Goal: Task Accomplishment & Management: Manage account settings

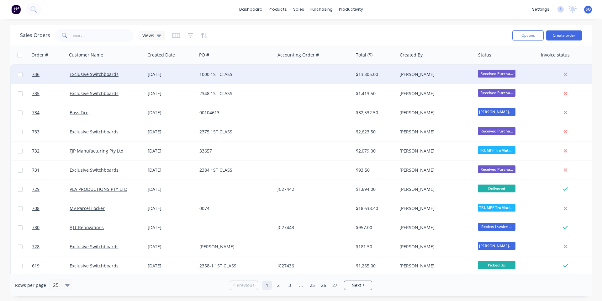
click at [232, 79] on div "1000 1ST CLASS" at bounding box center [236, 74] width 78 height 19
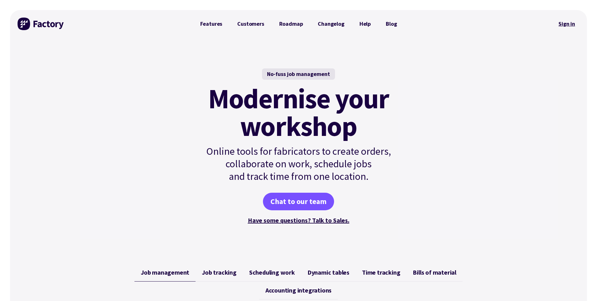
click at [570, 24] on link "Sign in" at bounding box center [566, 24] width 25 height 14
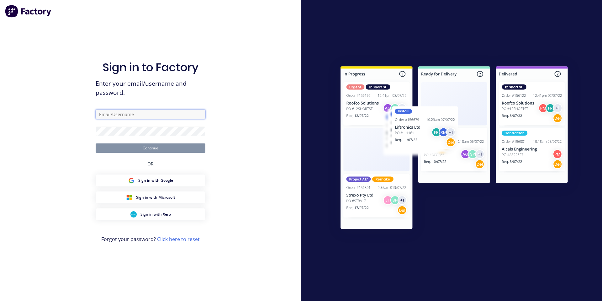
click at [157, 110] on input "text" at bounding box center [151, 113] width 110 height 9
click at [191, 113] on input "text" at bounding box center [151, 113] width 110 height 9
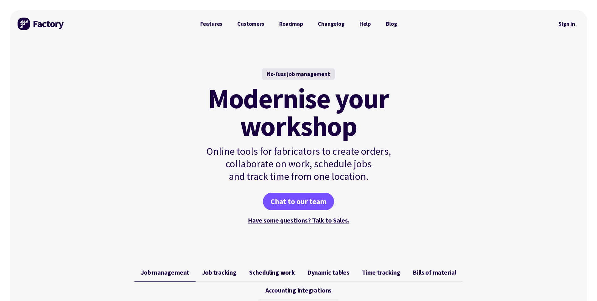
click at [572, 23] on link "Sign in" at bounding box center [566, 24] width 25 height 14
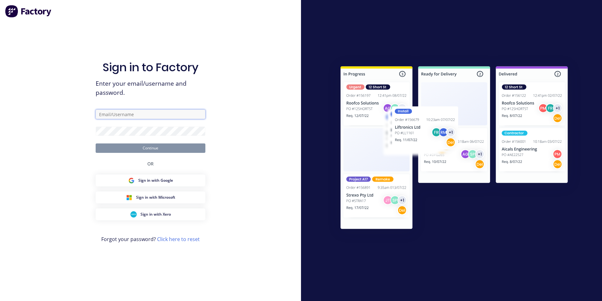
click at [151, 113] on input "text" at bounding box center [151, 113] width 110 height 9
click at [0, 300] on com-1password-button at bounding box center [0, 301] width 0 height 0
type input "shane@1stclassmetals.com.au"
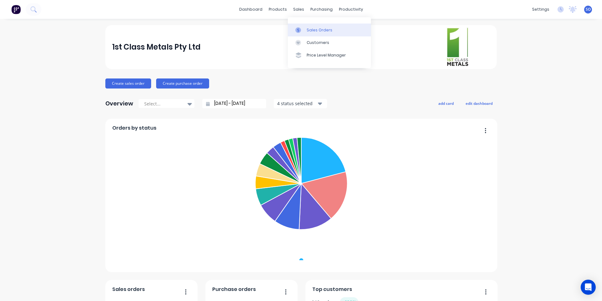
click at [298, 29] on icon at bounding box center [298, 29] width 2 height 3
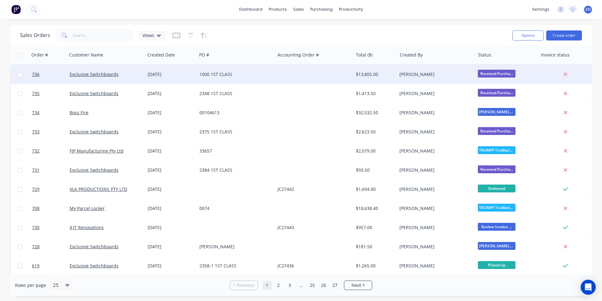
click at [405, 76] on div "Shane O'Grady" at bounding box center [434, 74] width 70 height 6
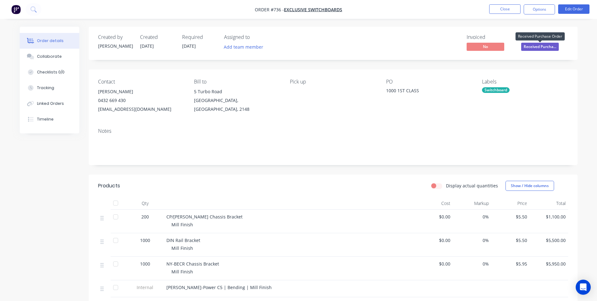
click at [538, 44] on span "Received Purcha..." at bounding box center [540, 47] width 38 height 8
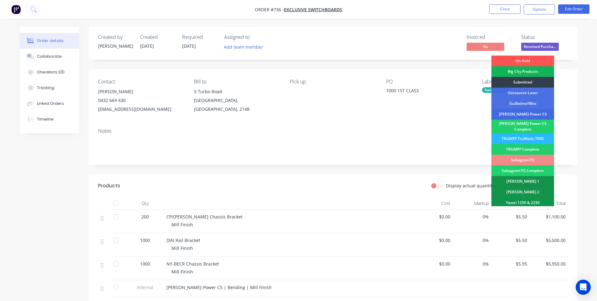
click at [530, 111] on div "Finn-Power C5" at bounding box center [523, 114] width 63 height 11
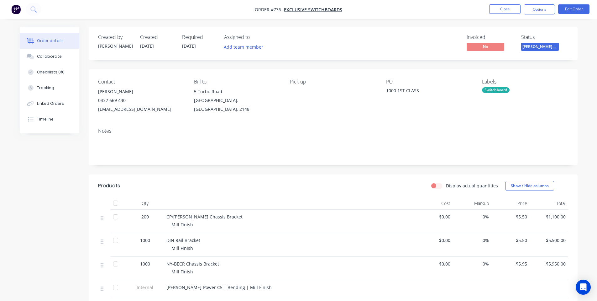
click at [529, 82] on div "Labels" at bounding box center [525, 82] width 86 height 6
click at [497, 92] on div "Switchboard" at bounding box center [496, 90] width 28 height 6
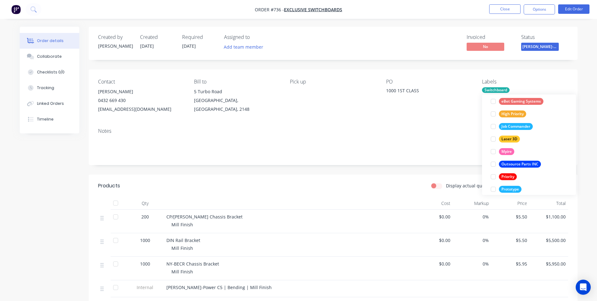
scroll to position [163, 0]
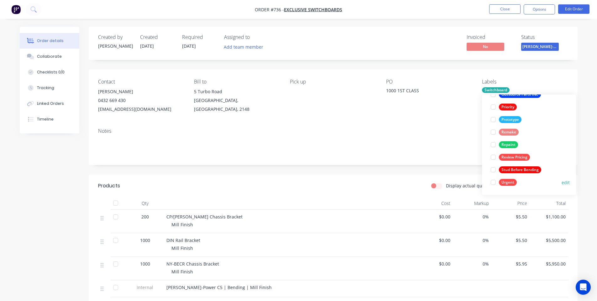
click at [507, 179] on div "Urgent" at bounding box center [508, 182] width 18 height 7
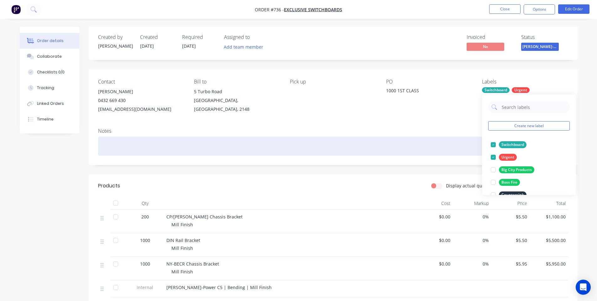
click at [477, 137] on div at bounding box center [333, 145] width 470 height 19
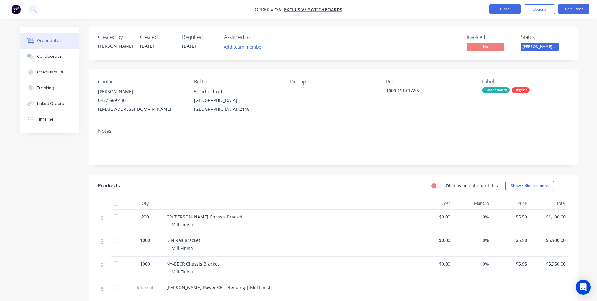
click at [498, 7] on button "Close" at bounding box center [504, 8] width 31 height 9
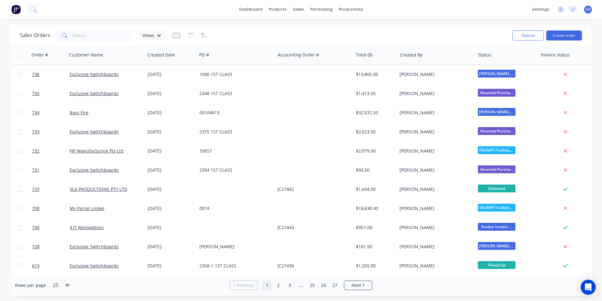
click at [237, 31] on div "Sales Orders Views" at bounding box center [263, 35] width 487 height 15
click at [245, 34] on div "Sales Orders Views" at bounding box center [263, 35] width 487 height 15
click at [565, 32] on button "Create order" at bounding box center [564, 35] width 36 height 10
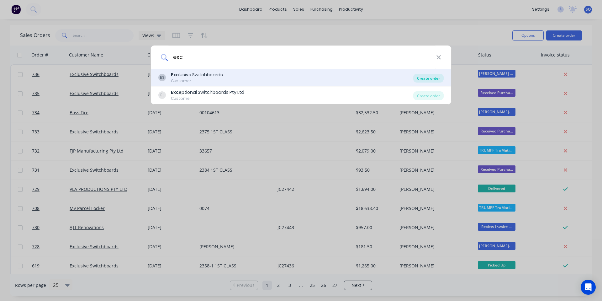
type input "exc"
click at [432, 81] on div "Create order" at bounding box center [428, 78] width 30 height 9
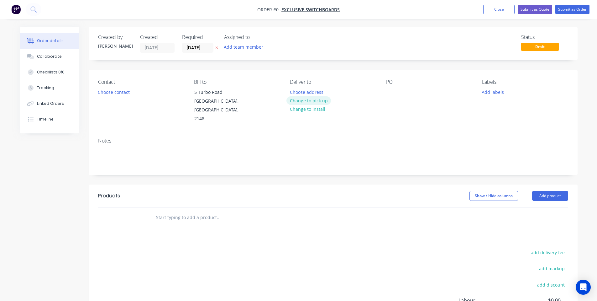
click at [310, 102] on button "Change to pick up" at bounding box center [309, 100] width 45 height 8
click at [129, 93] on button "Choose contact" at bounding box center [113, 91] width 39 height 8
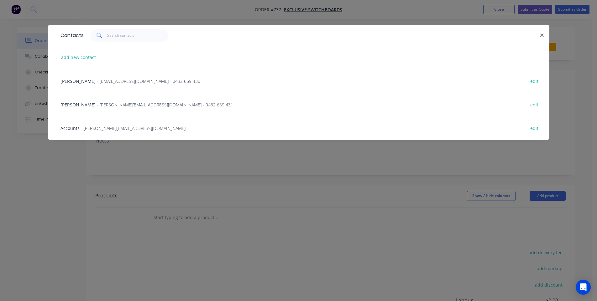
click at [148, 79] on span "- will@exclusiveswitchboards.com.au - 0432 669 430" at bounding box center [148, 81] width 103 height 6
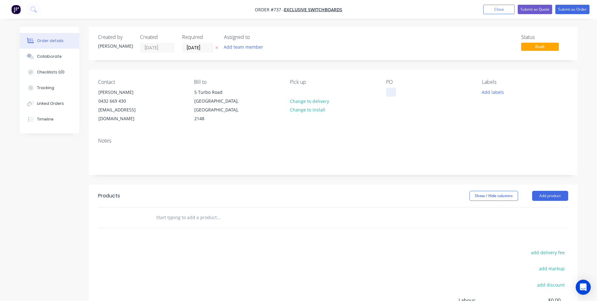
click at [393, 91] on div at bounding box center [391, 91] width 10 height 9
click at [192, 211] on input "text" at bounding box center [218, 217] width 125 height 13
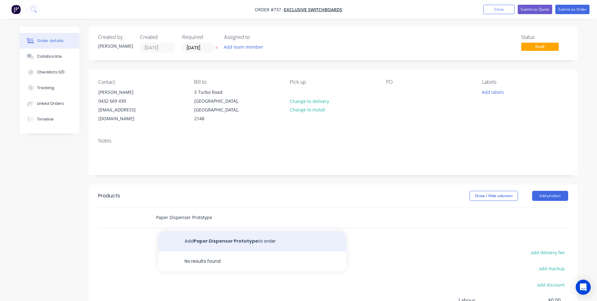
type input "Paper Dispenser Prototype"
click at [250, 231] on button "Add Paper Dispenser Prototype to order" at bounding box center [252, 241] width 188 height 20
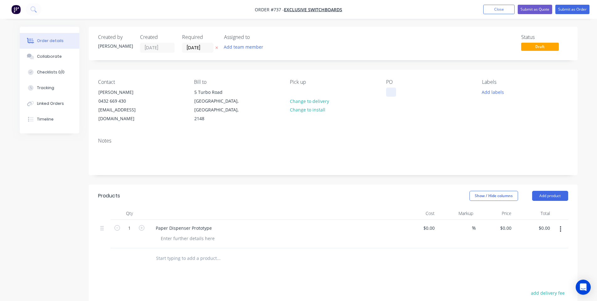
click at [392, 89] on div at bounding box center [391, 91] width 10 height 9
click at [393, 91] on div at bounding box center [391, 91] width 10 height 9
click at [484, 90] on button "Add labels" at bounding box center [493, 91] width 29 height 8
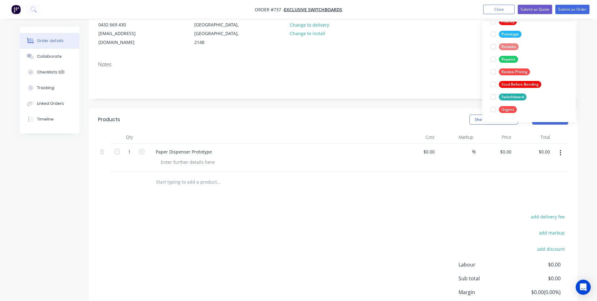
scroll to position [84, 0]
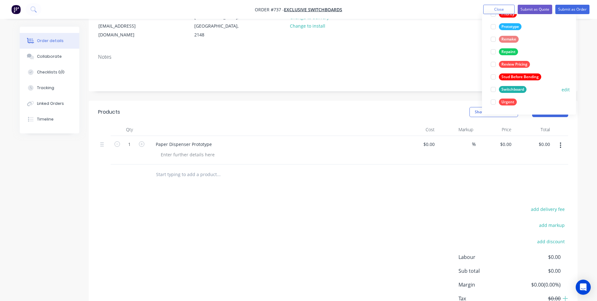
click at [513, 86] on button "Switchboard" at bounding box center [508, 89] width 41 height 9
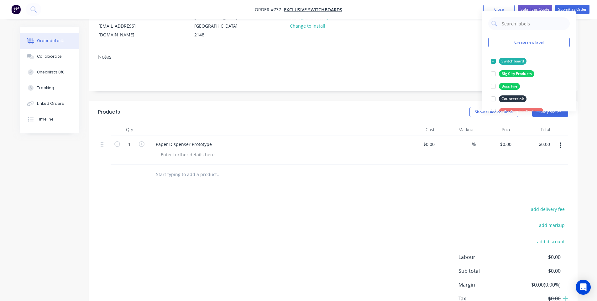
scroll to position [0, 0]
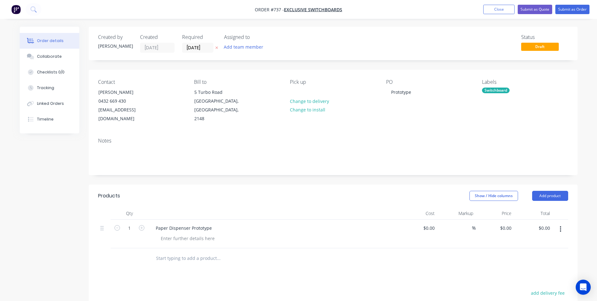
click at [293, 38] on div "Status Draft" at bounding box center [427, 43] width 281 height 18
click at [196, 234] on div at bounding box center [188, 238] width 64 height 9
click at [162, 219] on div "Paper Dispenser Prototype Mill Finish" at bounding box center [273, 233] width 251 height 29
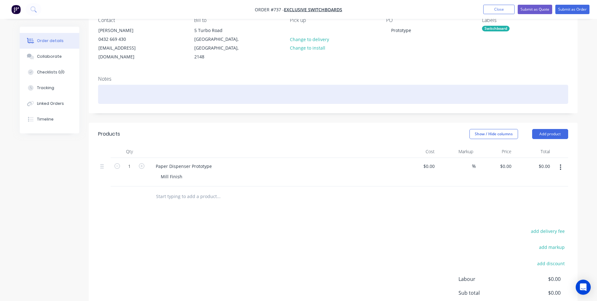
scroll to position [84, 0]
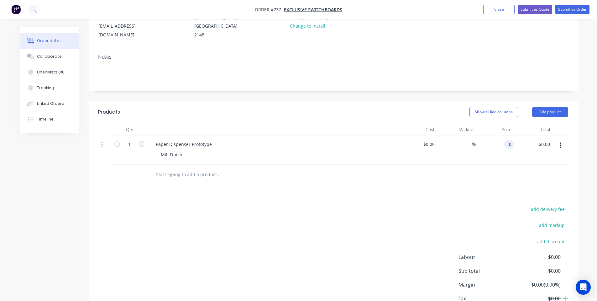
click at [508, 139] on input "0" at bounding box center [510, 143] width 7 height 9
type input "$0.00"
click at [326, 205] on div "add delivery fee add markup add discount Labour $0.00 Sub total $0.00 Margin $0…" at bounding box center [333, 265] width 470 height 121
click at [279, 252] on div "add delivery fee add markup add discount Labour $0.00 Sub total $0.00 Margin $0…" at bounding box center [333, 265] width 470 height 121
click at [271, 205] on div "add delivery fee add markup add discount Labour $0.00 Sub total $0.00 Margin $0…" at bounding box center [333, 265] width 470 height 121
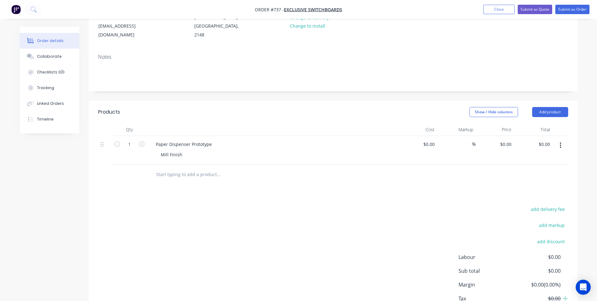
click at [191, 218] on div "add delivery fee add markup add discount Labour $0.00 Sub total $0.00 Margin $0…" at bounding box center [333, 265] width 470 height 121
click at [343, 171] on div at bounding box center [261, 174] width 221 height 13
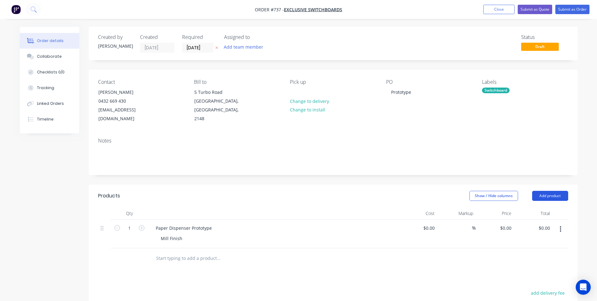
click at [539, 191] on button "Add product" at bounding box center [550, 196] width 36 height 10
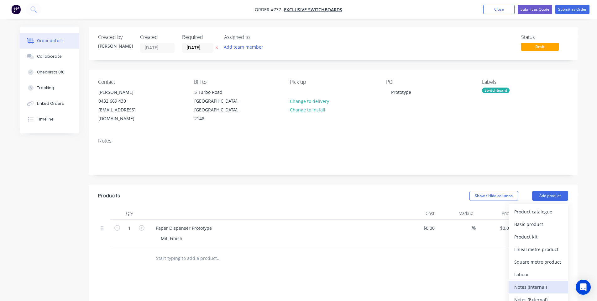
click at [547, 282] on div "Notes (Internal)" at bounding box center [538, 286] width 48 height 9
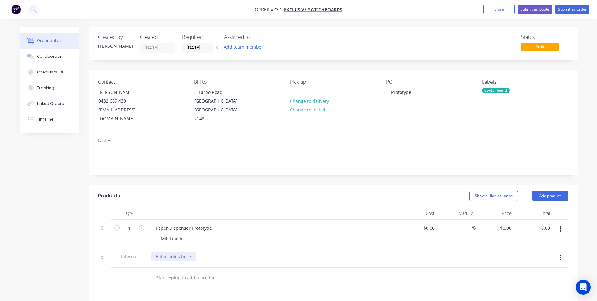
click at [162, 252] on div at bounding box center [173, 256] width 45 height 9
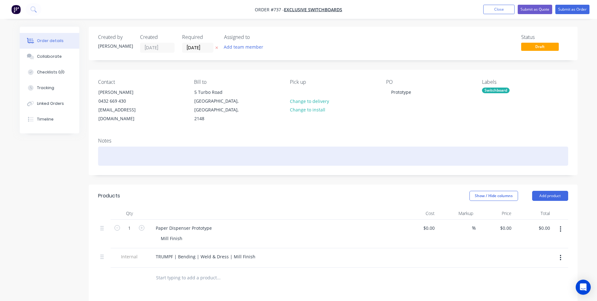
click at [261, 154] on div at bounding box center [333, 155] width 470 height 19
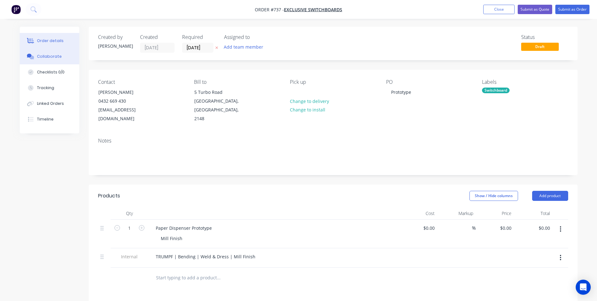
click at [45, 52] on button "Collaborate" at bounding box center [50, 57] width 60 height 16
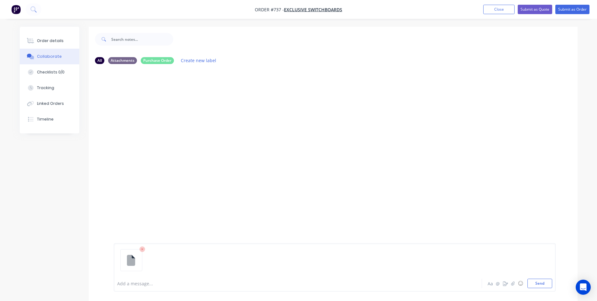
click at [544, 291] on div "Add a message... Aa @ ☺ Send" at bounding box center [335, 267] width 442 height 48
click at [543, 288] on div "Add a message... Aa @ ☺ Send" at bounding box center [335, 267] width 442 height 48
click at [540, 284] on button "Send" at bounding box center [540, 282] width 25 height 9
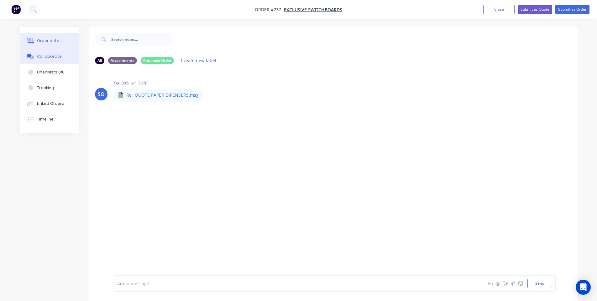
click at [41, 39] on div "Order details" at bounding box center [50, 41] width 27 height 6
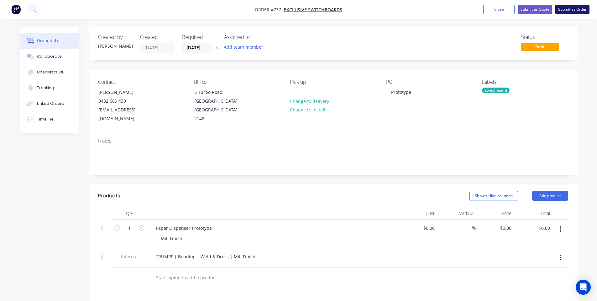
click at [568, 6] on button "Submit as Order" at bounding box center [572, 9] width 34 height 9
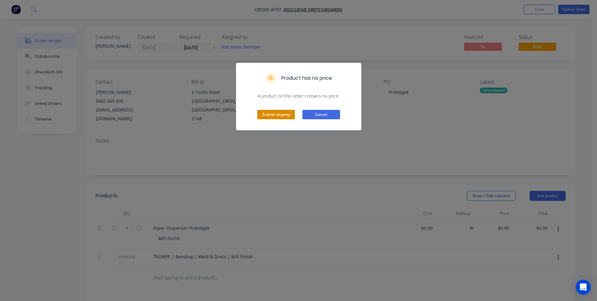
drag, startPoint x: 279, startPoint y: 116, endPoint x: 311, endPoint y: 107, distance: 32.8
click at [279, 115] on button "Submit anyway" at bounding box center [276, 114] width 38 height 9
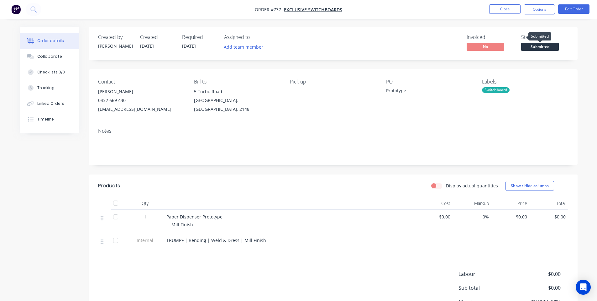
click at [544, 46] on span "Submitted" at bounding box center [540, 47] width 38 height 8
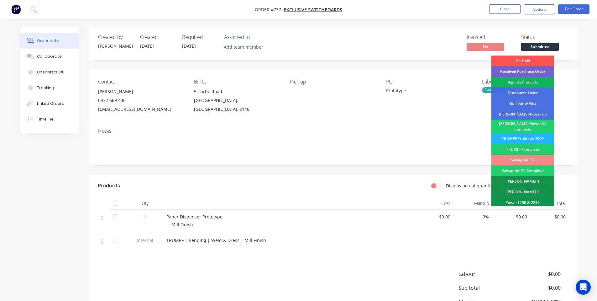
click at [535, 135] on div "TRUMPF TruMatic 7000" at bounding box center [523, 138] width 63 height 11
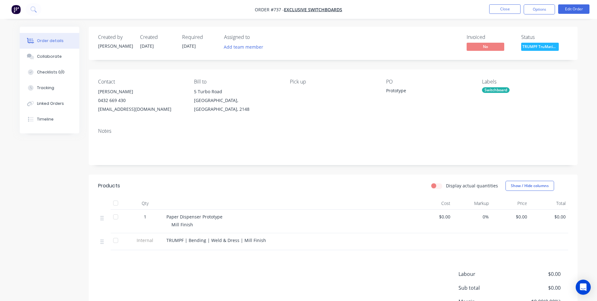
drag, startPoint x: 537, startPoint y: 10, endPoint x: 505, endPoint y: 15, distance: 32.3
click at [505, 16] on nav "Order #737 - Exclusive Switchboards Close Options Edit Order" at bounding box center [298, 9] width 597 height 19
click at [575, 9] on button "Edit Order" at bounding box center [573, 8] width 31 height 9
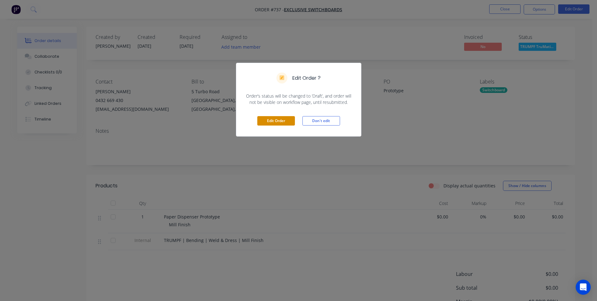
click at [276, 121] on button "Edit Order" at bounding box center [276, 120] width 38 height 9
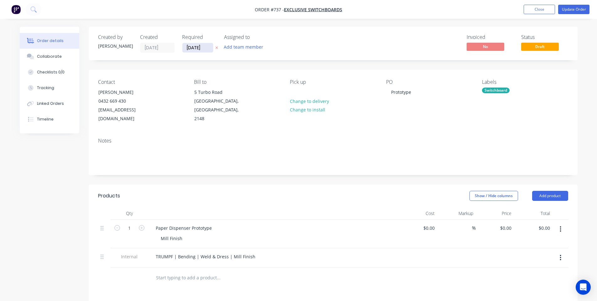
drag, startPoint x: 180, startPoint y: 47, endPoint x: 191, endPoint y: 48, distance: 11.4
click at [182, 48] on div "Created by Shane Created 26/08/25 Required 26/08/25 Assigned to Add team member" at bounding box center [192, 43] width 189 height 18
click at [191, 48] on input "26/08/25" at bounding box center [197, 47] width 31 height 9
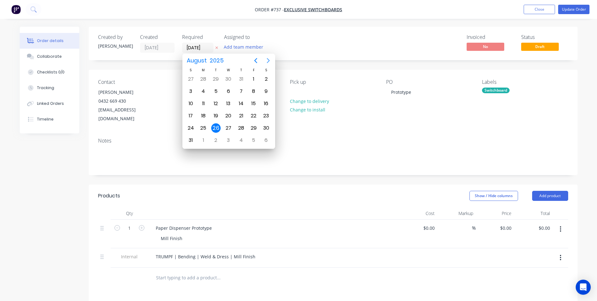
click at [271, 58] on icon "Next page" at bounding box center [269, 61] width 8 height 8
click at [253, 60] on icon "Previous page" at bounding box center [256, 61] width 8 height 8
click at [271, 61] on icon "Next page" at bounding box center [269, 61] width 8 height 8
click at [217, 103] on div "16" at bounding box center [215, 103] width 9 height 9
type input "16/09/25"
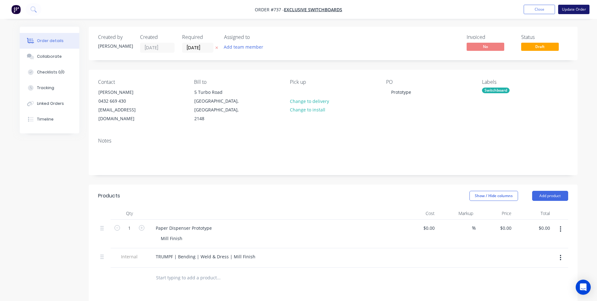
click at [577, 9] on button "Update Order" at bounding box center [573, 9] width 31 height 9
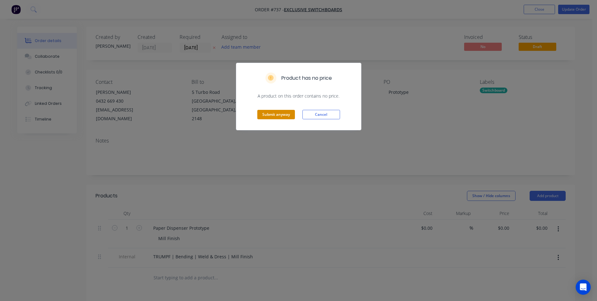
click at [277, 116] on button "Submit anyway" at bounding box center [276, 114] width 38 height 9
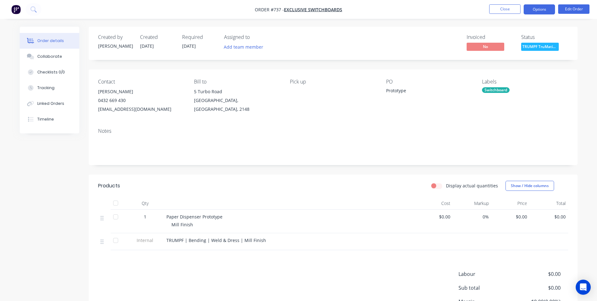
click at [542, 8] on button "Options" at bounding box center [539, 9] width 31 height 10
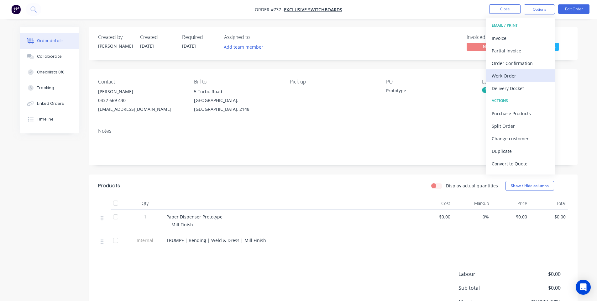
click at [509, 71] on div "Work Order" at bounding box center [521, 75] width 58 height 9
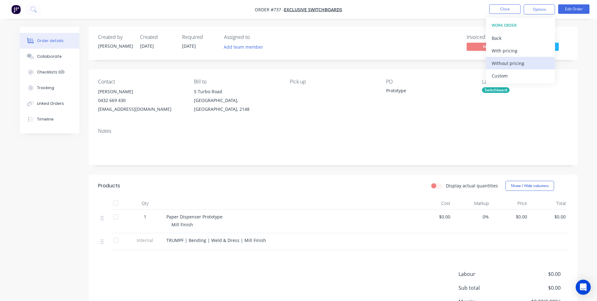
click at [518, 63] on div "Without pricing" at bounding box center [521, 63] width 58 height 9
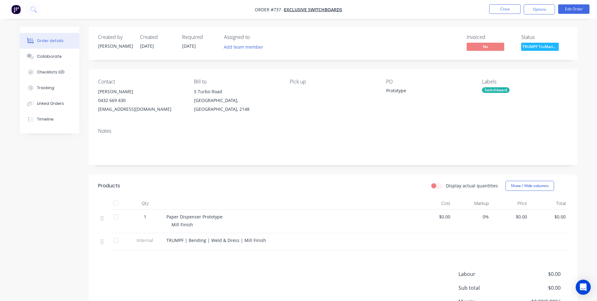
click at [335, 120] on div "Contact Will Harris 0432 669 430 will@exclusiveswitchboards.com.au Bill to 5 Tu…" at bounding box center [333, 96] width 489 height 54
click at [509, 9] on button "Close" at bounding box center [504, 8] width 31 height 9
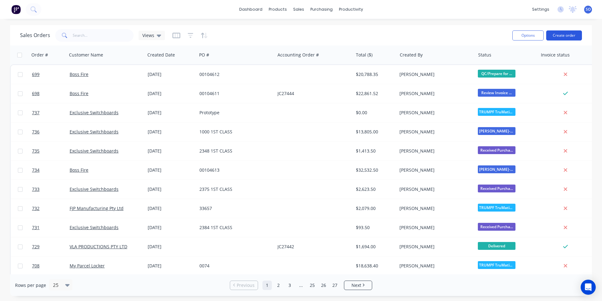
click at [574, 33] on button "Create order" at bounding box center [564, 35] width 36 height 10
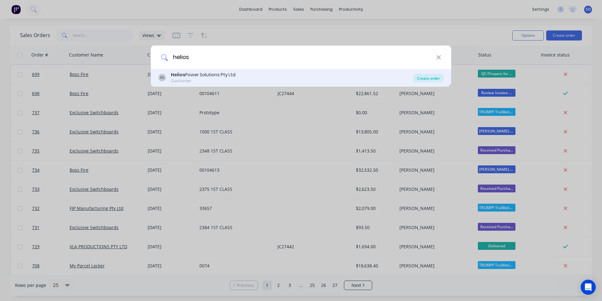
type input "helios"
click at [422, 82] on div "HL Helios Power Solutions Pty Ltd Customer Create order" at bounding box center [301, 78] width 300 height 18
click at [423, 80] on div "Create order" at bounding box center [428, 78] width 30 height 9
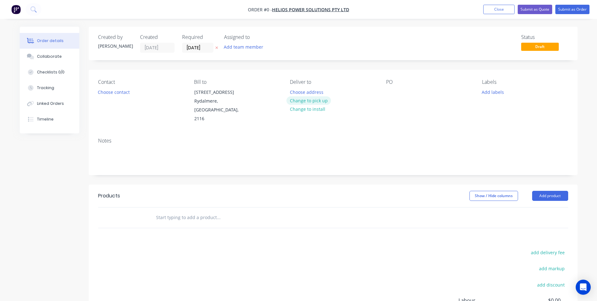
click at [321, 97] on button "Change to pick up" at bounding box center [309, 100] width 45 height 8
click at [209, 211] on input "text" at bounding box center [218, 217] width 125 height 13
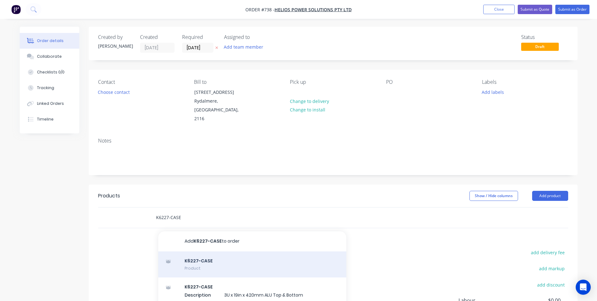
type input "K6227-CASE"
click at [229, 258] on div "K6227-CASE Product" at bounding box center [252, 264] width 188 height 26
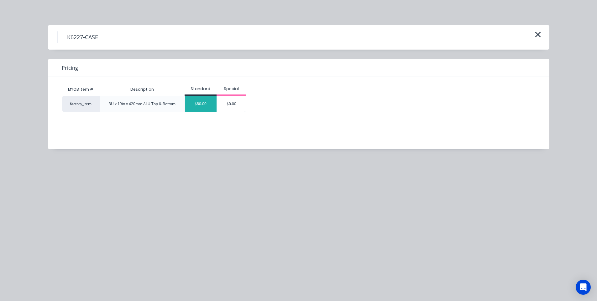
click at [204, 99] on div "$80.00" at bounding box center [201, 104] width 32 height 16
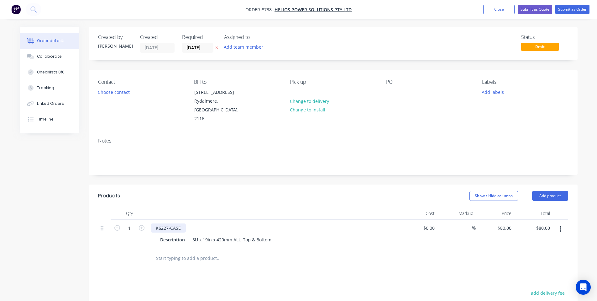
click at [181, 223] on div "K6227-CASE" at bounding box center [168, 227] width 35 height 9
click at [191, 207] on div at bounding box center [273, 213] width 251 height 13
drag, startPoint x: 271, startPoint y: 231, endPoint x: 242, endPoint y: 232, distance: 28.5
click at [242, 235] on div "3U x 19in x 420mm ALU Top & Bottom" at bounding box center [232, 239] width 84 height 9
click at [273, 191] on div "Show / Hide columns Add product" at bounding box center [383, 196] width 370 height 10
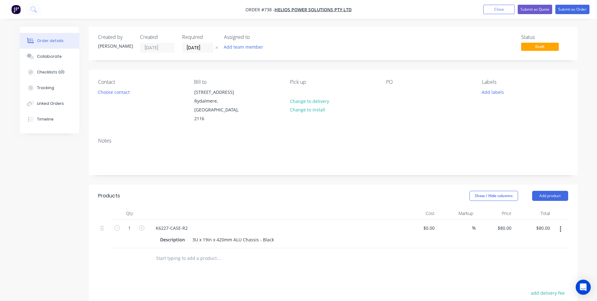
click at [218, 252] on input "text" at bounding box center [218, 258] width 125 height 13
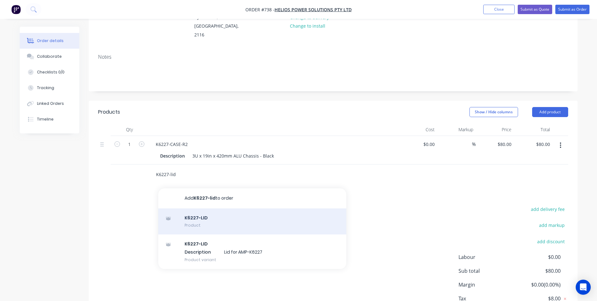
type input "K6227-lid"
click at [225, 212] on div "K6227-LID Product" at bounding box center [252, 221] width 188 height 26
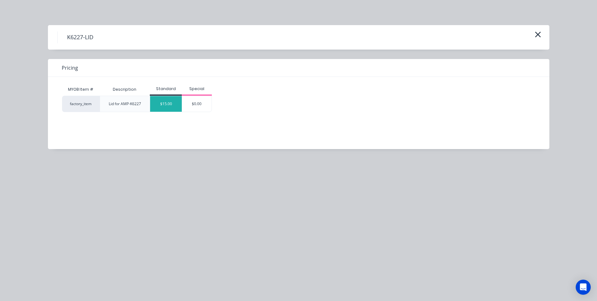
click at [172, 99] on div "$15.00" at bounding box center [166, 104] width 32 height 16
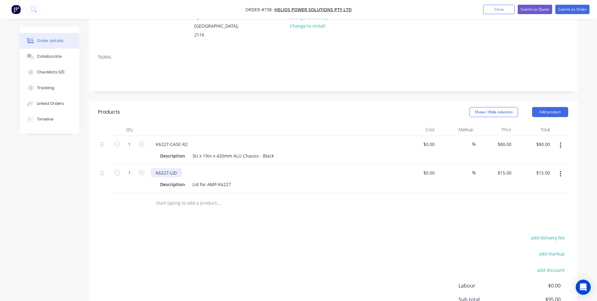
click at [179, 168] on div "K6227-LID" at bounding box center [166, 172] width 31 height 9
click at [217, 197] on input "text" at bounding box center [218, 203] width 125 height 13
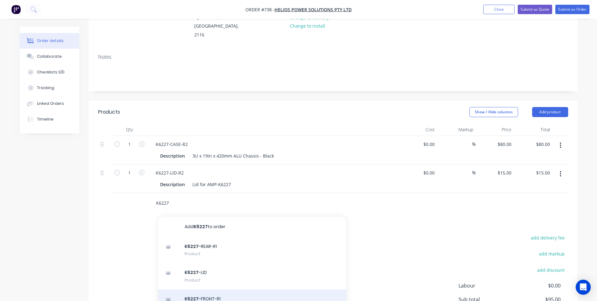
type input "K6227"
click at [228, 294] on div "K6227 -FRONT-R1 Product" at bounding box center [252, 302] width 188 height 26
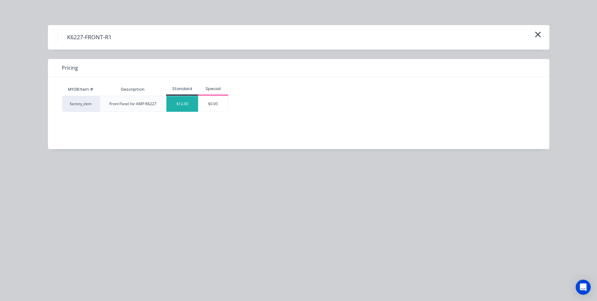
click at [175, 104] on div "$12.00" at bounding box center [182, 104] width 32 height 16
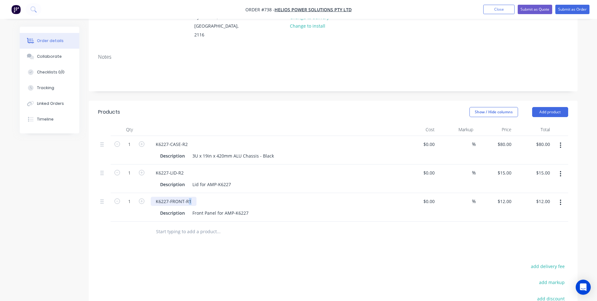
drag, startPoint x: 190, startPoint y: 192, endPoint x: 187, endPoint y: 193, distance: 3.2
click at [187, 197] on div "K6227-FRONT-R1" at bounding box center [174, 201] width 46 height 9
click at [192, 239] on div "Products Show / Hide columns Add product Qty Cost Markup Price Total 1 K6227-CA…" at bounding box center [333, 247] width 489 height 292
click at [200, 225] on input "text" at bounding box center [218, 231] width 125 height 13
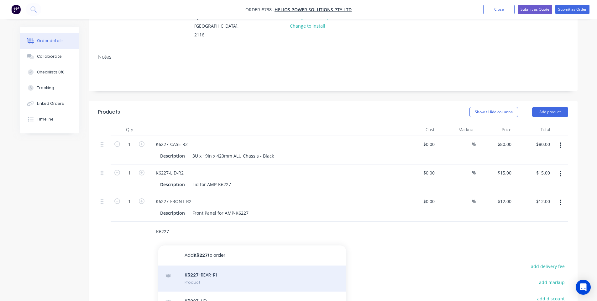
type input "K6227"
click at [215, 272] on div "K6227 -REAR-R1 Product" at bounding box center [252, 278] width 188 height 26
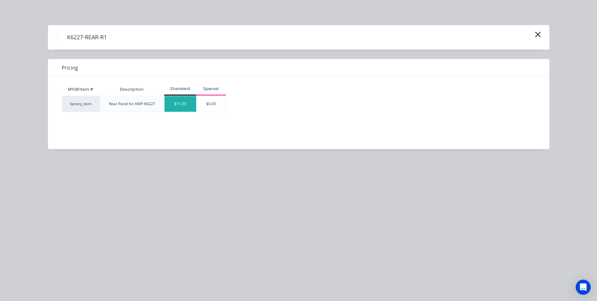
click at [183, 105] on div "$11.00" at bounding box center [181, 104] width 32 height 16
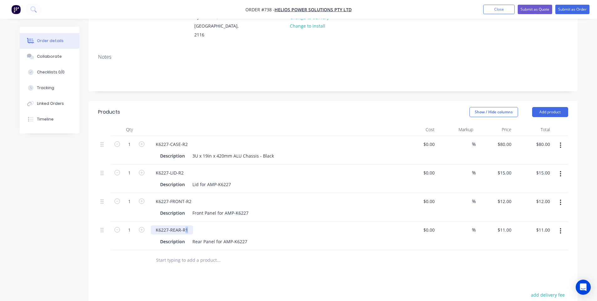
click at [187, 225] on div "K6227-REAR-R1" at bounding box center [172, 229] width 42 height 9
click at [186, 265] on div "Products Show / Hide columns Add product Qty Cost Markup Price Total 1 K6227-CA…" at bounding box center [333, 261] width 489 height 320
click at [132, 139] on input "1" at bounding box center [129, 143] width 16 height 9
type input "15"
type input "$1,200.00"
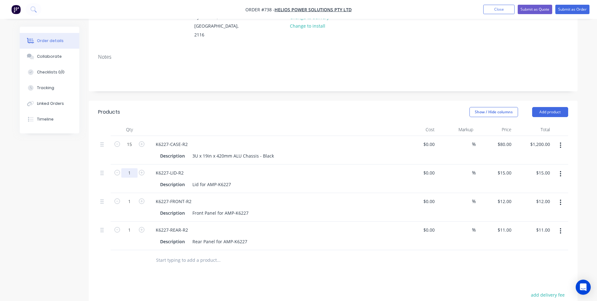
click at [128, 149] on input "1" at bounding box center [129, 143] width 16 height 9
type input "15"
type input "$225.00"
click at [131, 149] on input "1" at bounding box center [129, 143] width 16 height 9
type input "15"
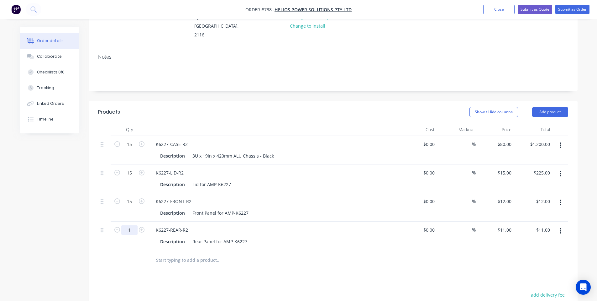
type input "$180.00"
click at [132, 149] on input "1" at bounding box center [129, 143] width 16 height 9
type input "15"
type input "$165.00"
click at [271, 107] on div "Show / Hide columns Add product" at bounding box center [383, 112] width 370 height 10
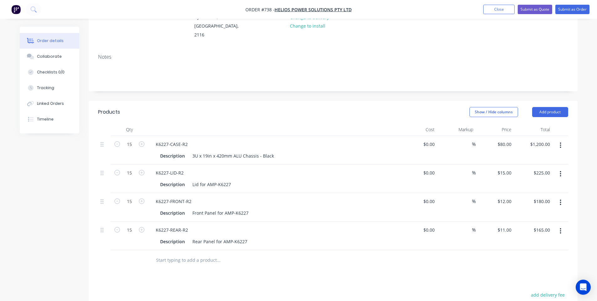
click at [189, 254] on input "text" at bounding box center [218, 260] width 125 height 13
type input "S"
type input "K6227 Sample / Prototype"
click at [201, 274] on button "Add K6227 Sample / Prototype to order" at bounding box center [252, 284] width 188 height 20
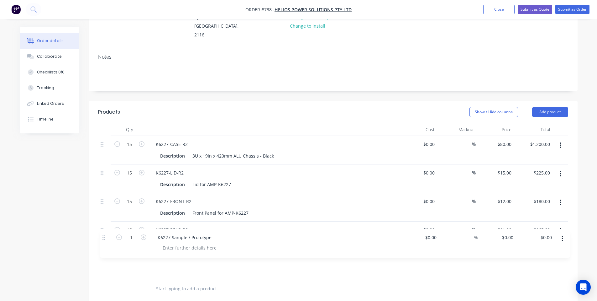
scroll to position [85, 0]
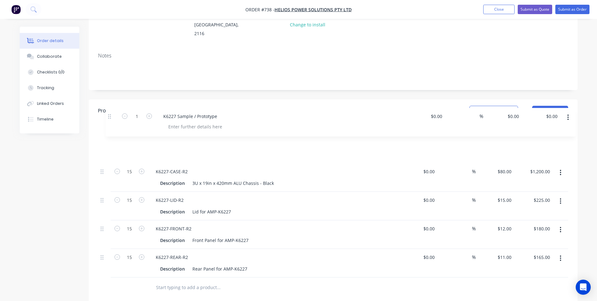
drag, startPoint x: 102, startPoint y: 250, endPoint x: 111, endPoint y: 124, distance: 126.4
click at [111, 123] on div "Qty Cost Markup Price Total 15 K6227-CASE-R2 Description 3U x 19in x 420mm ALU …" at bounding box center [333, 199] width 470 height 155
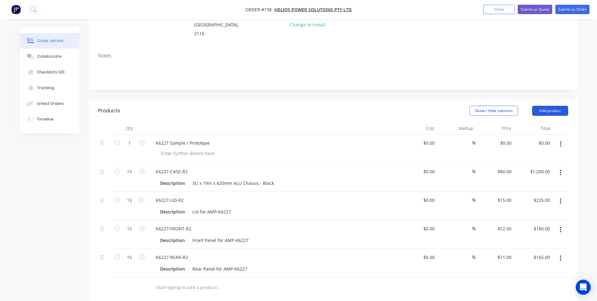
click at [551, 106] on button "Add product" at bounding box center [550, 111] width 36 height 10
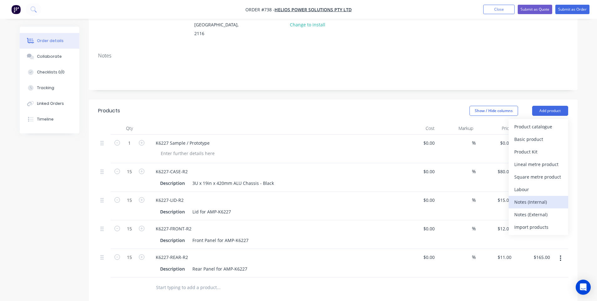
click at [542, 197] on div "Notes (Internal)" at bounding box center [538, 201] width 48 height 9
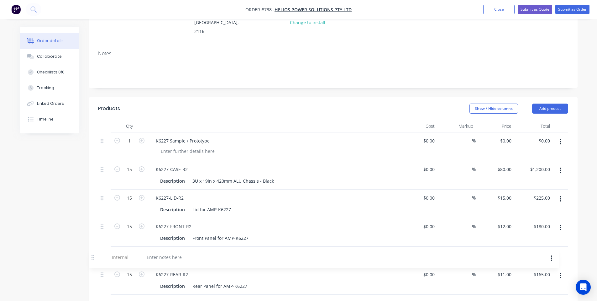
scroll to position [89, 0]
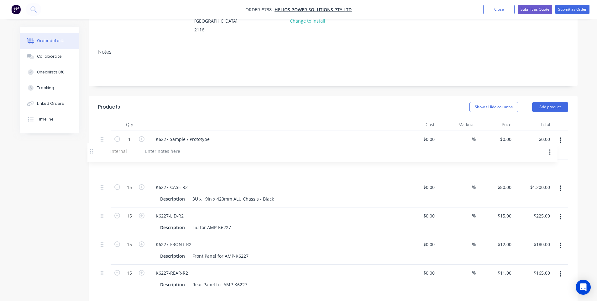
drag, startPoint x: 102, startPoint y: 277, endPoint x: 90, endPoint y: 150, distance: 128.1
click at [90, 150] on div "Qty Cost Markup Price Total 1 K6227 Sample / Prototype $0.00 $0.00 % $0.00 $0.0…" at bounding box center [333, 215] width 489 height 195
click at [555, 102] on button "Add product" at bounding box center [550, 107] width 36 height 10
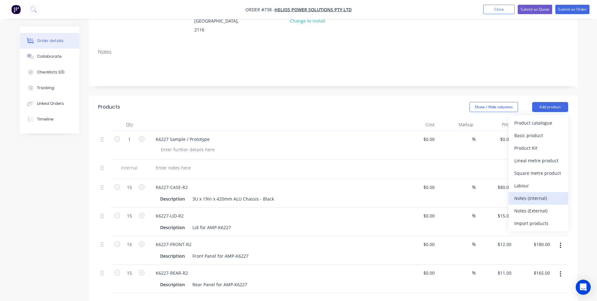
click at [535, 193] on div "Notes (Internal)" at bounding box center [538, 197] width 48 height 9
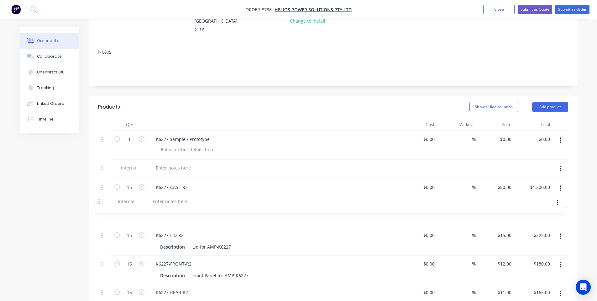
scroll to position [90, 0]
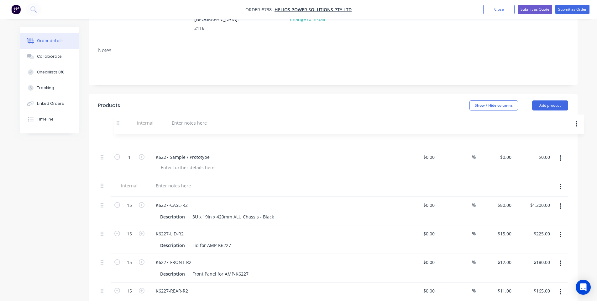
drag, startPoint x: 102, startPoint y: 292, endPoint x: 117, endPoint y: 115, distance: 177.1
click at [117, 117] on div "Qty Cost Markup Price Total 1 K6227 Sample / Prototype $0.00 $0.00 % $0.00 $0.0…" at bounding box center [333, 214] width 470 height 194
click at [168, 181] on div at bounding box center [173, 185] width 45 height 9
click at [179, 133] on div at bounding box center [173, 137] width 45 height 9
drag, startPoint x: 179, startPoint y: 124, endPoint x: 126, endPoint y: 134, distance: 53.9
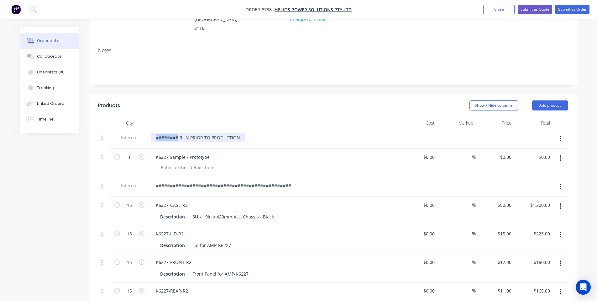
click at [126, 134] on div "Internal ######## RUN PRIOR TO PRODUCTION" at bounding box center [333, 138] width 470 height 19
copy div "########"
click at [241, 133] on div "######## RUN PRIOR TO PRODUCTION" at bounding box center [198, 137] width 94 height 9
drag, startPoint x: 177, startPoint y: 130, endPoint x: 174, endPoint y: 132, distance: 3.5
click at [177, 133] on div "######## RUN PRIOR TO PRODUCTION ########" at bounding box center [210, 137] width 118 height 9
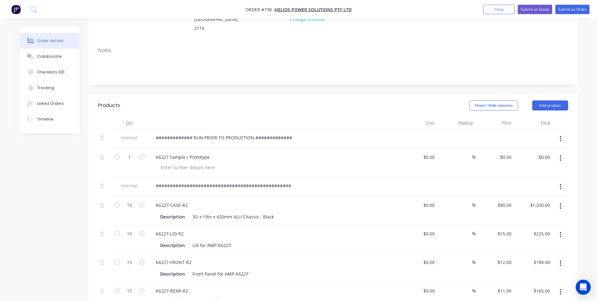
click at [307, 83] on div "Created by Shane Created 26/08/25 Required 26/08/25 Assigned to Add team member…" at bounding box center [333, 208] width 489 height 545
click at [239, 117] on div at bounding box center [273, 123] width 251 height 13
click at [188, 163] on div at bounding box center [188, 167] width 64 height 9
click at [223, 117] on div at bounding box center [273, 123] width 251 height 13
click at [583, 7] on button "Submit as Order" at bounding box center [572, 9] width 34 height 9
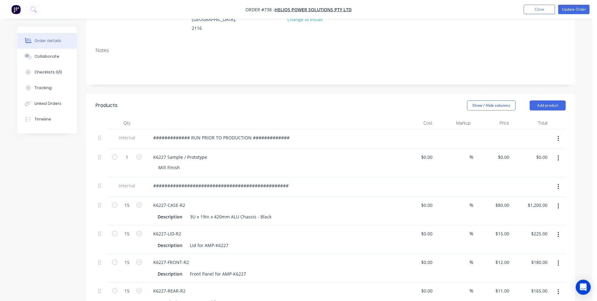
scroll to position [0, 0]
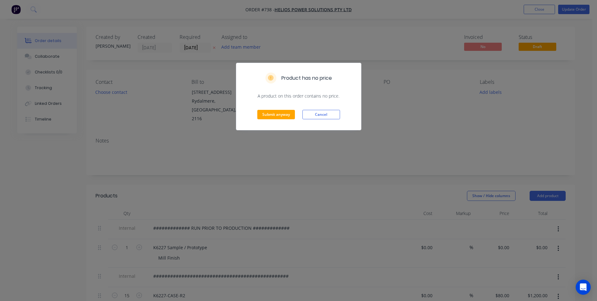
click at [336, 108] on div "Submit anyway Cancel" at bounding box center [298, 114] width 125 height 31
click at [334, 110] on button "Cancel" at bounding box center [322, 114] width 38 height 9
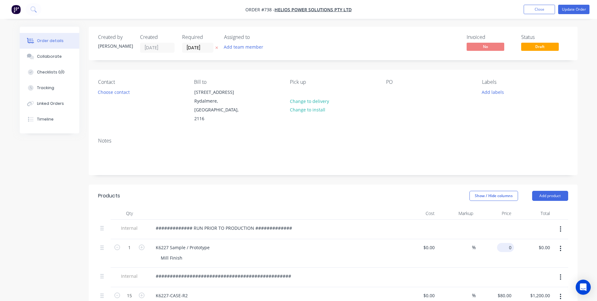
click at [512, 243] on input "0" at bounding box center [507, 247] width 14 height 9
type input "$200.00"
click at [397, 138] on div "Notes" at bounding box center [333, 141] width 470 height 6
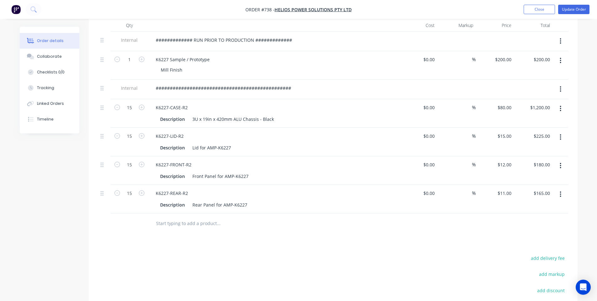
scroll to position [167, 0]
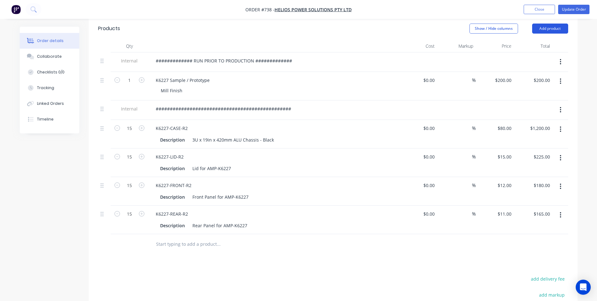
click at [546, 24] on button "Add product" at bounding box center [550, 29] width 36 height 10
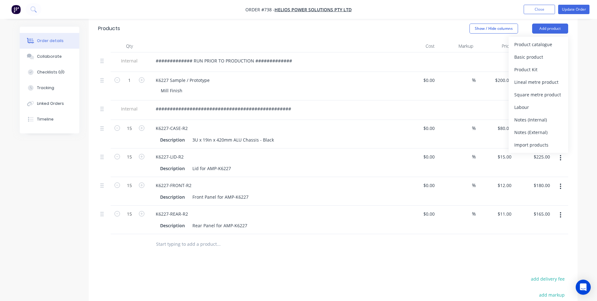
drag, startPoint x: 539, startPoint y: 109, endPoint x: 531, endPoint y: 113, distance: 8.7
click at [539, 115] on div "Notes (Internal)" at bounding box center [538, 119] width 48 height 9
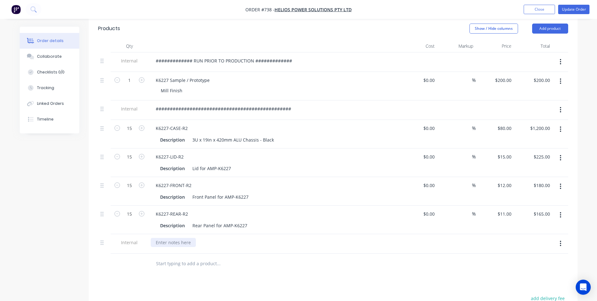
click at [165, 238] on div at bounding box center [173, 242] width 45 height 9
paste div
click at [309, 277] on div at bounding box center [245, 283] width 188 height 13
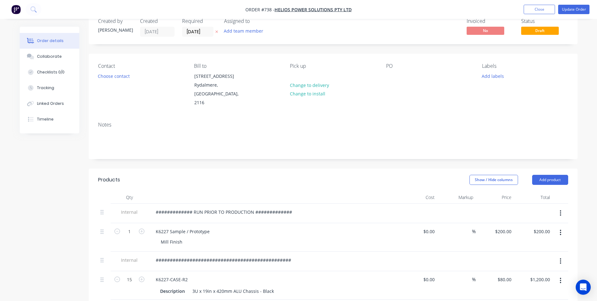
scroll to position [0, 0]
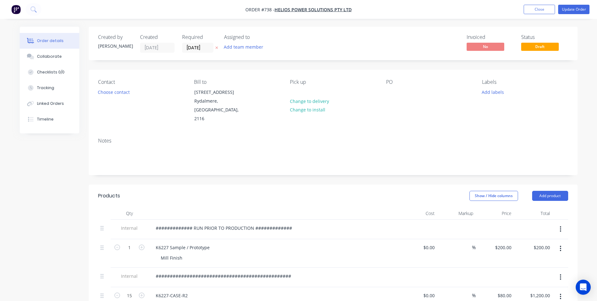
click at [572, 15] on nav "Order #738 - Helios Power Solutions Pty Ltd Add product Close Update Order" at bounding box center [298, 9] width 597 height 19
click at [574, 8] on button "Update Order" at bounding box center [573, 9] width 31 height 9
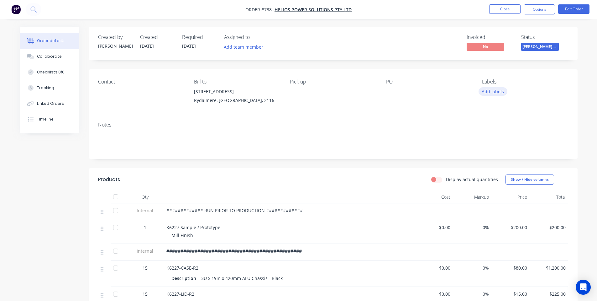
click at [487, 93] on button "Add labels" at bounding box center [493, 91] width 29 height 8
click at [402, 129] on div "Notes" at bounding box center [333, 138] width 489 height 42
click at [577, 8] on button "Edit Order" at bounding box center [573, 8] width 31 height 9
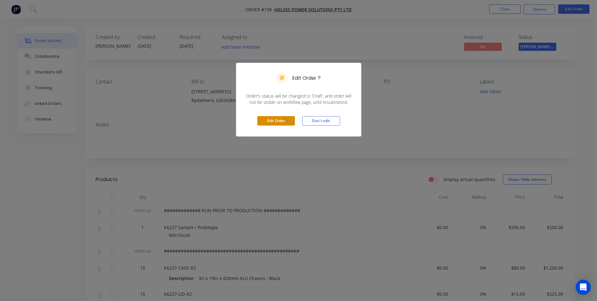
click at [272, 124] on button "Edit Order" at bounding box center [276, 120] width 38 height 9
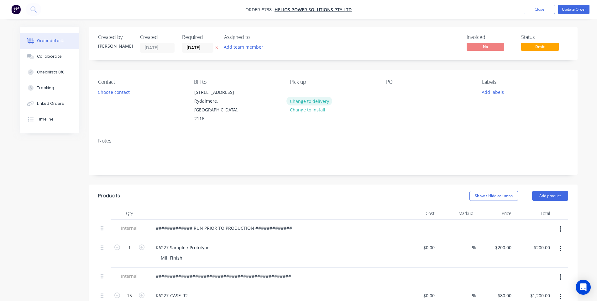
click at [314, 100] on button "Change to delivery" at bounding box center [310, 101] width 46 height 8
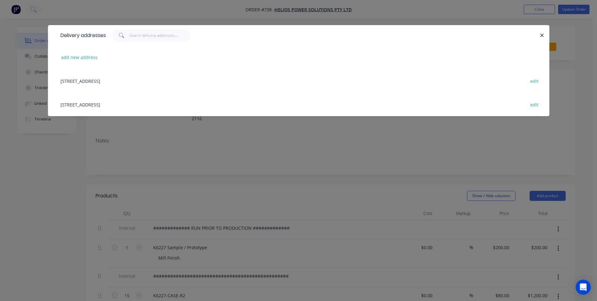
click at [157, 81] on div "Unit 6 2-8 South Street, Rydalmere, New South Wales, Australia, 2116 edit" at bounding box center [298, 81] width 483 height 24
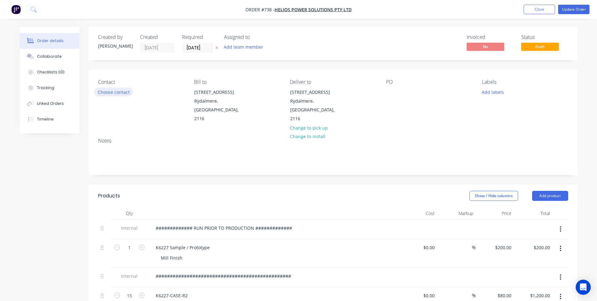
click at [118, 91] on button "Choose contact" at bounding box center [113, 91] width 39 height 8
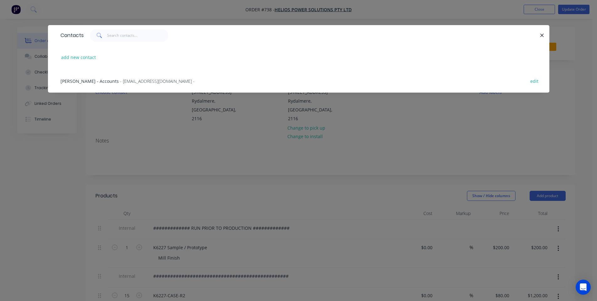
drag, startPoint x: 274, startPoint y: 173, endPoint x: 433, endPoint y: 117, distance: 169.1
click at [274, 173] on div "Contacts add new contact Norma - Accounts - accounts@heliosps.com.au - edit" at bounding box center [298, 150] width 597 height 301
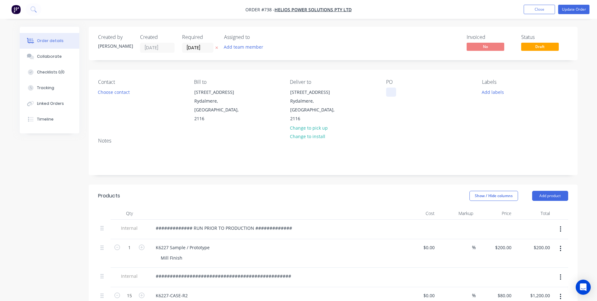
click at [392, 95] on div at bounding box center [391, 91] width 10 height 9
click at [413, 118] on div "Contact Choose contact Bill to Unit 6 2-8 South Street Rydalmere, New South Wal…" at bounding box center [333, 101] width 489 height 63
click at [181, 48] on div "Created by Shane Created 26/08/25 Required 26/08/25 Assigned to Add team member" at bounding box center [192, 43] width 189 height 18
click at [186, 48] on input "26/08/25" at bounding box center [197, 47] width 31 height 9
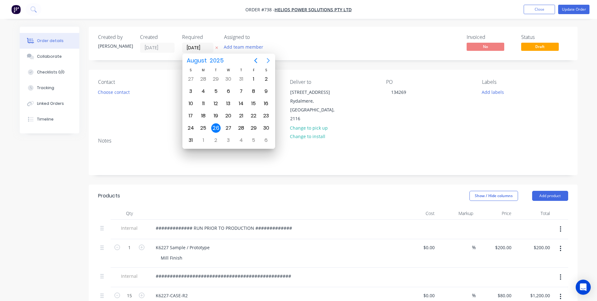
click at [267, 60] on icon "Next page" at bounding box center [269, 61] width 8 height 8
click at [258, 60] on icon "Previous page" at bounding box center [256, 61] width 8 height 8
click at [268, 59] on icon "Next page" at bounding box center [268, 60] width 3 height 5
click at [220, 106] on div "16" at bounding box center [216, 103] width 13 height 12
type input "16/09/25"
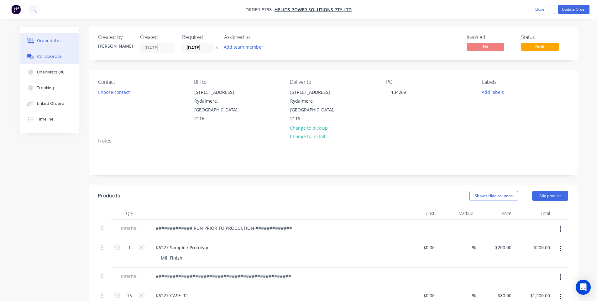
click at [26, 59] on div at bounding box center [30, 57] width 9 height 6
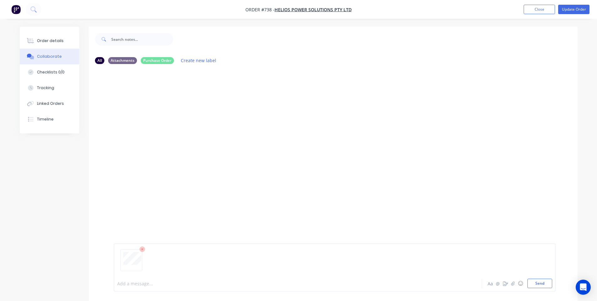
click at [168, 282] on div at bounding box center [281, 283] width 326 height 7
click at [188, 251] on div "SO You - 09:57am 26/08/25 + Prototype @ $200.00 Labels Edit Delete SO You 09:57…" at bounding box center [333, 172] width 489 height 206
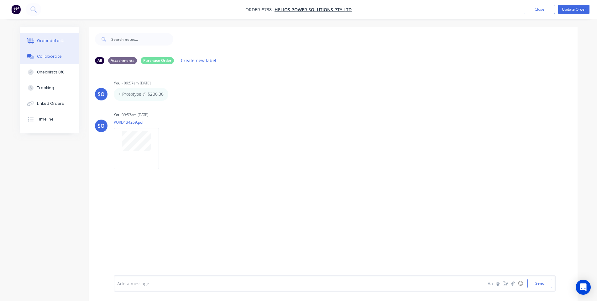
click at [58, 41] on div "Order details" at bounding box center [50, 41] width 27 height 6
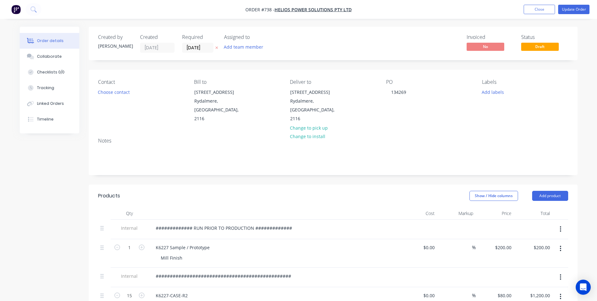
click at [191, 191] on div "Products" at bounding box center [148, 196] width 100 height 10
click at [486, 91] on button "Add labels" at bounding box center [493, 91] width 29 height 8
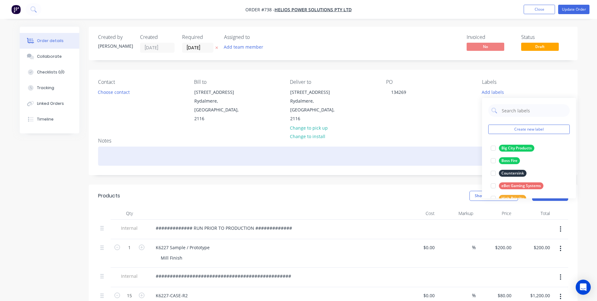
drag, startPoint x: 420, startPoint y: 154, endPoint x: 499, endPoint y: 60, distance: 123.1
click at [421, 154] on div at bounding box center [333, 155] width 470 height 19
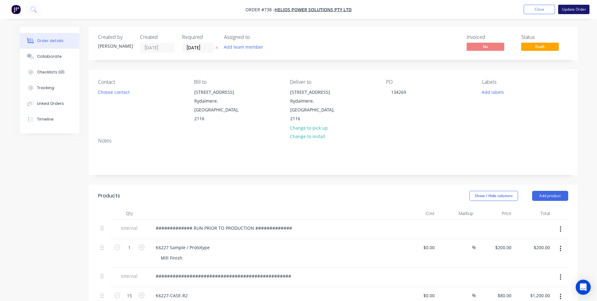
click at [584, 6] on button "Update Order" at bounding box center [573, 9] width 31 height 9
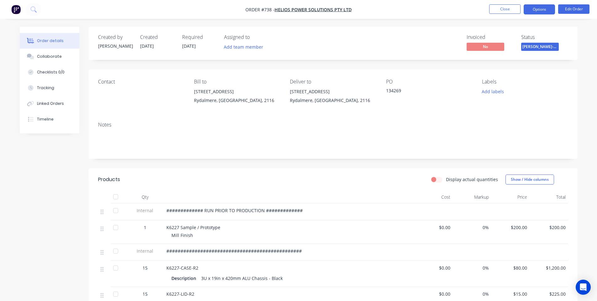
click at [539, 8] on button "Options" at bounding box center [539, 9] width 31 height 10
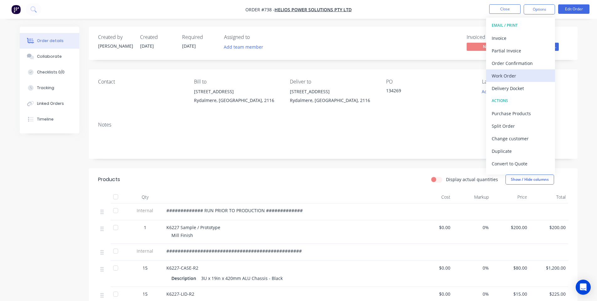
click at [520, 76] on div "Work Order" at bounding box center [521, 75] width 58 height 9
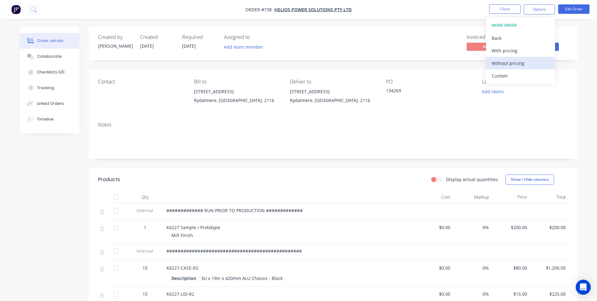
click at [514, 64] on div "Without pricing" at bounding box center [521, 63] width 58 height 9
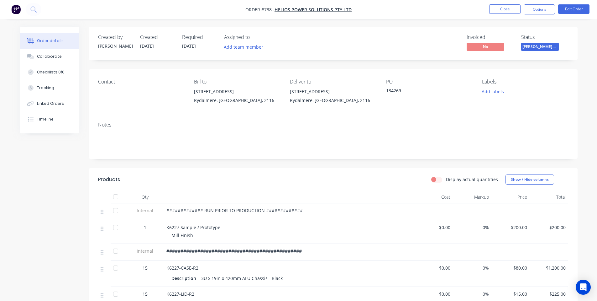
click at [205, 210] on span "############# RUN PRIOR TO PRODUCTION #############" at bounding box center [234, 210] width 136 height 6
drag, startPoint x: 204, startPoint y: 210, endPoint x: 197, endPoint y: 210, distance: 7.2
click at [197, 210] on span "############# RUN PRIOR TO PRODUCTION #############" at bounding box center [234, 210] width 136 height 6
click at [570, 12] on button "Edit Order" at bounding box center [573, 8] width 31 height 9
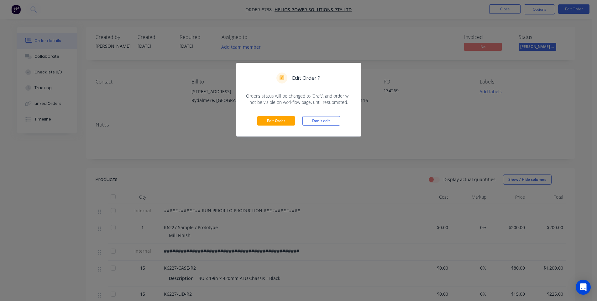
click at [276, 109] on div "Edit Order Don't edit" at bounding box center [298, 120] width 125 height 31
click at [274, 120] on button "Edit Order" at bounding box center [276, 120] width 38 height 9
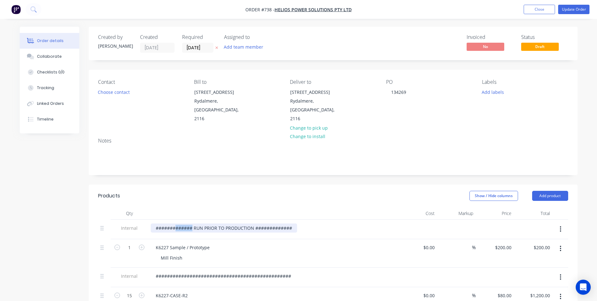
drag, startPoint x: 192, startPoint y: 219, endPoint x: 176, endPoint y: 219, distance: 16.9
click at [176, 223] on div "############# RUN PRIOR TO PRODUCTION #############" at bounding box center [224, 227] width 146 height 9
drag, startPoint x: 292, startPoint y: 219, endPoint x: 284, endPoint y: 219, distance: 8.2
click at [284, 223] on div "####### RUN PRIOR TO PRODUCTION #############" at bounding box center [274, 227] width 246 height 9
drag, startPoint x: 177, startPoint y: 220, endPoint x: 145, endPoint y: 222, distance: 32.4
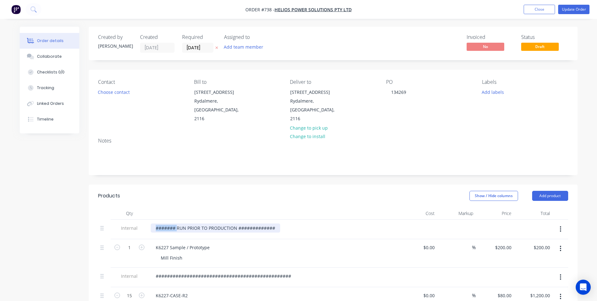
click at [145, 222] on div "Internal ####### RUN PRIOR TO PRODUCTION #############" at bounding box center [333, 228] width 470 height 19
drag, startPoint x: 253, startPoint y: 219, endPoint x: 216, endPoint y: 219, distance: 37.0
click at [216, 223] on div "RUN PRIOR TO PRODUCTION #############" at bounding box center [205, 227] width 108 height 9
click at [154, 223] on div "RUN PRIOR TO PRODUCTION #######" at bounding box center [197, 227] width 92 height 9
drag, startPoint x: 252, startPoint y: 220, endPoint x: 190, endPoint y: 198, distance: 65.7
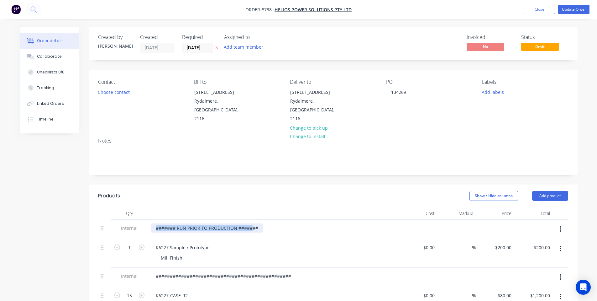
click at [107, 220] on div "Internal ####### RUN PRIOR TO PRODUCTION #######" at bounding box center [333, 228] width 470 height 19
click at [220, 191] on div "Show / Hide columns Add product" at bounding box center [383, 196] width 370 height 10
click at [566, 11] on button "Update Order" at bounding box center [573, 9] width 31 height 9
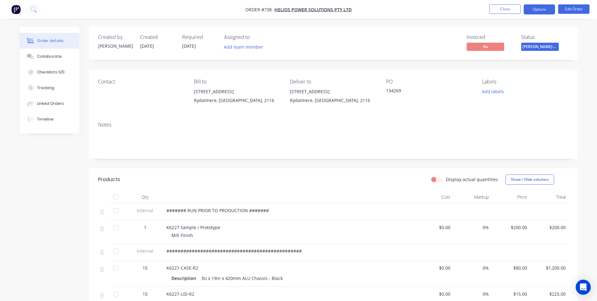
click at [543, 13] on button "Options" at bounding box center [539, 9] width 31 height 10
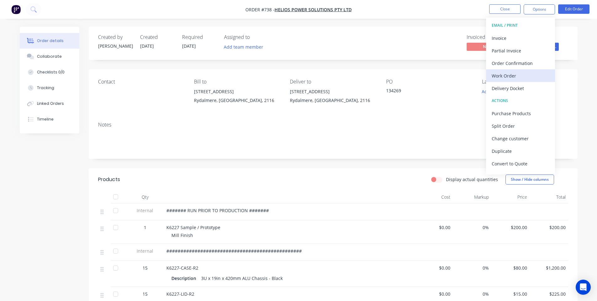
click at [527, 74] on div "Work Order" at bounding box center [521, 75] width 58 height 9
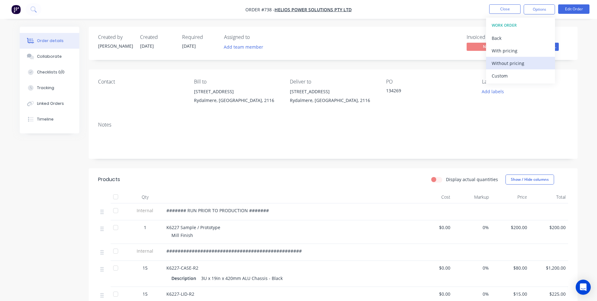
click at [518, 65] on div "Without pricing" at bounding box center [521, 63] width 58 height 9
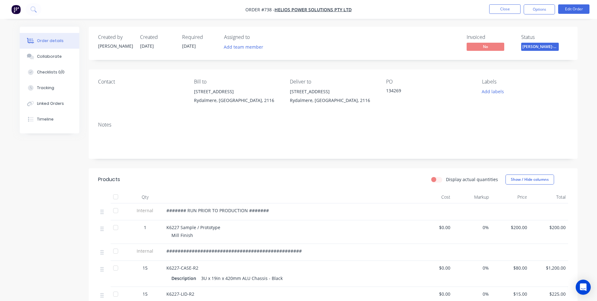
click at [310, 254] on div "################################################" at bounding box center [289, 252] width 251 height 17
click at [576, 4] on nav "Order #738 - Helios Power Solutions Pty Ltd Close Options Edit Order" at bounding box center [298, 9] width 597 height 19
click at [562, 12] on button "Edit Order" at bounding box center [573, 8] width 31 height 9
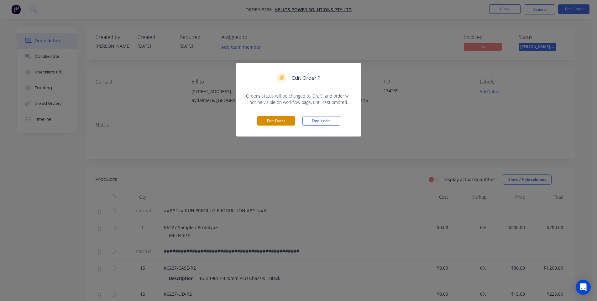
click at [268, 122] on button "Edit Order" at bounding box center [276, 120] width 38 height 9
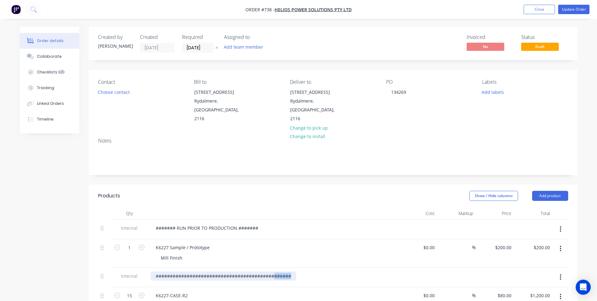
drag, startPoint x: 291, startPoint y: 268, endPoint x: 275, endPoint y: 270, distance: 16.7
click at [275, 271] on div "################################################" at bounding box center [223, 275] width 145 height 9
click at [306, 191] on div "Show / Hide columns Add product" at bounding box center [383, 196] width 370 height 10
click at [578, 3] on nav "Order #738 - Helios Power Solutions Pty Ltd Add product Close Update Order" at bounding box center [298, 9] width 597 height 19
click at [576, 9] on button "Update Order" at bounding box center [573, 9] width 31 height 9
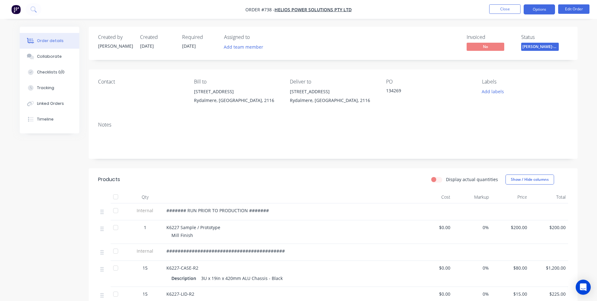
click at [548, 12] on button "Options" at bounding box center [539, 9] width 31 height 10
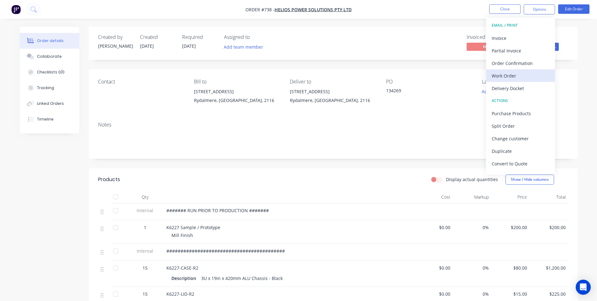
click at [518, 74] on div "Work Order" at bounding box center [521, 75] width 58 height 9
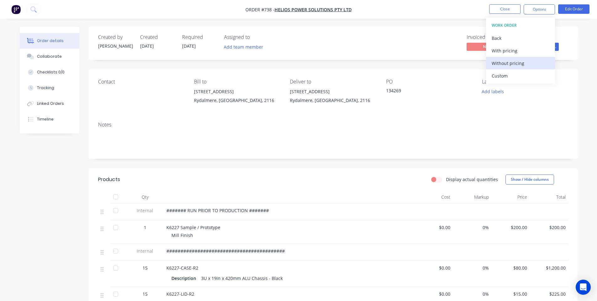
click at [518, 66] on div "Without pricing" at bounding box center [521, 63] width 58 height 9
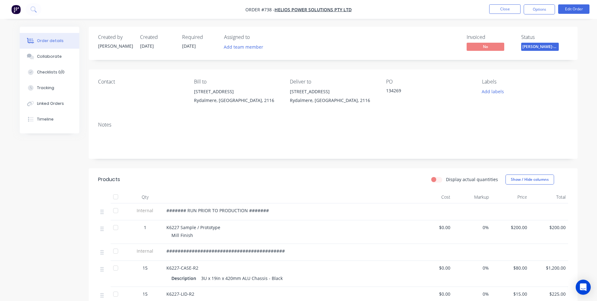
click at [289, 246] on div "##########################################" at bounding box center [289, 252] width 251 height 17
click at [536, 10] on button "Options" at bounding box center [539, 9] width 31 height 10
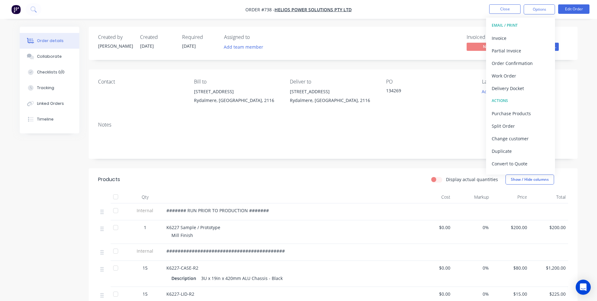
click at [459, 97] on div "PO 134269" at bounding box center [429, 93] width 86 height 29
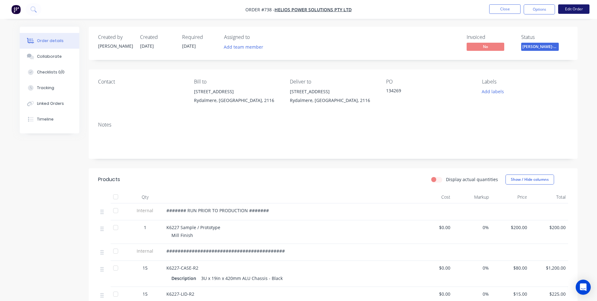
click at [576, 8] on button "Edit Order" at bounding box center [573, 8] width 31 height 9
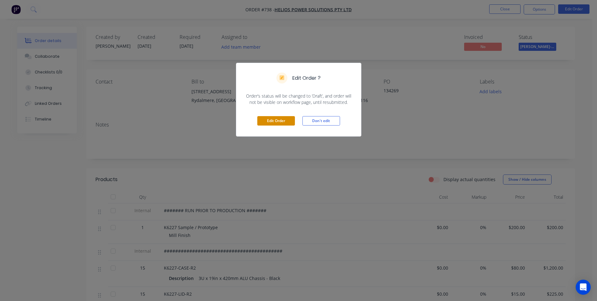
click at [288, 122] on button "Edit Order" at bounding box center [276, 120] width 38 height 9
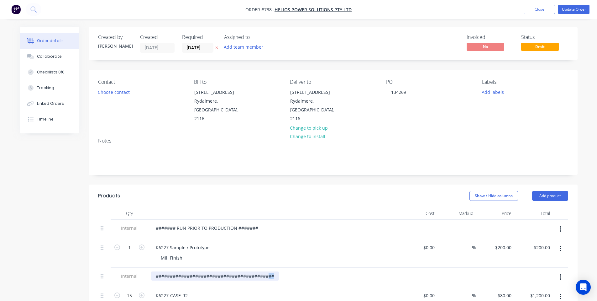
drag, startPoint x: 276, startPoint y: 267, endPoint x: 269, endPoint y: 268, distance: 6.6
click at [269, 271] on div "##########################################" at bounding box center [215, 275] width 129 height 9
click at [570, 7] on button "Update Order" at bounding box center [573, 9] width 31 height 9
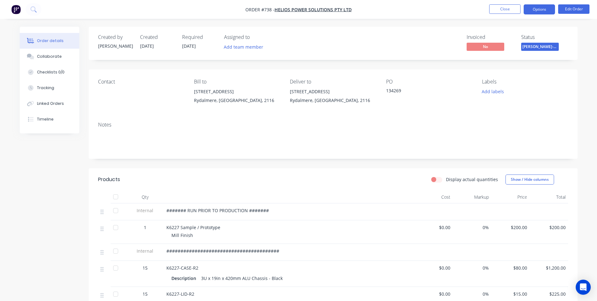
click at [543, 12] on button "Options" at bounding box center [539, 9] width 31 height 10
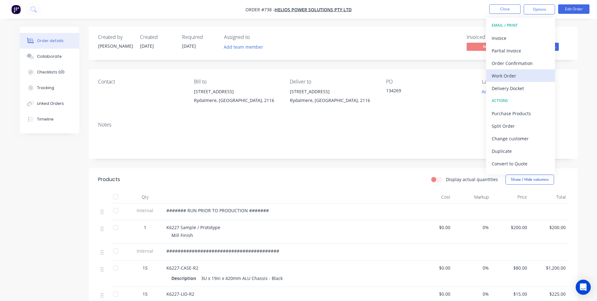
click at [514, 80] on div "Work Order" at bounding box center [521, 75] width 58 height 9
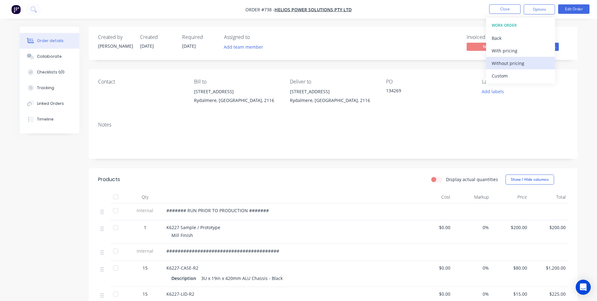
click at [512, 65] on div "Without pricing" at bounding box center [521, 63] width 58 height 9
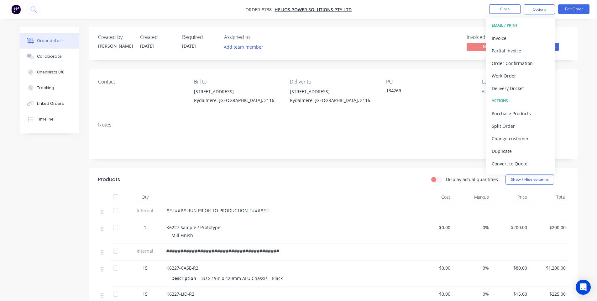
click at [372, 5] on nav "Order #738 - Helios Power Solutions Pty Ltd Close Options EMAIL / PRINT Invoice…" at bounding box center [298, 9] width 597 height 19
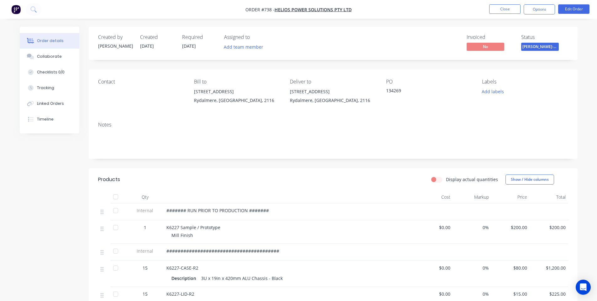
click at [500, 4] on nav "Order #738 - Helios Power Solutions Pty Ltd Close Options Edit Order" at bounding box center [298, 9] width 597 height 19
click at [503, 12] on button "Close" at bounding box center [504, 8] width 31 height 9
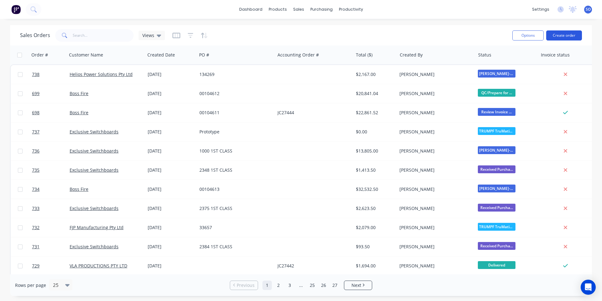
click at [571, 32] on button "Create order" at bounding box center [564, 35] width 36 height 10
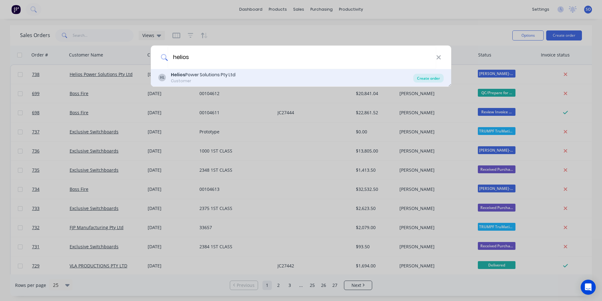
type input "helios"
click at [425, 76] on div "Create order" at bounding box center [428, 78] width 30 height 9
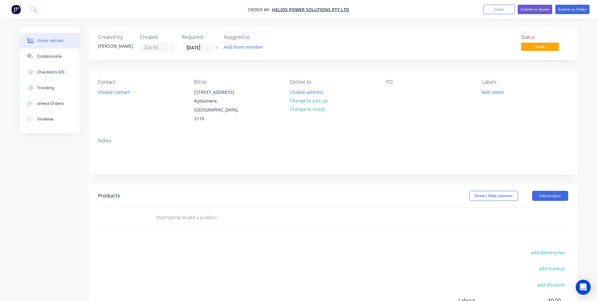
click at [299, 28] on div "Created by Shane Created 26/08/25 Required 26/08/25 Assigned to Add team member…" at bounding box center [333, 44] width 489 height 34
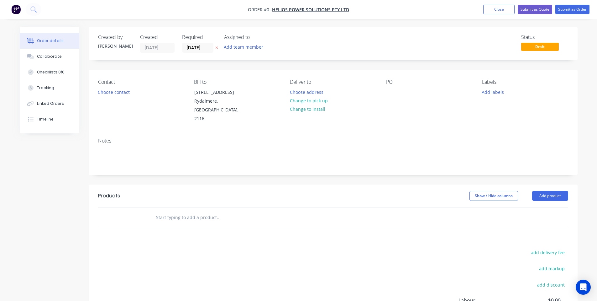
click at [299, 28] on div "Created by Shane Created 26/08/25 Required 26/08/25 Assigned to Add team member…" at bounding box center [333, 44] width 489 height 34
click at [324, 34] on div "Status Draft" at bounding box center [427, 43] width 281 height 18
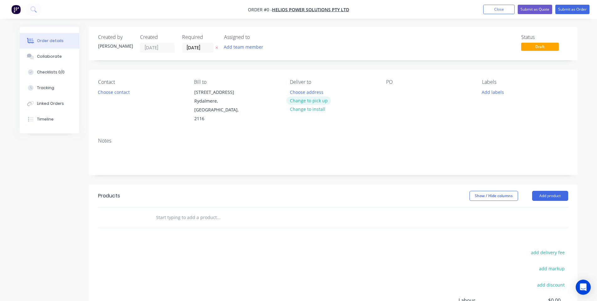
click at [303, 101] on button "Change to pick up" at bounding box center [309, 100] width 45 height 8
click at [110, 90] on button "Choose contact" at bounding box center [113, 91] width 39 height 8
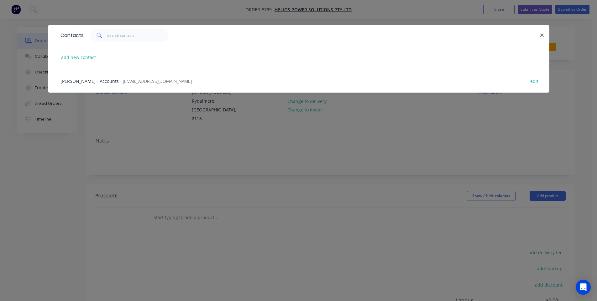
click at [165, 112] on div "Contacts add new contact Norma - Accounts - accounts@heliosps.com.au - edit" at bounding box center [298, 150] width 597 height 301
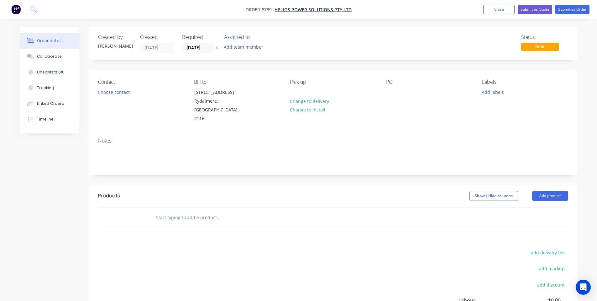
click at [397, 91] on div "PO" at bounding box center [429, 101] width 86 height 44
click at [391, 91] on div at bounding box center [391, 91] width 10 height 9
click at [408, 115] on div "Contact Choose contact Bill to Unit 6 2-8 South Street Rydalmere, New South Wal…" at bounding box center [333, 101] width 489 height 63
click at [299, 99] on button "Change to delivery" at bounding box center [310, 101] width 46 height 8
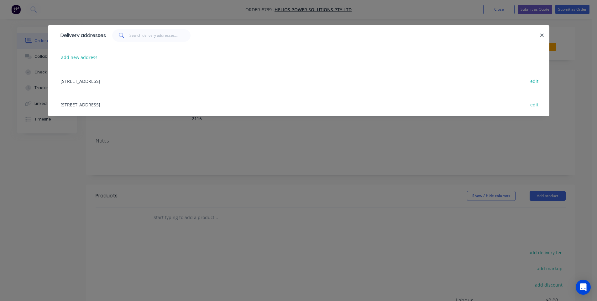
click at [154, 79] on div "Unit 6 2-8 South Street, Rydalmere, New South Wales, Australia, 2116 edit" at bounding box center [298, 81] width 483 height 24
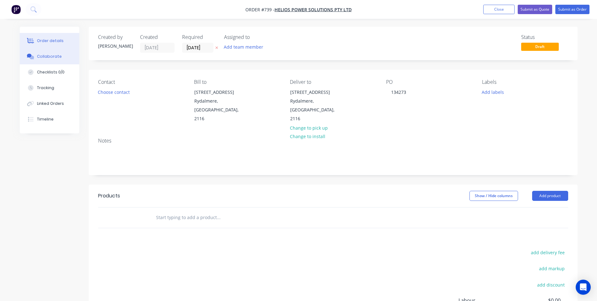
click at [36, 60] on button "Collaborate" at bounding box center [50, 57] width 60 height 16
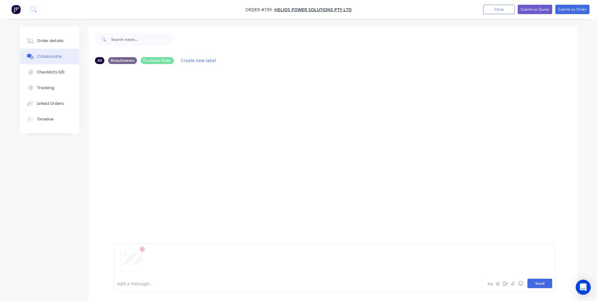
click at [540, 280] on button "Send" at bounding box center [540, 282] width 25 height 9
click at [42, 37] on button "Order details" at bounding box center [50, 41] width 60 height 16
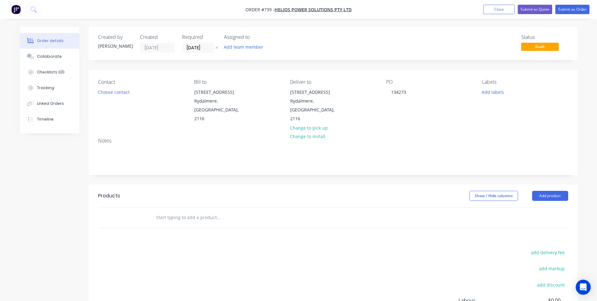
click at [210, 184] on header "Products Show / Hide columns Add product" at bounding box center [333, 195] width 489 height 23
click at [195, 51] on input "26/08/25" at bounding box center [197, 47] width 31 height 9
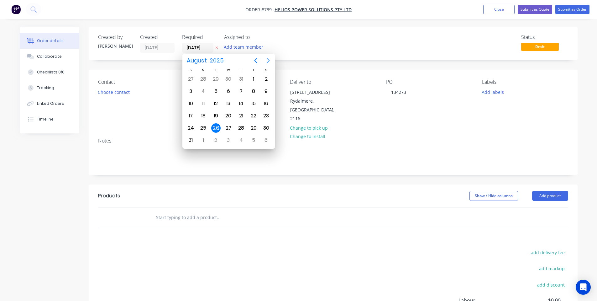
click at [270, 60] on icon "Next page" at bounding box center [269, 61] width 8 height 8
click at [218, 100] on div "16" at bounding box center [215, 103] width 9 height 9
type input "16/09/25"
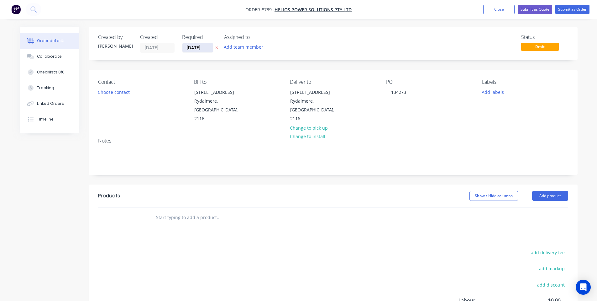
click at [199, 45] on input "16/09/25" at bounding box center [197, 47] width 31 height 9
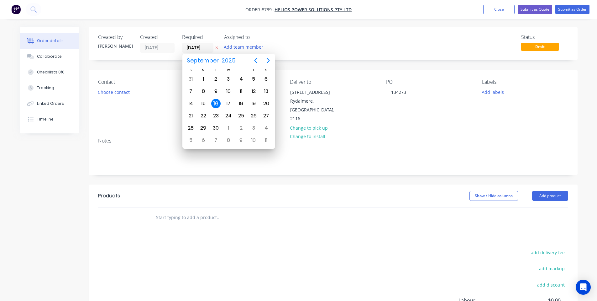
click at [159, 83] on div "Contact" at bounding box center [141, 82] width 86 height 6
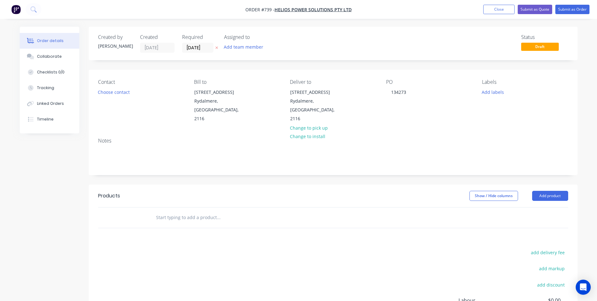
click at [170, 211] on input "text" at bounding box center [218, 217] width 125 height 13
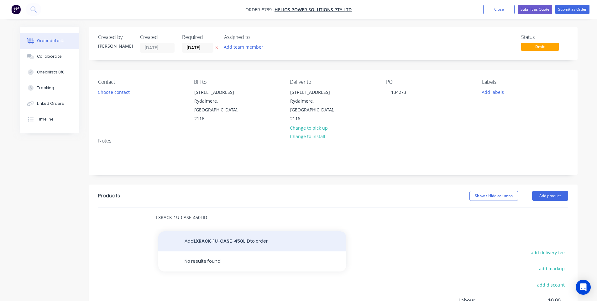
type input "LXRACK-1U-CASE-450LID"
click at [242, 234] on button "Add LXRACK-1U-CASE-450LID to order" at bounding box center [252, 241] width 188 height 20
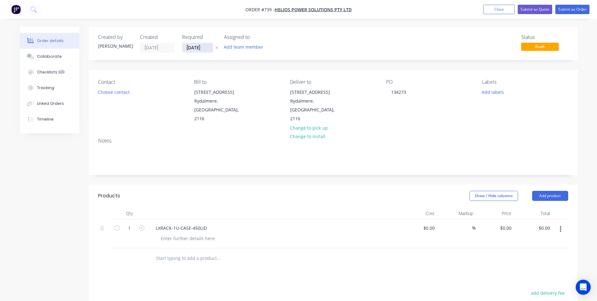
click at [191, 47] on input "16/09/25" at bounding box center [197, 47] width 31 height 9
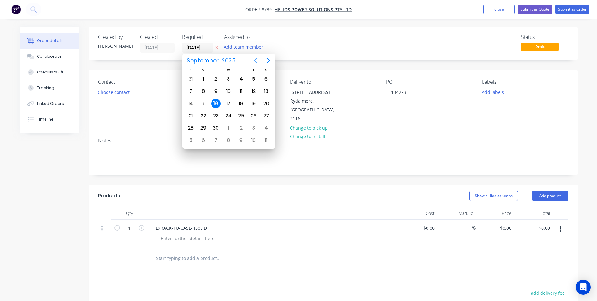
click at [258, 57] on icon "Previous page" at bounding box center [256, 61] width 8 height 8
click at [217, 144] on div "2" at bounding box center [215, 139] width 9 height 9
type input "02/09/25"
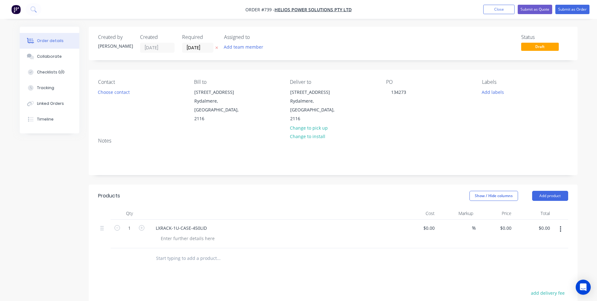
click at [237, 207] on div at bounding box center [273, 213] width 251 height 13
click at [186, 234] on div at bounding box center [188, 238] width 64 height 9
click at [247, 184] on header "Products Show / Hide columns Add product" at bounding box center [333, 195] width 489 height 23
click at [566, 191] on button "Add product" at bounding box center [550, 196] width 36 height 10
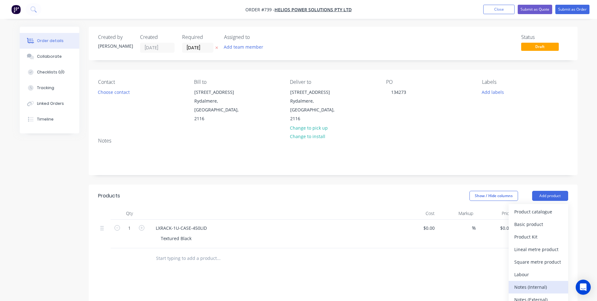
click at [520, 282] on div "Notes (Internal)" at bounding box center [538, 286] width 48 height 9
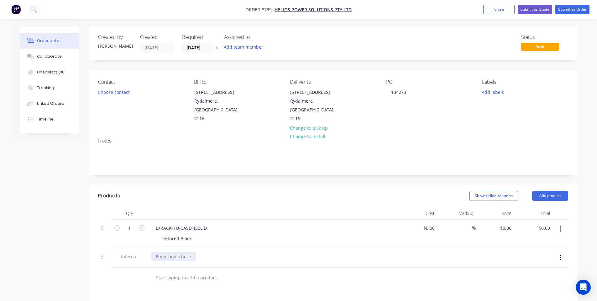
click at [175, 252] on div at bounding box center [173, 256] width 45 height 9
paste div
click at [213, 271] on input "text" at bounding box center [218, 277] width 125 height 13
drag, startPoint x: 239, startPoint y: 246, endPoint x: 241, endPoint y: 249, distance: 3.8
click at [239, 252] on div "[PERSON_NAME]-Power C5 | Bending | Fastening | Powdercoating" at bounding box center [226, 256] width 150 height 9
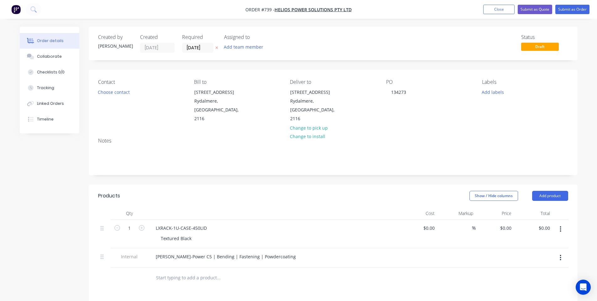
click at [128, 223] on input "1" at bounding box center [129, 227] width 16 height 9
click at [182, 207] on div at bounding box center [273, 213] width 251 height 13
click at [505, 223] on div "0 $0.00" at bounding box center [505, 227] width 17 height 9
type input "$25.00"
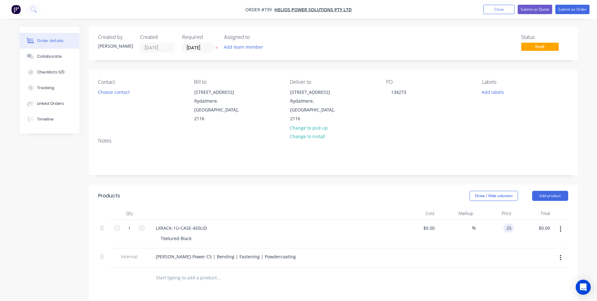
type input "$25.00"
click at [390, 198] on header "Products Show / Hide columns Add product" at bounding box center [333, 195] width 489 height 23
click at [50, 53] on button "Collaborate" at bounding box center [50, 57] width 60 height 16
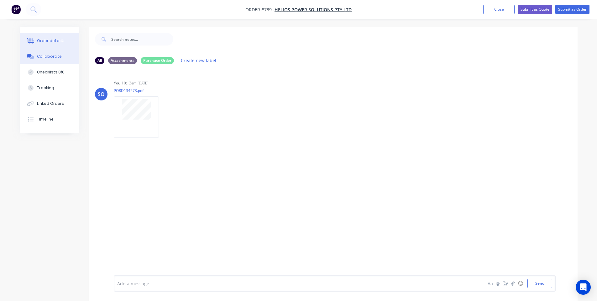
click at [54, 42] on div "Order details" at bounding box center [50, 41] width 27 height 6
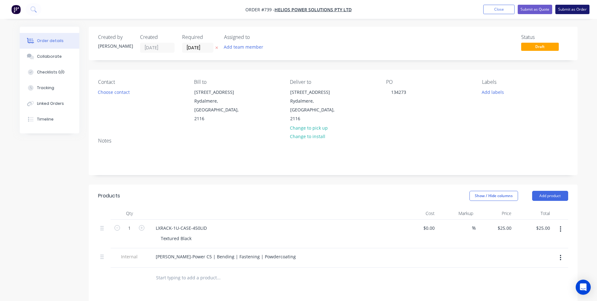
click at [574, 10] on button "Submit as Order" at bounding box center [572, 9] width 34 height 9
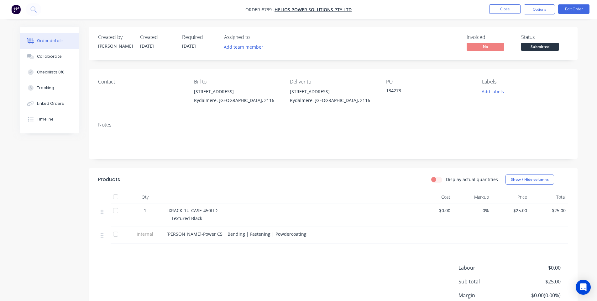
click at [536, 46] on span "Submitted" at bounding box center [540, 47] width 38 height 8
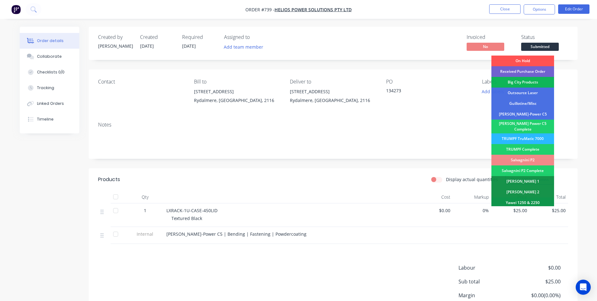
drag, startPoint x: 523, startPoint y: 117, endPoint x: 550, endPoint y: 2, distance: 118.1
click at [523, 117] on div "[PERSON_NAME]-Power C5" at bounding box center [523, 114] width 63 height 11
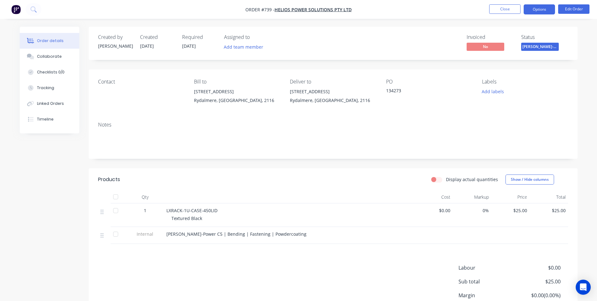
click at [541, 10] on button "Options" at bounding box center [539, 9] width 31 height 10
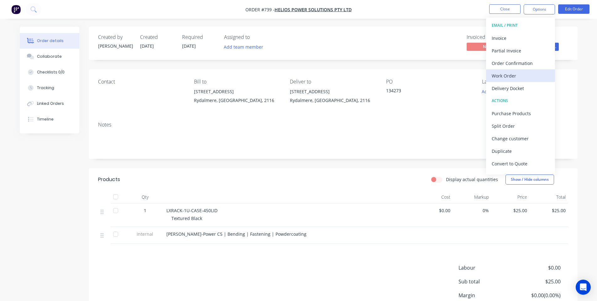
click at [513, 75] on div "Work Order" at bounding box center [521, 75] width 58 height 9
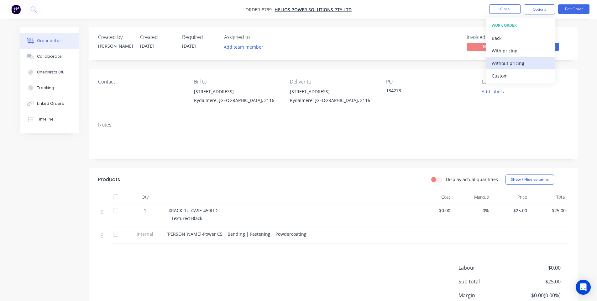
click at [505, 62] on div "Without pricing" at bounding box center [521, 63] width 58 height 9
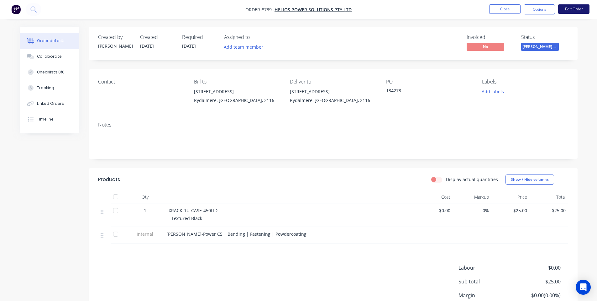
click at [565, 10] on button "Edit Order" at bounding box center [573, 8] width 31 height 9
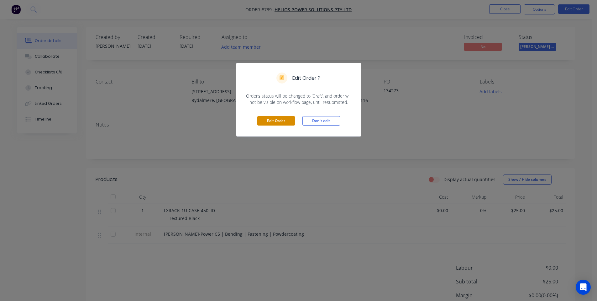
click at [280, 117] on button "Edit Order" at bounding box center [276, 120] width 38 height 9
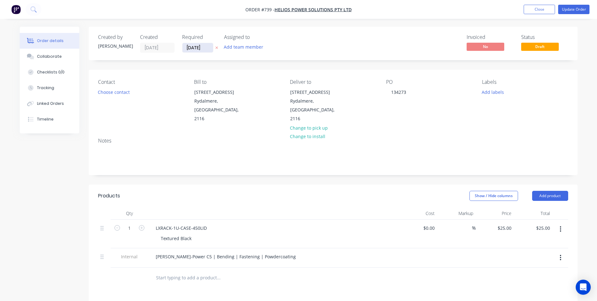
click at [197, 48] on input "02/09/25" at bounding box center [197, 47] width 31 height 9
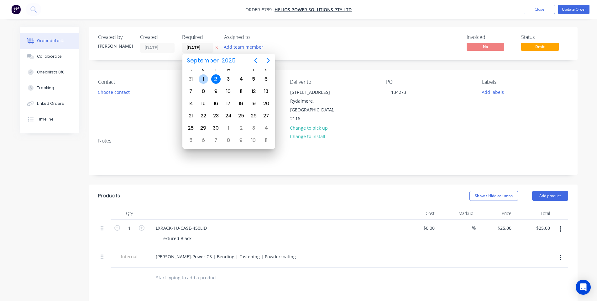
click at [203, 77] on div "1" at bounding box center [203, 78] width 9 height 9
type input "01/09/25"
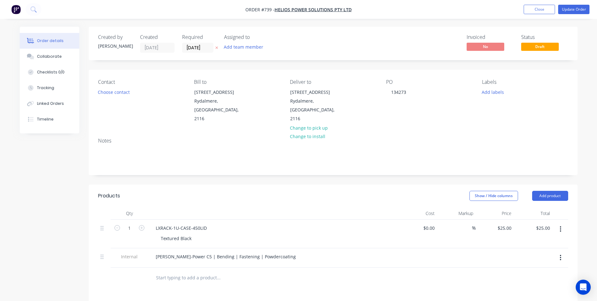
click at [592, 11] on ul "Add product Close Update Order" at bounding box center [556, 9] width 81 height 9
click at [574, 9] on button "Update Order" at bounding box center [573, 9] width 31 height 9
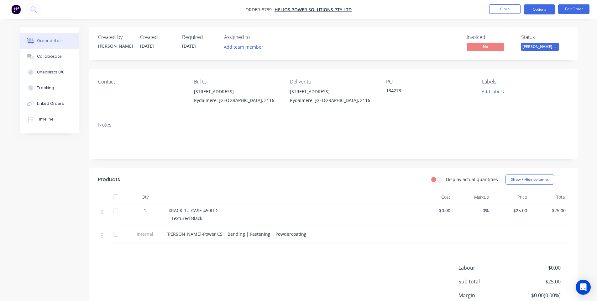
click at [544, 7] on button "Options" at bounding box center [539, 9] width 31 height 10
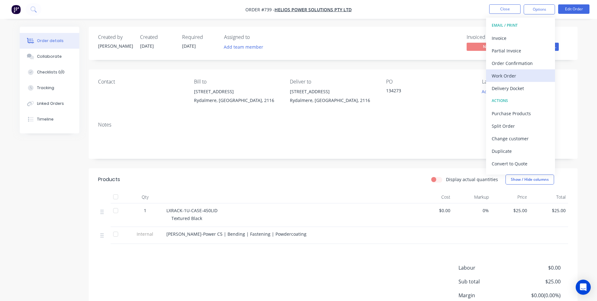
click at [503, 77] on div "Work Order" at bounding box center [521, 75] width 58 height 9
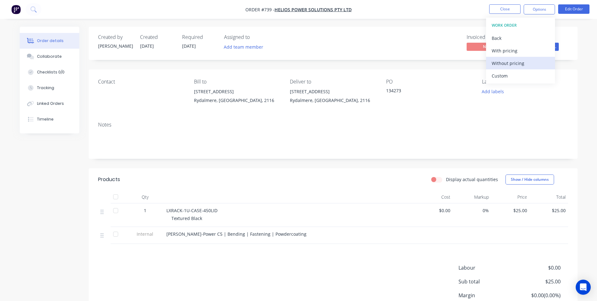
click at [498, 66] on div "Without pricing" at bounding box center [521, 63] width 58 height 9
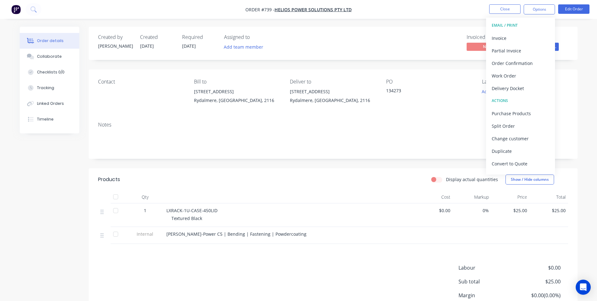
click at [215, 176] on div "Display actual quantities Show / Hide columns" at bounding box center [383, 179] width 370 height 10
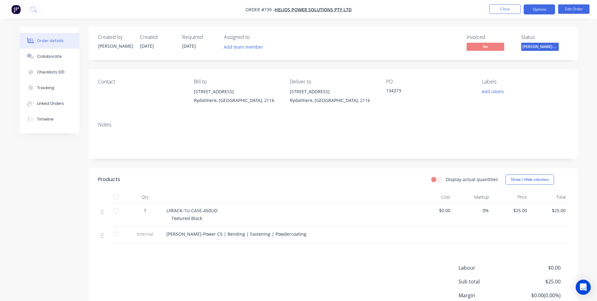
click at [545, 9] on button "Options" at bounding box center [539, 9] width 31 height 10
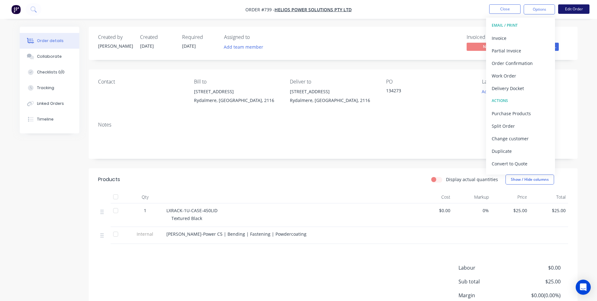
drag, startPoint x: 545, startPoint y: 9, endPoint x: 571, endPoint y: 10, distance: 26.7
click at [571, 10] on ul "Close Options EMAIL / PRINT Invoice Partial Invoice Order Confirmation Work Ord…" at bounding box center [539, 9] width 115 height 10
click at [571, 11] on button "Edit Order" at bounding box center [573, 8] width 31 height 9
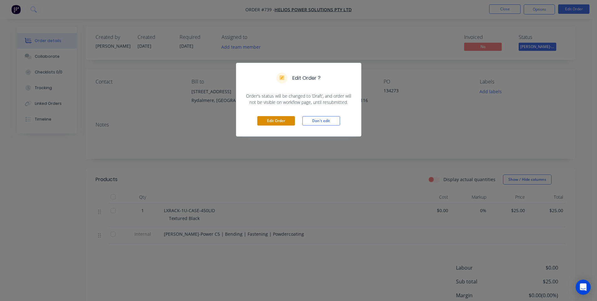
click at [285, 121] on button "Edit Order" at bounding box center [276, 120] width 38 height 9
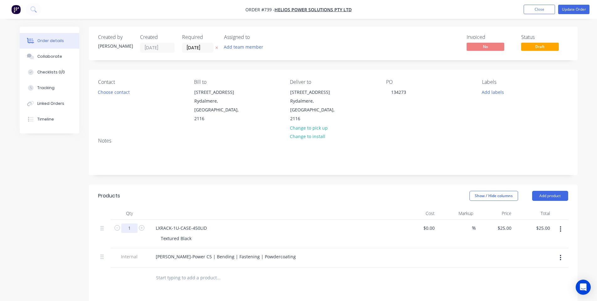
click at [131, 223] on input "1" at bounding box center [129, 227] width 16 height 9
type input "11"
type input "$275.00"
click at [172, 197] on header "Products Show / Hide columns Add product" at bounding box center [333, 195] width 489 height 23
click at [579, 10] on button "Update Order" at bounding box center [573, 9] width 31 height 9
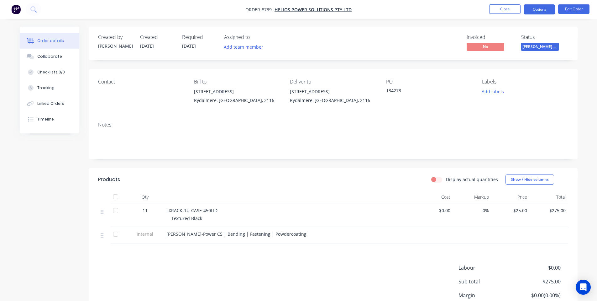
click at [545, 11] on button "Options" at bounding box center [539, 9] width 31 height 10
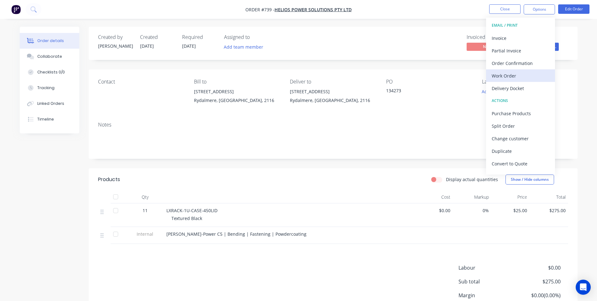
click at [516, 78] on div "Work Order" at bounding box center [521, 75] width 58 height 9
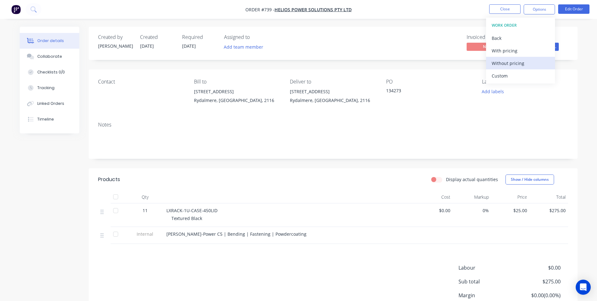
click at [515, 63] on div "Without pricing" at bounding box center [521, 63] width 58 height 9
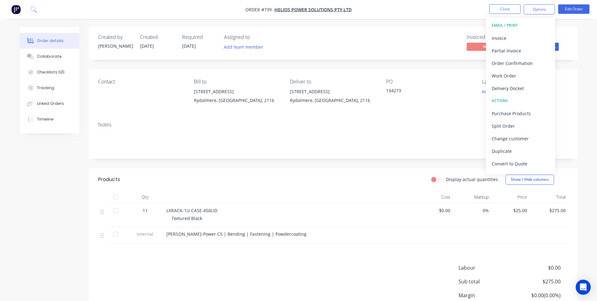
click at [409, 26] on div "Order details Collaborate Checklists 0/0 Tracking Linked Orders Timeline Order …" at bounding box center [298, 177] width 597 height 355
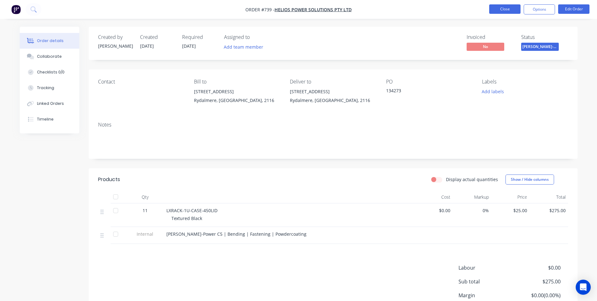
click at [510, 6] on button "Close" at bounding box center [504, 8] width 31 height 9
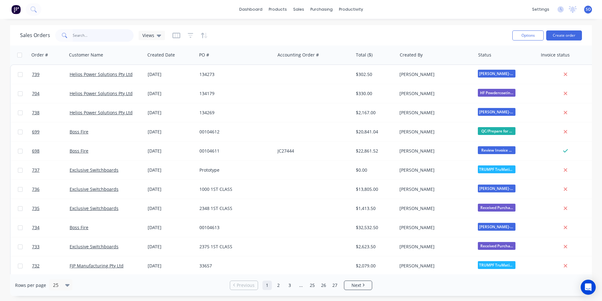
click at [98, 31] on input "text" at bounding box center [103, 35] width 61 height 13
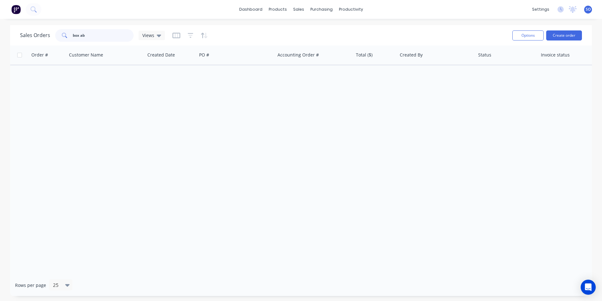
drag, startPoint x: 97, startPoint y: 34, endPoint x: 83, endPoint y: 34, distance: 14.4
click at [83, 34] on input "box ab" at bounding box center [103, 35] width 61 height 13
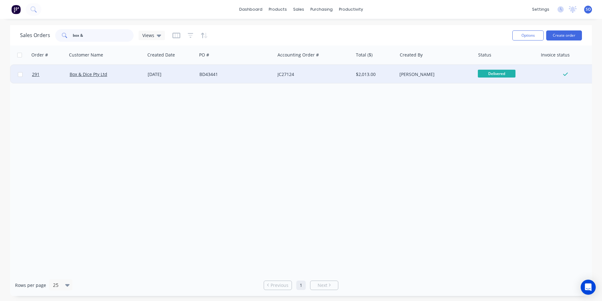
type input "box &"
click at [312, 80] on div "JC27124" at bounding box center [314, 74] width 78 height 19
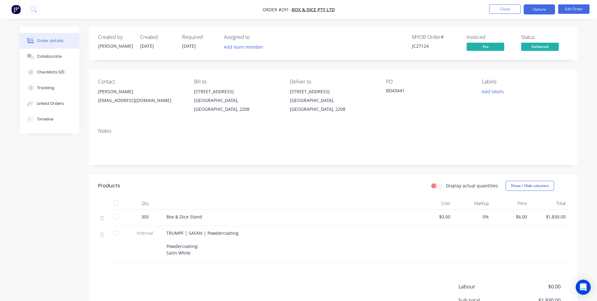
click at [545, 9] on button "Options" at bounding box center [539, 9] width 31 height 10
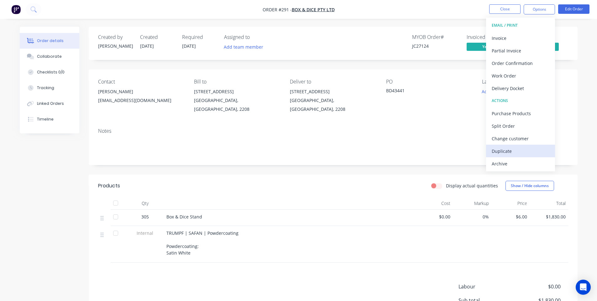
click at [525, 147] on div "Duplicate" at bounding box center [521, 150] width 58 height 9
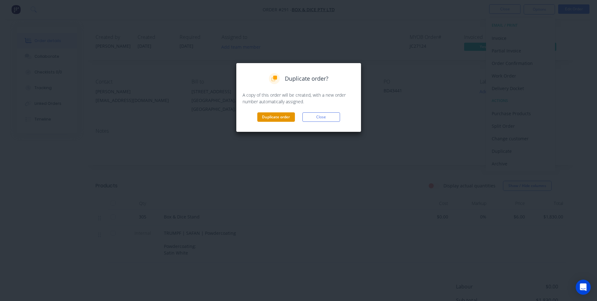
click at [290, 114] on button "Duplicate order" at bounding box center [276, 116] width 38 height 9
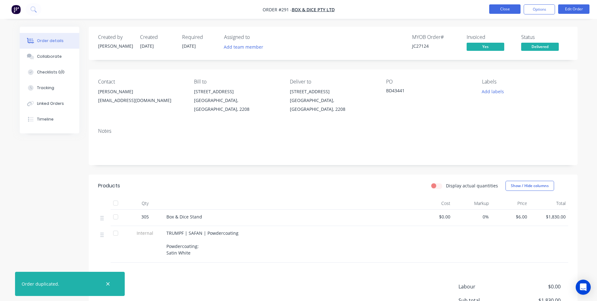
click at [504, 12] on button "Close" at bounding box center [504, 8] width 31 height 9
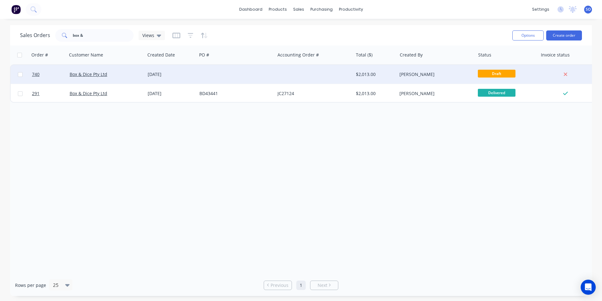
click at [214, 81] on div at bounding box center [236, 74] width 78 height 19
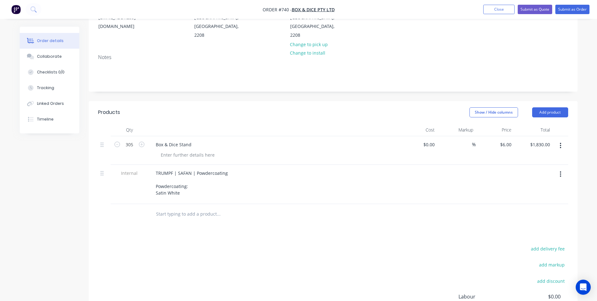
scroll to position [84, 0]
click at [131, 139] on input "305" at bounding box center [129, 143] width 16 height 9
type input "205"
type input "$1,230.00"
click at [266, 107] on div "Show / Hide columns Add product" at bounding box center [383, 112] width 370 height 10
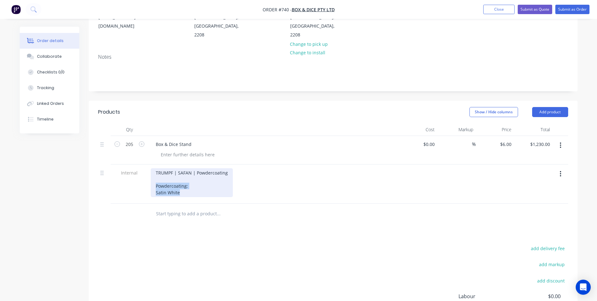
drag, startPoint x: 122, startPoint y: 182, endPoint x: 105, endPoint y: 178, distance: 17.1
click at [105, 178] on div "Internal TRUMPF | SAFAN | Powdercoating Powdercoating: Satin White" at bounding box center [333, 183] width 470 height 39
click at [166, 184] on div "TRUMPF | SAFAN | Powdercoating Powdercoating: Satin White" at bounding box center [192, 182] width 82 height 29
drag, startPoint x: 179, startPoint y: 185, endPoint x: 154, endPoint y: 186, distance: 24.5
click at [154, 186] on div "TRUMPF | SAFAN | Powdercoating Powdercoating: Satin White" at bounding box center [192, 182] width 82 height 29
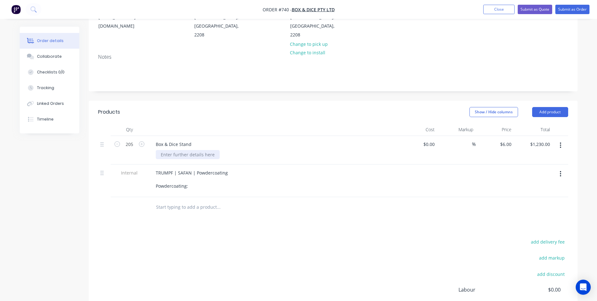
click at [188, 150] on div at bounding box center [188, 154] width 64 height 9
paste div
drag, startPoint x: 194, startPoint y: 178, endPoint x: 118, endPoint y: 171, distance: 76.7
click at [118, 171] on div "Internal TRUMPF | SAFAN | Powdercoating Powdercoating:" at bounding box center [333, 180] width 470 height 33
click at [197, 107] on div "Products" at bounding box center [148, 112] width 100 height 10
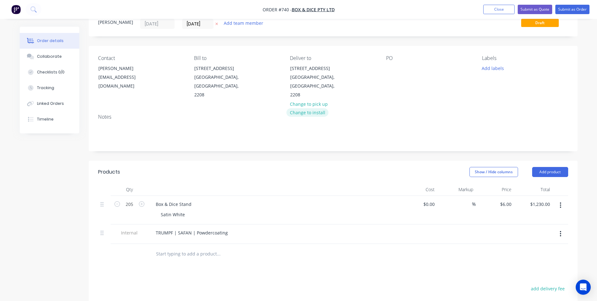
scroll to position [0, 0]
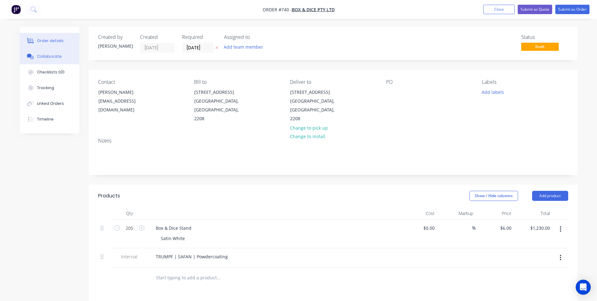
click at [70, 61] on button "Collaborate" at bounding box center [50, 57] width 60 height 16
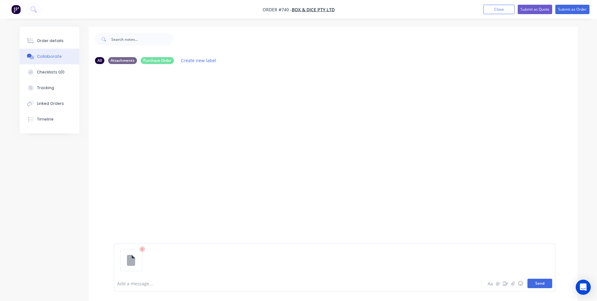
click at [534, 283] on button "Send" at bounding box center [540, 282] width 25 height 9
click at [140, 285] on div at bounding box center [281, 283] width 326 height 7
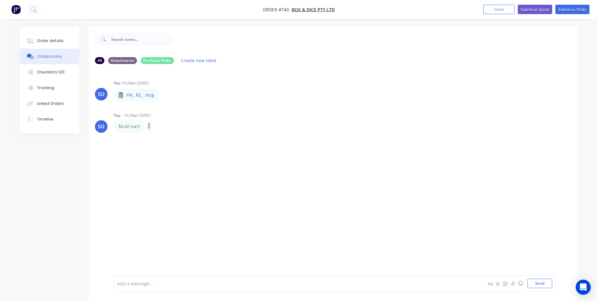
click at [151, 129] on div "Labels Edit Delete" at bounding box center [150, 126] width 4 height 9
click at [150, 123] on div "Labels Edit Delete" at bounding box center [150, 126] width 4 height 9
click at [148, 125] on icon "button" at bounding box center [149, 126] width 2 height 7
click at [0, 0] on button "Edit" at bounding box center [0, 0] width 0 height 0
click at [134, 280] on div "$6.00 each" at bounding box center [281, 283] width 326 height 7
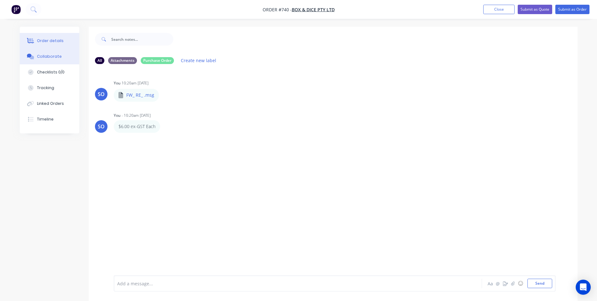
click at [48, 44] on button "Order details" at bounding box center [50, 41] width 60 height 16
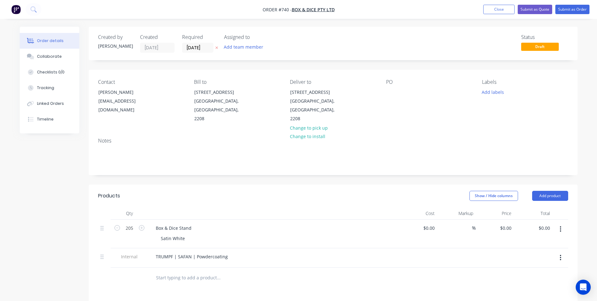
type input "$6.00"
type input "$1,230.00"
click at [315, 191] on div "Show / Hide columns Add product" at bounding box center [383, 196] width 370 height 10
drag, startPoint x: 574, startPoint y: 8, endPoint x: 564, endPoint y: 18, distance: 14.6
click at [574, 8] on button "Submit as Order" at bounding box center [572, 9] width 34 height 9
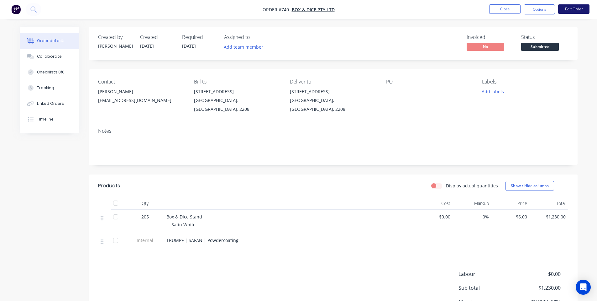
click at [566, 8] on button "Edit Order" at bounding box center [573, 8] width 31 height 9
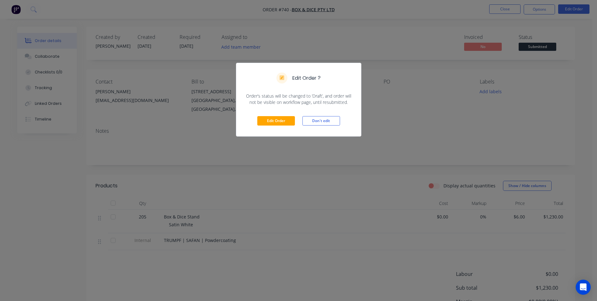
click at [268, 115] on div "Edit Order Don't edit" at bounding box center [298, 120] width 125 height 31
click at [281, 121] on button "Edit Order" at bounding box center [276, 120] width 38 height 9
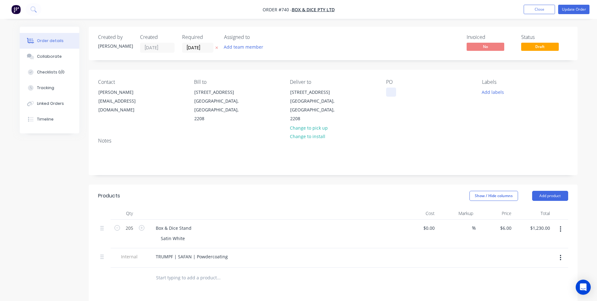
drag, startPoint x: 392, startPoint y: 91, endPoint x: 388, endPoint y: 92, distance: 3.4
click at [392, 92] on div at bounding box center [391, 91] width 10 height 9
click at [447, 44] on div "Invoiced No Status Draft" at bounding box center [427, 43] width 281 height 18
click at [201, 49] on input "26/08/25" at bounding box center [197, 47] width 31 height 9
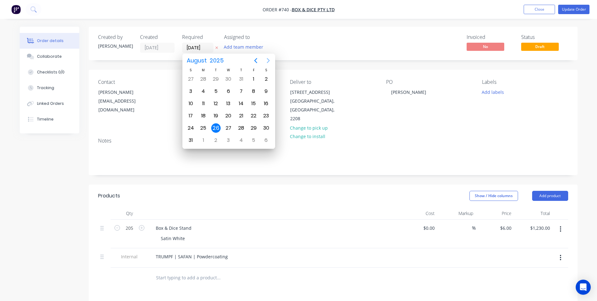
click at [270, 60] on icon "Next page" at bounding box center [269, 61] width 8 height 8
click at [252, 61] on icon "Previous page" at bounding box center [256, 61] width 8 height 8
click at [270, 59] on icon "Next page" at bounding box center [269, 61] width 8 height 8
click at [245, 104] on div "18" at bounding box center [240, 103] width 9 height 9
type input "18/09/25"
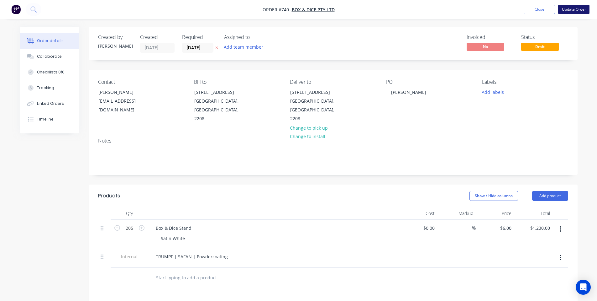
drag, startPoint x: 576, startPoint y: 9, endPoint x: 573, endPoint y: 12, distance: 3.8
click at [577, 10] on button "Update Order" at bounding box center [573, 9] width 31 height 9
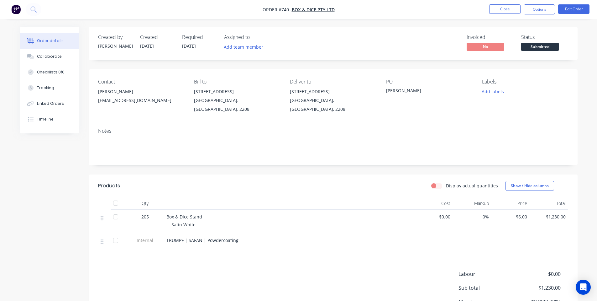
click at [538, 47] on span "Submitted" at bounding box center [540, 47] width 38 height 8
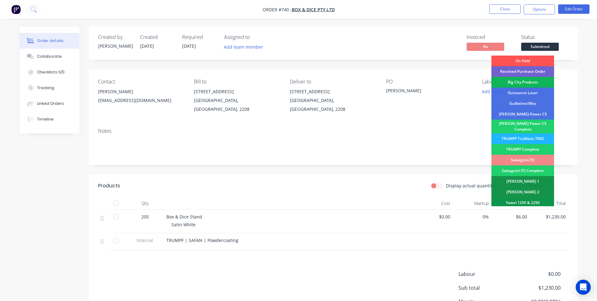
click at [537, 136] on div "TRUMPF TruMatic 7000" at bounding box center [523, 138] width 63 height 11
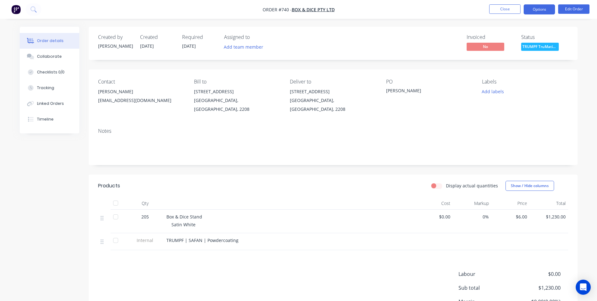
click at [538, 9] on button "Options" at bounding box center [539, 9] width 31 height 10
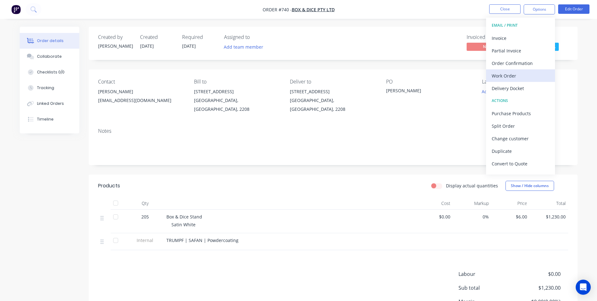
click at [530, 76] on div "Work Order" at bounding box center [521, 75] width 58 height 9
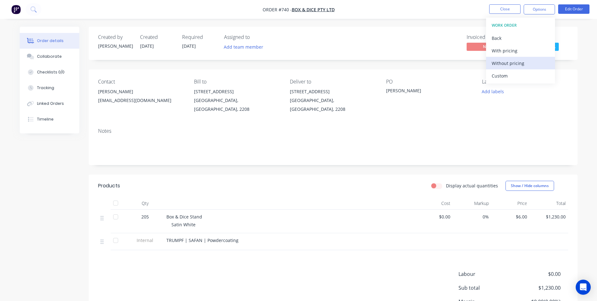
click at [514, 64] on div "Without pricing" at bounding box center [521, 63] width 58 height 9
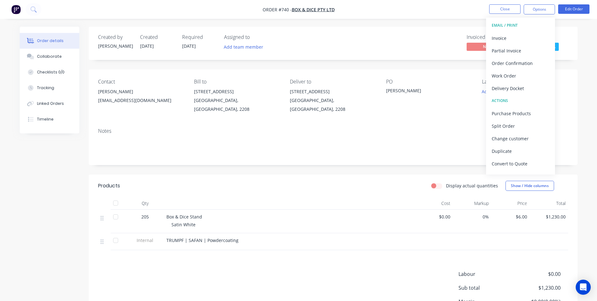
click at [161, 123] on div "Notes" at bounding box center [333, 144] width 489 height 42
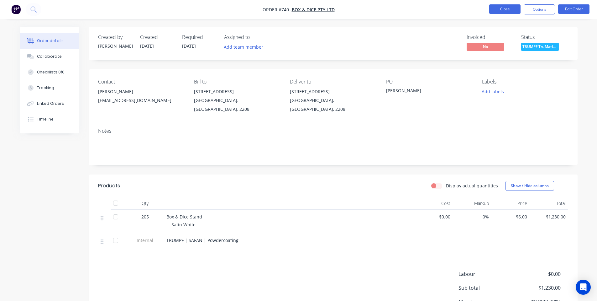
click at [494, 9] on button "Close" at bounding box center [504, 8] width 31 height 9
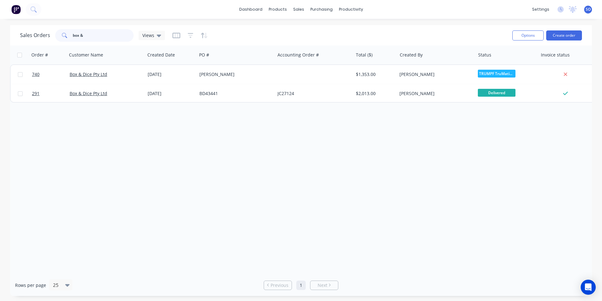
drag, startPoint x: 99, startPoint y: 31, endPoint x: 0, endPoint y: 33, distance: 98.8
click at [0, 33] on div "Sales Orders box & Views Options Create order Order # Customer Name Created Dat…" at bounding box center [301, 160] width 602 height 271
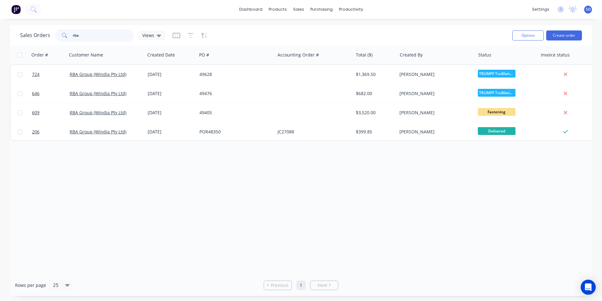
type input "rba"
click at [571, 32] on button "Create order" at bounding box center [564, 35] width 36 height 10
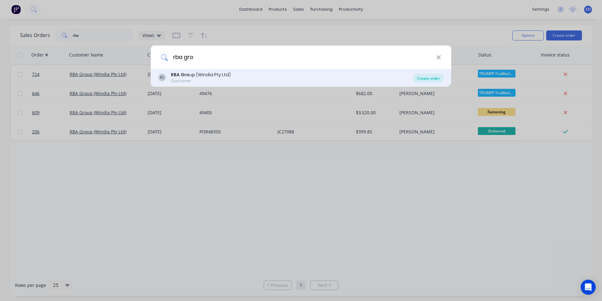
type input "rba gro"
click at [424, 77] on div "Create order" at bounding box center [428, 78] width 30 height 9
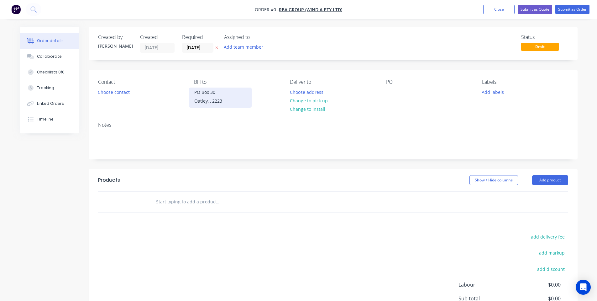
click at [199, 96] on div "PO Box 30" at bounding box center [220, 92] width 52 height 9
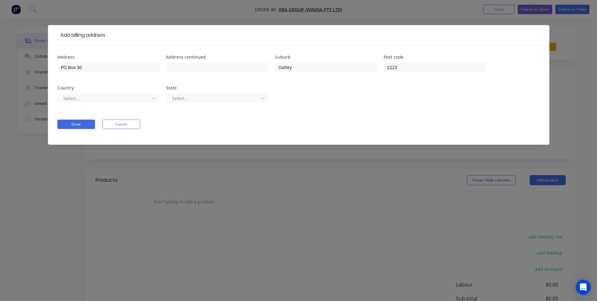
click at [130, 104] on div "Select..." at bounding box center [108, 101] width 103 height 18
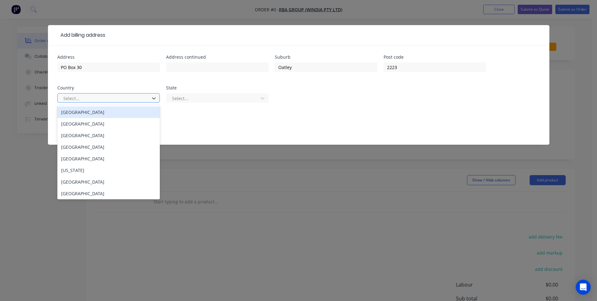
click at [129, 100] on div at bounding box center [105, 98] width 84 height 8
click at [126, 110] on div "Australia" at bounding box center [108, 112] width 103 height 12
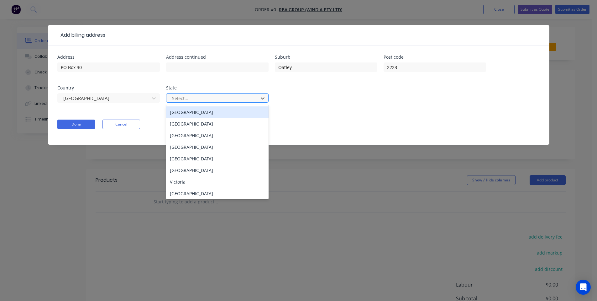
drag, startPoint x: 180, startPoint y: 97, endPoint x: 183, endPoint y: 109, distance: 12.5
click at [180, 98] on div at bounding box center [213, 98] width 84 height 8
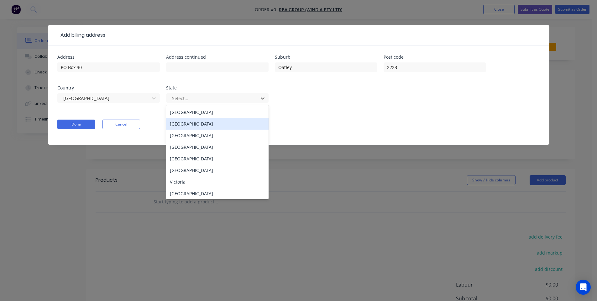
click at [186, 124] on div "New South Wales" at bounding box center [217, 124] width 103 height 12
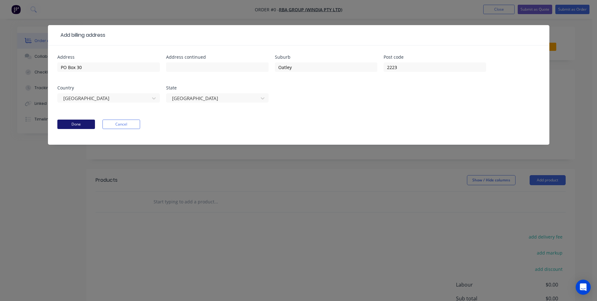
click at [90, 123] on button "Done" at bounding box center [76, 123] width 38 height 9
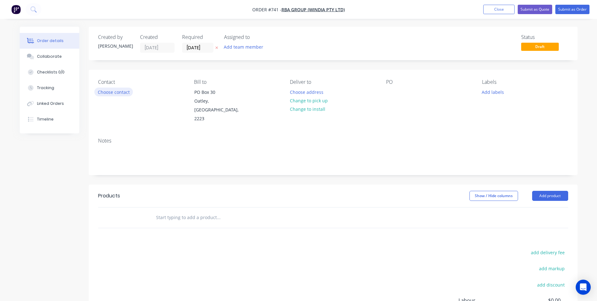
click at [122, 92] on button "Choose contact" at bounding box center [113, 91] width 39 height 8
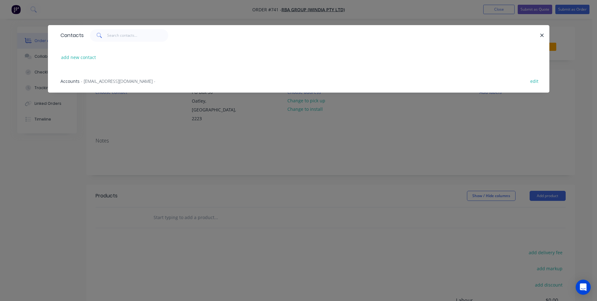
click at [205, 139] on div "Contacts add new contact Accounts - accounts@rba.com.au - edit" at bounding box center [298, 150] width 597 height 301
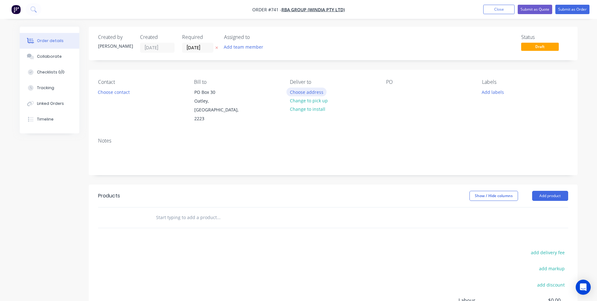
click at [297, 92] on button "Choose address" at bounding box center [307, 91] width 40 height 8
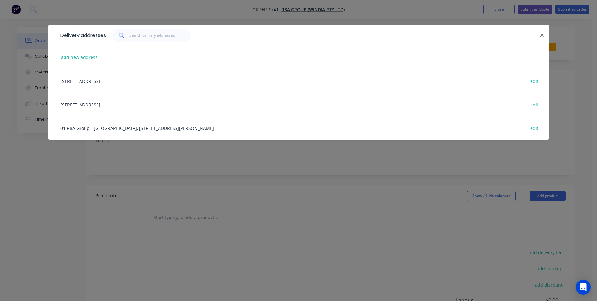
click at [100, 130] on div "01 RBA Group - Peakhurst, Unit 18 | 47-51 Lorraine Street, Peakhurst, New South…" at bounding box center [298, 128] width 483 height 24
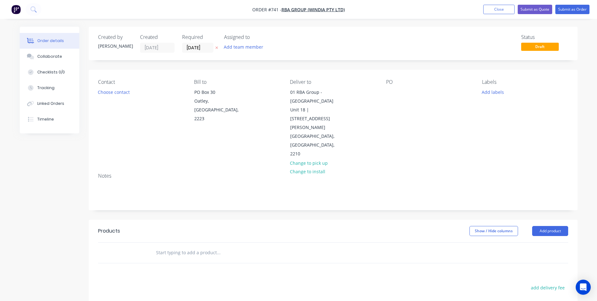
click at [389, 87] on div "PO" at bounding box center [429, 118] width 86 height 79
click at [391, 93] on div at bounding box center [391, 91] width 10 height 9
click at [416, 110] on div "PO 49691" at bounding box center [429, 118] width 86 height 79
click at [204, 49] on input "26/08/25" at bounding box center [197, 47] width 31 height 9
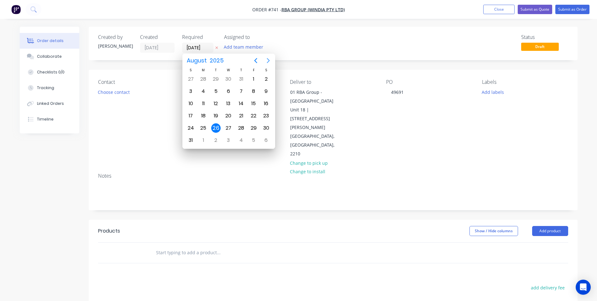
click at [269, 61] on icon "Next page" at bounding box center [269, 61] width 8 height 8
click at [242, 106] on div "18" at bounding box center [240, 103] width 9 height 9
type input "18/09/25"
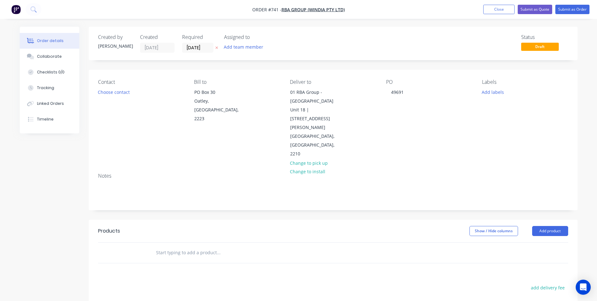
click at [305, 55] on div "Created by Shane Created 26/08/25 Required 18/09/25 Assigned to Add team member…" at bounding box center [333, 44] width 489 height 34
click at [34, 57] on icon at bounding box center [31, 57] width 4 height 4
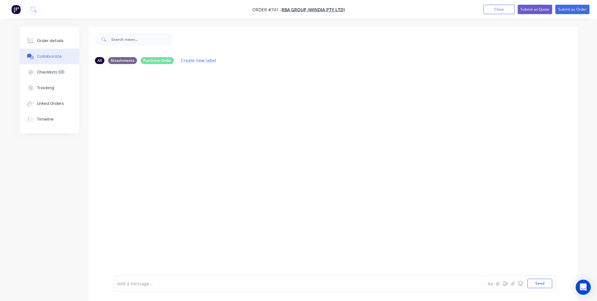
click at [185, 142] on div at bounding box center [333, 172] width 489 height 206
click at [54, 39] on div "Order details" at bounding box center [50, 41] width 27 height 6
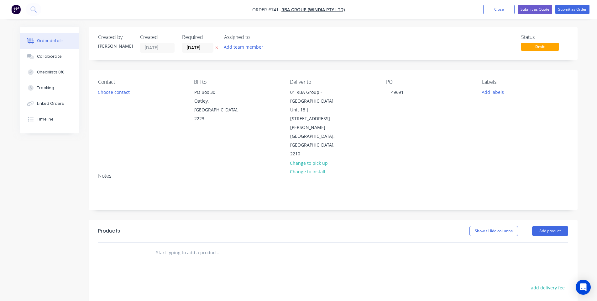
click at [171, 246] on input "text" at bounding box center [218, 252] width 125 height 13
drag, startPoint x: 245, startPoint y: 227, endPoint x: 0, endPoint y: 190, distance: 247.9
click at [0, 190] on div "Order details Collaborate Checklists 0/0 Tracking Linked Orders Timeline Order …" at bounding box center [298, 211] width 597 height 423
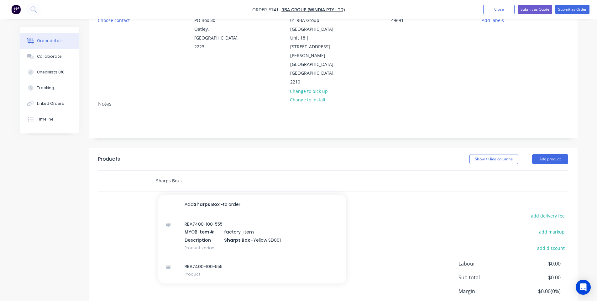
scroll to position [84, 0]
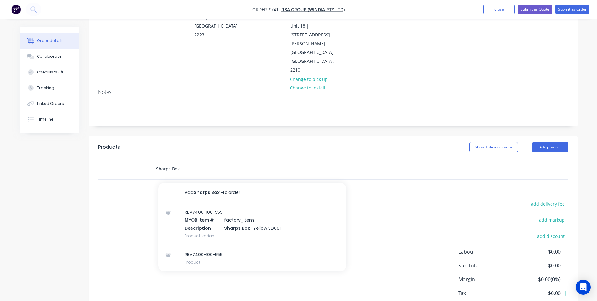
drag, startPoint x: 179, startPoint y: 144, endPoint x: 172, endPoint y: 143, distance: 6.9
click at [172, 162] on input "Sharps Box -" at bounding box center [218, 168] width 125 height 13
type input "Sharps Chute"
drag, startPoint x: 222, startPoint y: 141, endPoint x: 0, endPoint y: 91, distance: 227.8
click at [0, 91] on div "Order details Collaborate Checklists 0/0 Tracking Linked Orders Timeline Order …" at bounding box center [298, 127] width 597 height 423
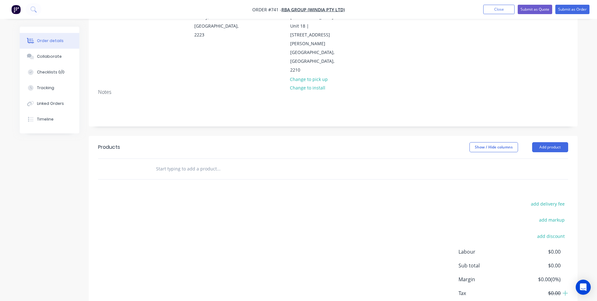
click at [499, 3] on nav "Order #741 - RBA Group (Windia Pty Ltd) Add product Close Submit as Quote Submi…" at bounding box center [298, 9] width 597 height 19
click at [497, 7] on button "Close" at bounding box center [498, 9] width 31 height 9
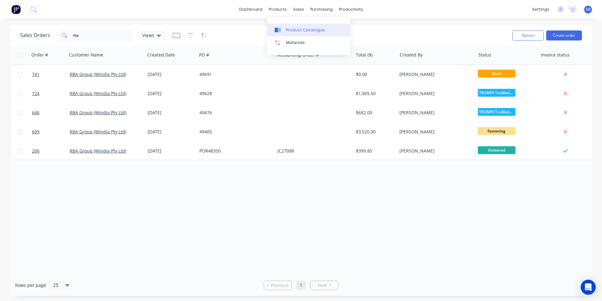
click at [286, 29] on div "Product Catalogue" at bounding box center [305, 30] width 39 height 6
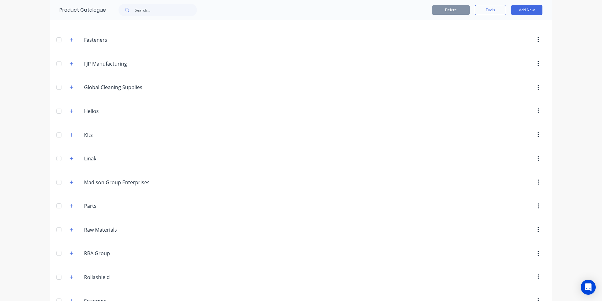
scroll to position [334, 0]
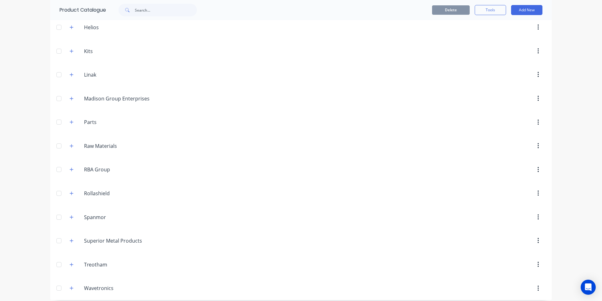
click at [74, 170] on div "RBA.Group RBA Group" at bounding box center [114, 169] width 98 height 11
click at [70, 169] on icon "button" at bounding box center [71, 169] width 3 height 3
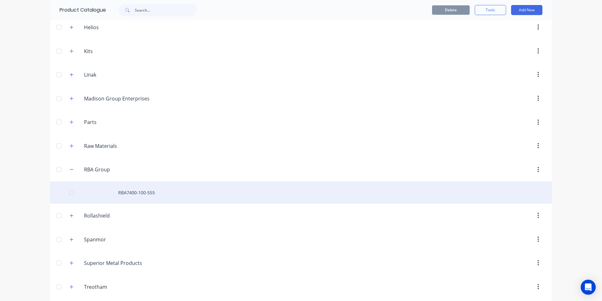
drag, startPoint x: 142, startPoint y: 190, endPoint x: 472, endPoint y: 186, distance: 329.8
click at [472, 186] on div "RBA7400-100-555" at bounding box center [301, 192] width 502 height 22
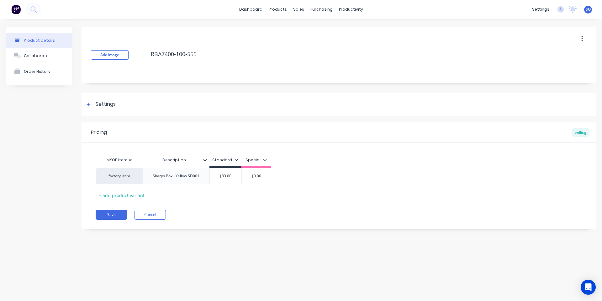
click at [578, 39] on button "button" at bounding box center [582, 38] width 15 height 11
drag, startPoint x: 565, startPoint y: 57, endPoint x: 580, endPoint y: 46, distance: 18.6
click at [566, 57] on span "Duplicate" at bounding box center [558, 55] width 47 height 7
click at [581, 38] on icon "button" at bounding box center [582, 38] width 2 height 7
click at [581, 40] on icon "button" at bounding box center [582, 38] width 2 height 7
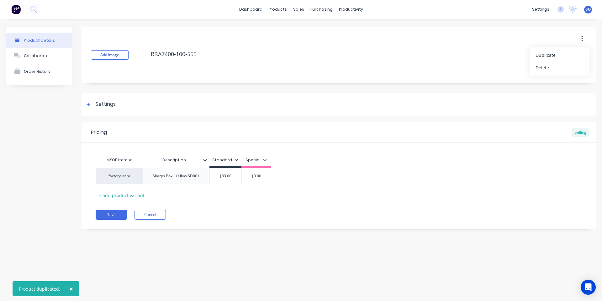
click at [571, 56] on span "Duplicate" at bounding box center [558, 55] width 47 height 7
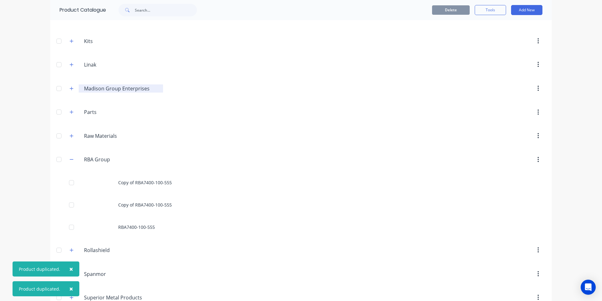
scroll to position [407, 0]
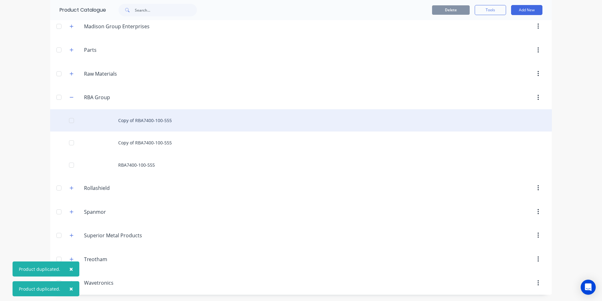
click at [153, 115] on div "Copy of RBA7400-100-555" at bounding box center [301, 120] width 502 height 22
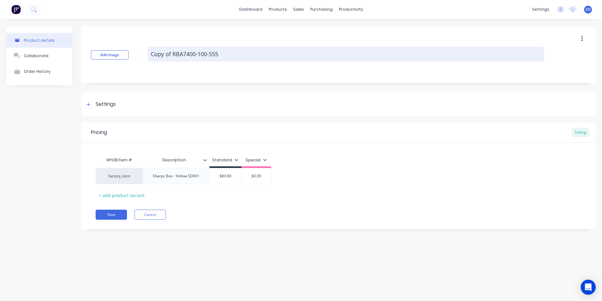
click at [236, 54] on textarea "Copy of RBA7400-100-555" at bounding box center [346, 54] width 396 height 15
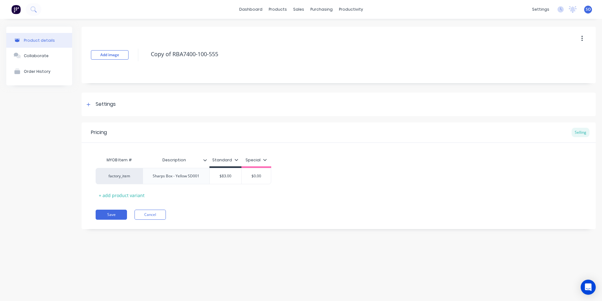
drag, startPoint x: 171, startPoint y: 57, endPoint x: 124, endPoint y: 61, distance: 46.6
click at [124, 61] on div "Add image Copy of RBA7400-100-555" at bounding box center [339, 55] width 514 height 56
type textarea "x"
type textarea "RBA7400-100-555"
type textarea "x"
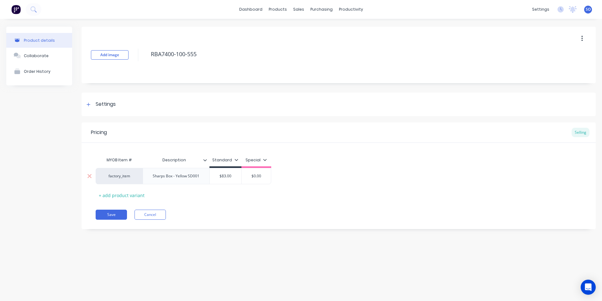
type textarea "RBA7400-100-555"
type textarea "x"
type textarea "RBA7400-100-555"
click at [187, 178] on div "Sharps Box - Yellow SD001" at bounding box center [176, 176] width 57 height 8
drag, startPoint x: 187, startPoint y: 177, endPoint x: 178, endPoint y: 176, distance: 8.7
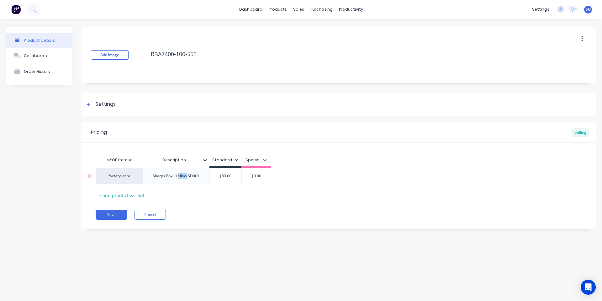
click at [178, 175] on div "Sharps Box - Yellow SD001" at bounding box center [176, 176] width 57 height 8
type textarea "x"
type input "$83.00"
drag, startPoint x: 224, startPoint y: 178, endPoint x: 218, endPoint y: 176, distance: 6.6
click at [218, 176] on input "$83.00" at bounding box center [219, 176] width 32 height 6
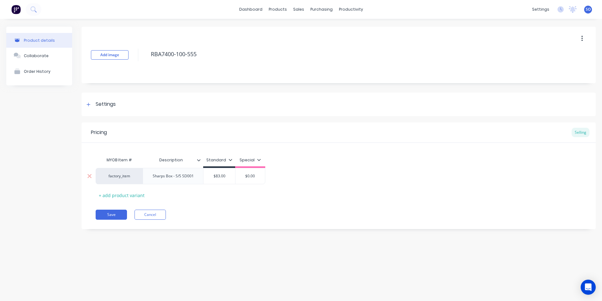
type textarea "x"
type input "$870"
type textarea "x"
type input "$87.0"
click at [292, 164] on div "MYOB Item # Description Standard Special factory_item Sharps Box - S/S SD001 $8…" at bounding box center [339, 177] width 486 height 46
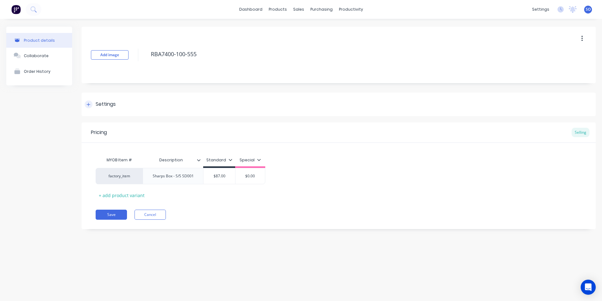
drag, startPoint x: 105, startPoint y: 215, endPoint x: 103, endPoint y: 103, distance: 111.9
click at [112, 108] on div "Add image RBA7400-100-555 Settings Product Options I buy this item I sell this …" at bounding box center [339, 133] width 514 height 212
click at [94, 102] on div "Settings" at bounding box center [100, 104] width 31 height 8
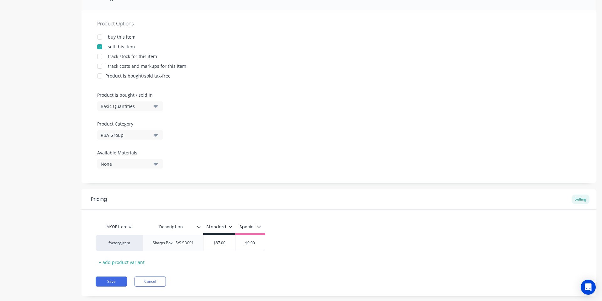
scroll to position [118, 0]
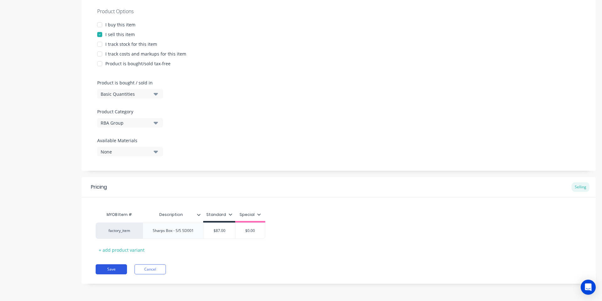
click at [113, 271] on button "Save" at bounding box center [111, 269] width 31 height 10
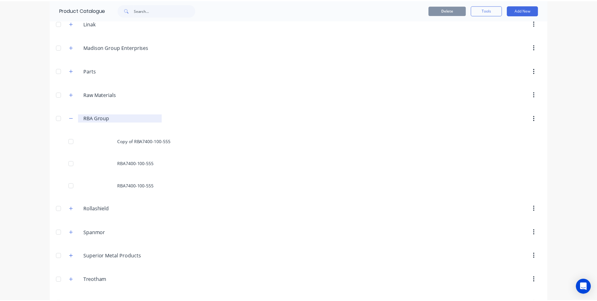
scroll to position [407, 0]
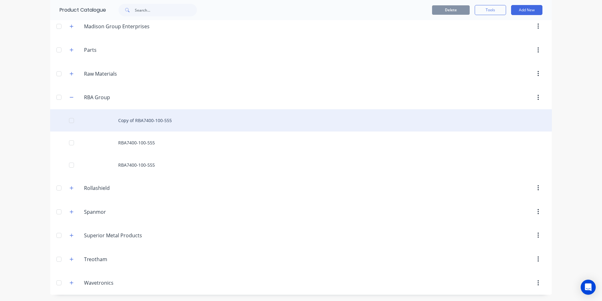
click at [168, 118] on div "Copy of RBA7400-100-555" at bounding box center [301, 120] width 502 height 22
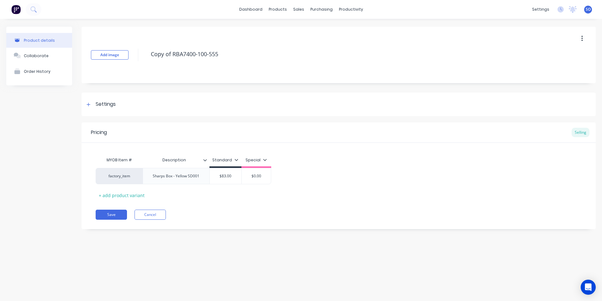
drag, startPoint x: 171, startPoint y: 54, endPoint x: 129, endPoint y: 54, distance: 42.0
click at [129, 54] on div "Add image Copy of RBA7400-100-555" at bounding box center [339, 55] width 514 height 56
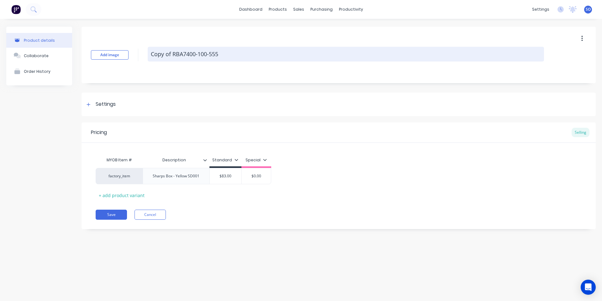
type textarea "x"
type textarea "RBA7400-100-555"
drag, startPoint x: 220, startPoint y: 56, endPoint x: 177, endPoint y: 53, distance: 43.4
click at [177, 53] on textarea "RBA7400-100-555" at bounding box center [346, 54] width 396 height 15
type textarea "x"
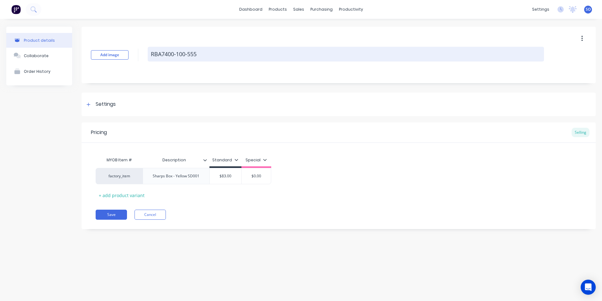
type textarea "RBA7400-7"
type textarea "x"
type textarea "RBA7400-77"
type textarea "x"
type textarea "RBA7400-777"
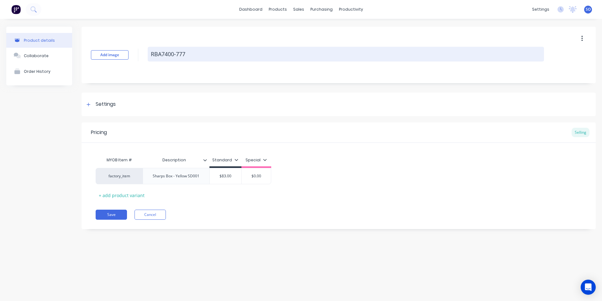
type textarea "x"
type textarea "RBA7400-777-"
type textarea "x"
type textarea "RBA7400-777-0"
type textarea "x"
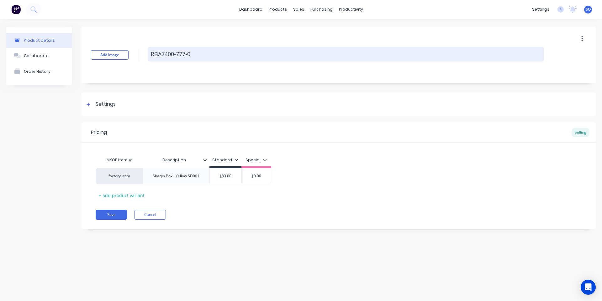
type textarea "RBA7400-777-00"
type textarea "x"
type textarea "RBA7400-777-003"
type textarea "x"
type textarea "RBA7400-777-003-"
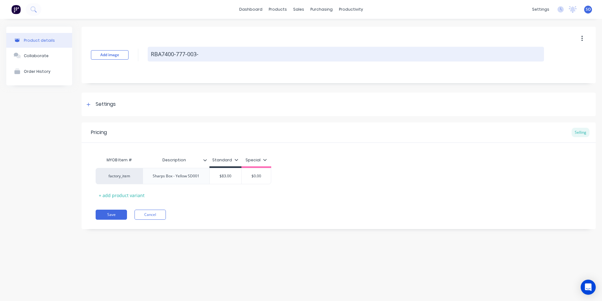
type textarea "x"
type textarea "RBA7400-777-003-5"
type textarea "x"
type textarea "RBA7400-777-003-55"
type textarea "x"
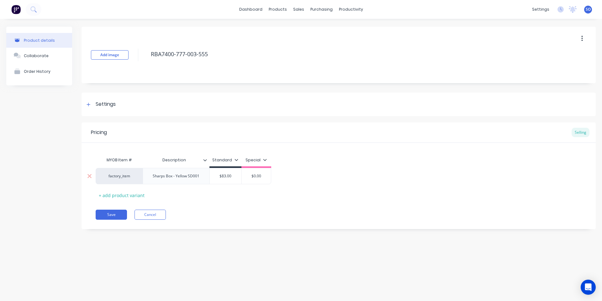
type textarea "RBA7400-777-003-555"
type textarea "x"
type textarea "RBA7400-777-003-555"
click at [179, 178] on div "Sharps Box - Yellow SD001" at bounding box center [176, 176] width 57 height 8
click at [171, 177] on div "Sharps Box - Yellow SD001" at bounding box center [176, 176] width 57 height 8
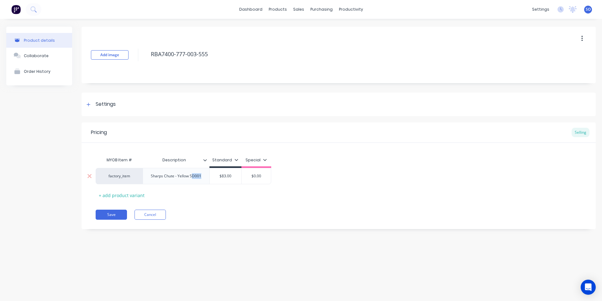
drag, startPoint x: 202, startPoint y: 178, endPoint x: 193, endPoint y: 179, distance: 9.2
click at [193, 179] on div "Sharps Chute - Yellow SD001" at bounding box center [176, 176] width 61 height 8
type textarea "x"
type input "$83.00"
drag, startPoint x: 230, startPoint y: 175, endPoint x: 217, endPoint y: 175, distance: 13.2
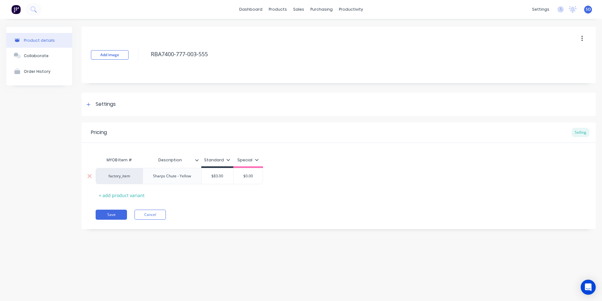
click at [217, 175] on input "$83.00" at bounding box center [218, 176] width 32 height 6
type textarea "x"
type input "$83"
type textarea "x"
type input "$8"
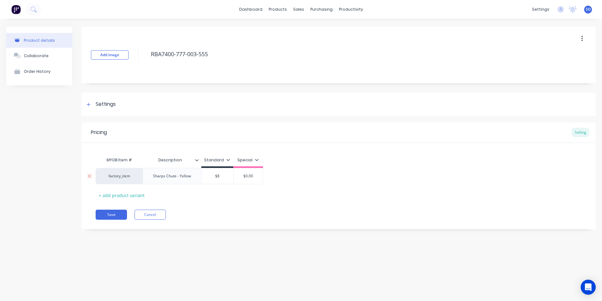
type textarea "x"
type input "$"
type textarea "x"
type input "$62"
type textarea "x"
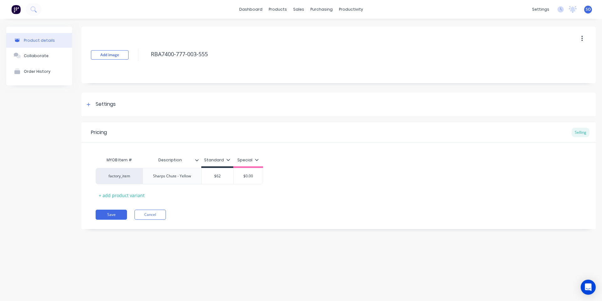
type input "$62"
drag, startPoint x: 338, startPoint y: 154, endPoint x: 309, endPoint y: 171, distance: 33.3
click at [336, 157] on div "MYOB Item # Description Standard Special factory_item Sharps Chute - Yellow $62…" at bounding box center [339, 177] width 486 height 46
click at [129, 208] on div "Pricing Selling MYOB Item # Description Standard Special factory_item Sharps Ch…" at bounding box center [339, 175] width 514 height 107
click at [113, 215] on button "Save" at bounding box center [111, 214] width 31 height 10
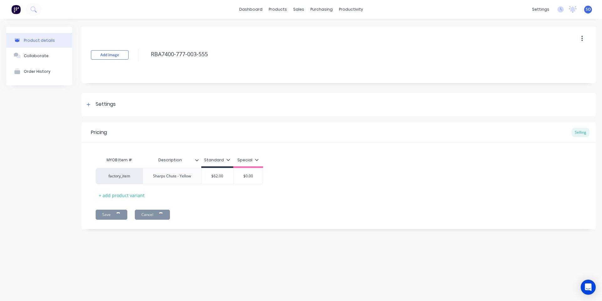
type textarea "x"
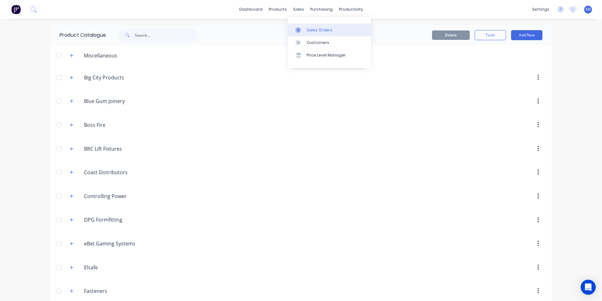
click at [294, 30] on link "Sales Orders" at bounding box center [329, 30] width 83 height 13
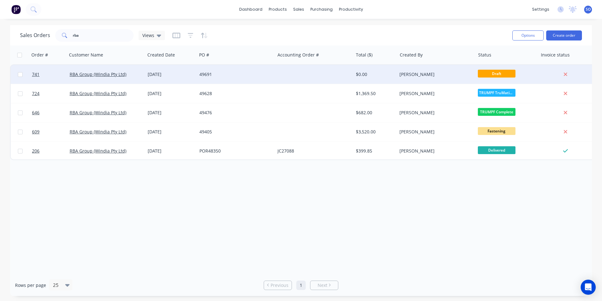
click at [169, 75] on div "[DATE]" at bounding box center [171, 74] width 47 height 6
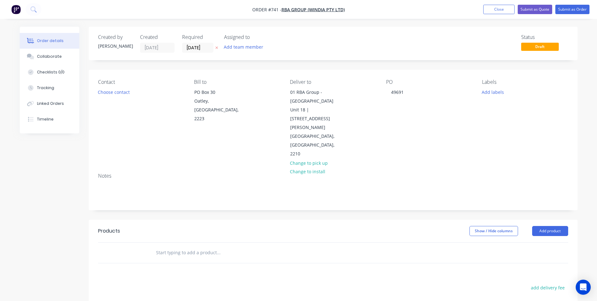
click at [180, 219] on header "Products Show / Hide columns Add product" at bounding box center [333, 230] width 489 height 23
click at [173, 246] on input "text" at bounding box center [218, 252] width 125 height 13
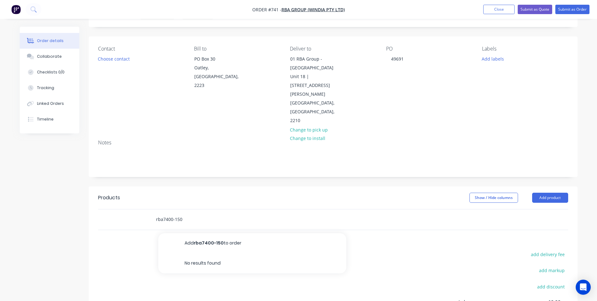
scroll to position [84, 0]
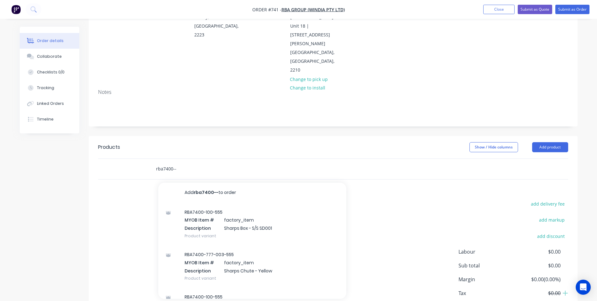
type input "rba7400--"
click at [151, 96] on div "Notes" at bounding box center [333, 105] width 489 height 42
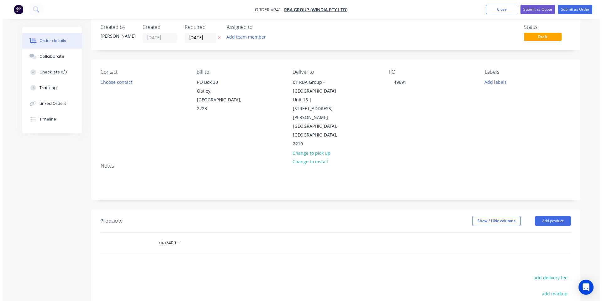
scroll to position [0, 0]
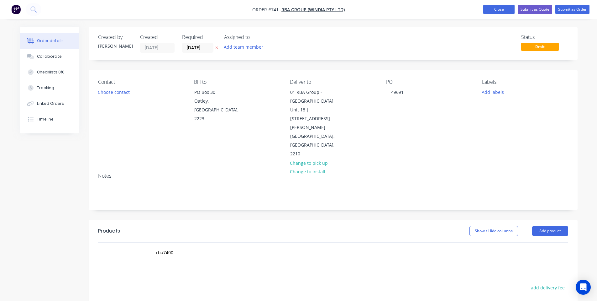
click at [492, 8] on button "Close" at bounding box center [498, 9] width 31 height 9
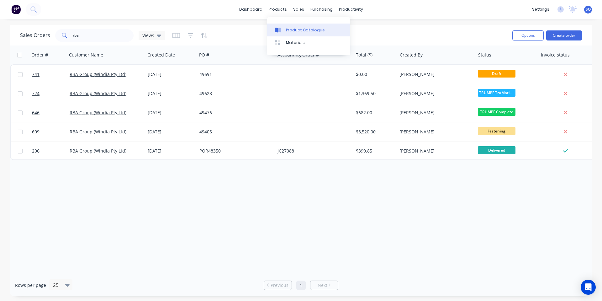
click at [281, 33] on div at bounding box center [279, 30] width 9 height 6
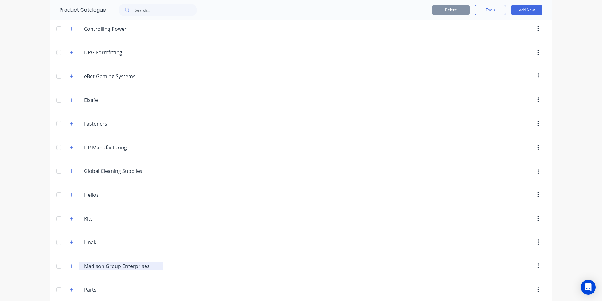
scroll to position [334, 0]
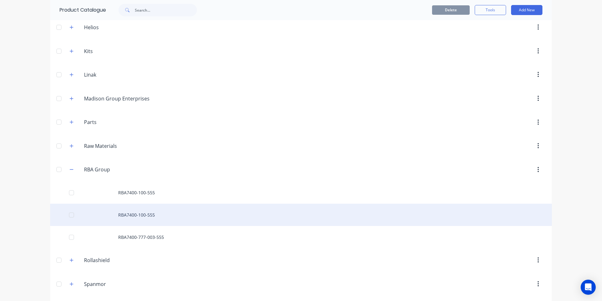
click at [166, 214] on div "RBA7400-100-555" at bounding box center [301, 214] width 502 height 22
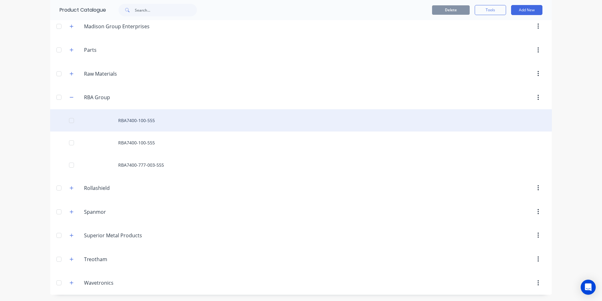
click at [149, 117] on div "RBA7400-100-555" at bounding box center [301, 120] width 502 height 22
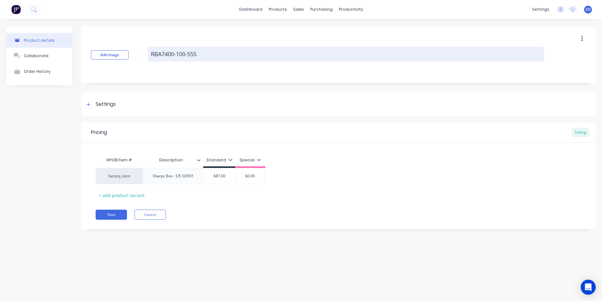
click at [181, 55] on textarea "RBA7400-100-555" at bounding box center [346, 54] width 396 height 15
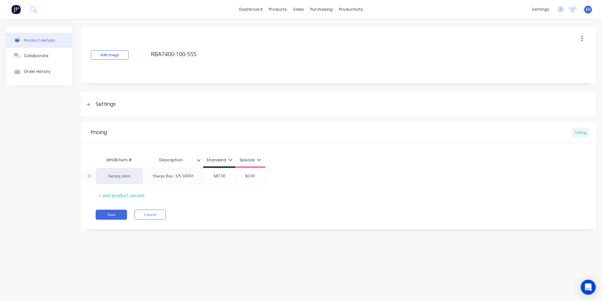
type textarea "x"
type textarea "RBA7400-150-555"
type textarea "x"
type textarea "RBA7400-150-555"
click at [104, 208] on div "Pricing Selling MYOB Item # Description Standard Special factory_item Sharps Bo…" at bounding box center [339, 175] width 514 height 107
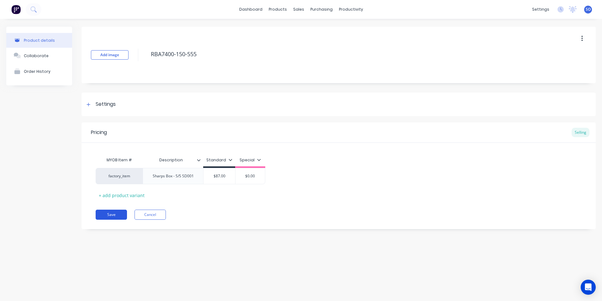
click at [108, 214] on button "Save" at bounding box center [111, 214] width 31 height 10
type textarea "x"
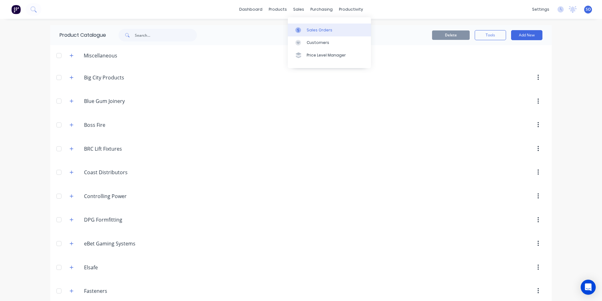
click at [304, 28] on div at bounding box center [299, 30] width 9 height 6
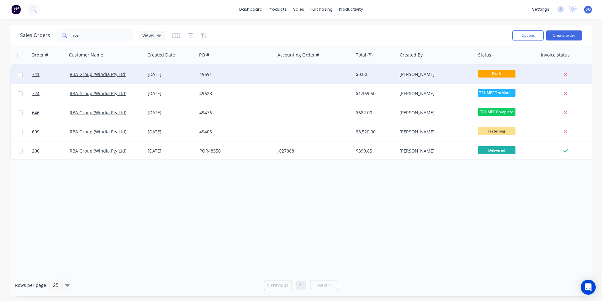
click at [249, 75] on div "49691" at bounding box center [234, 74] width 70 height 6
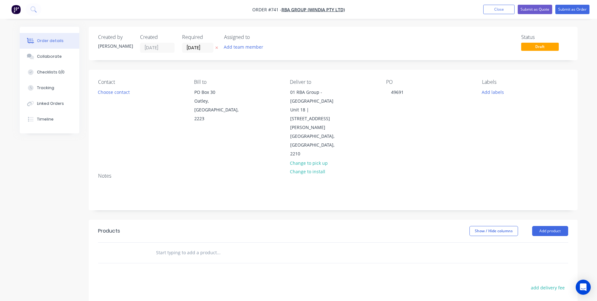
click at [158, 246] on input "text" at bounding box center [218, 252] width 125 height 13
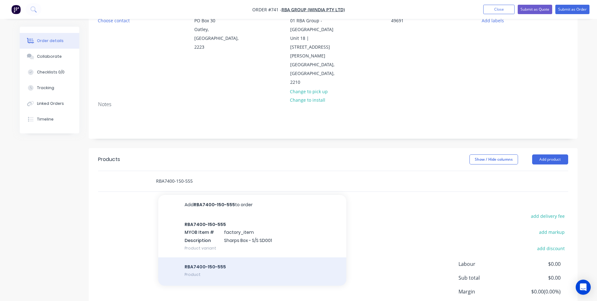
scroll to position [84, 0]
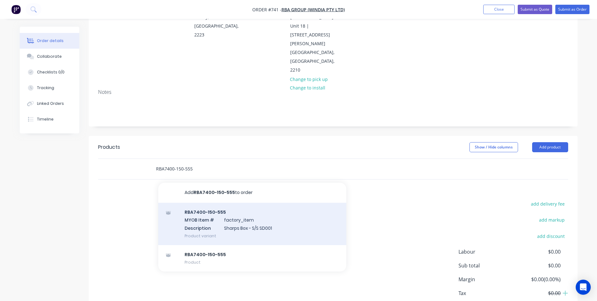
type input "RBA7400-150-555"
click at [227, 203] on div "RBA7400-150-555 MYOB Item # factory_item Description Sharps Box - S/S SD001 Pro…" at bounding box center [252, 224] width 188 height 42
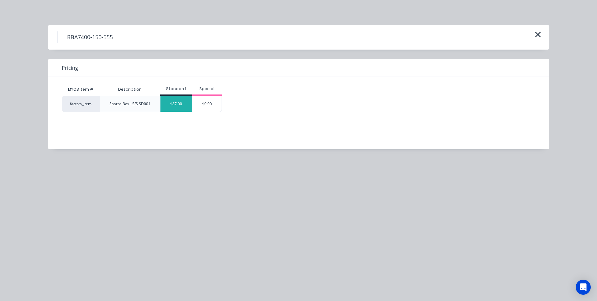
click at [185, 102] on div "$87.00" at bounding box center [176, 104] width 32 height 16
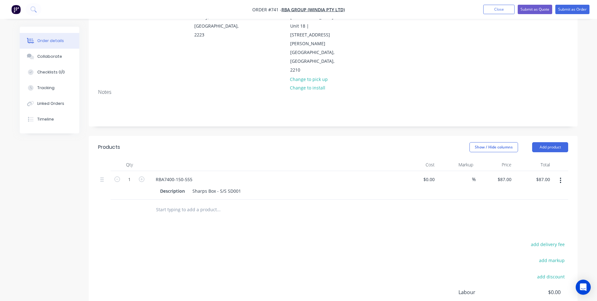
click at [187, 203] on input "text" at bounding box center [218, 209] width 125 height 13
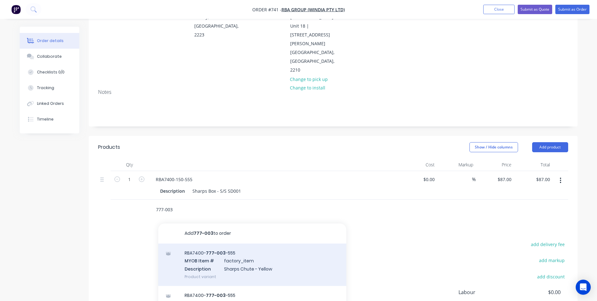
type input "777-003"
click at [211, 243] on div "RBA7400- 777-003 -555 MYOB Item # factory_item Description Sharps Chute - Yello…" at bounding box center [252, 264] width 188 height 42
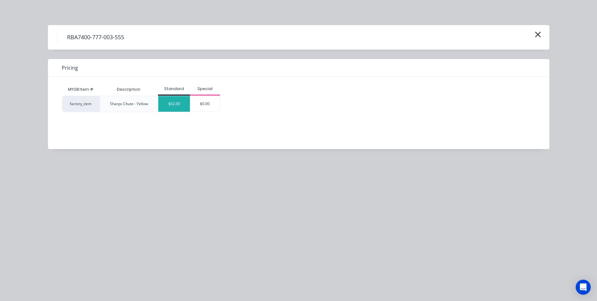
click at [177, 102] on div "$62.00" at bounding box center [174, 104] width 32 height 16
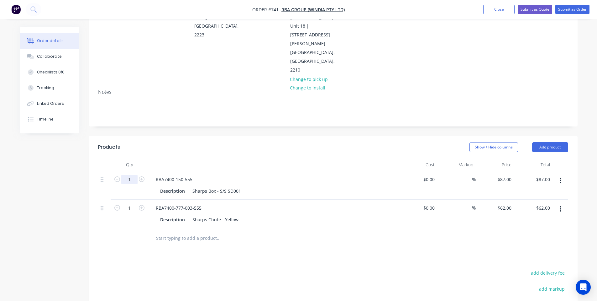
click at [129, 175] on input "1" at bounding box center [129, 179] width 16 height 9
type input "10"
type input "$870.00"
click at [130, 182] on input "1" at bounding box center [129, 179] width 16 height 9
type input "10"
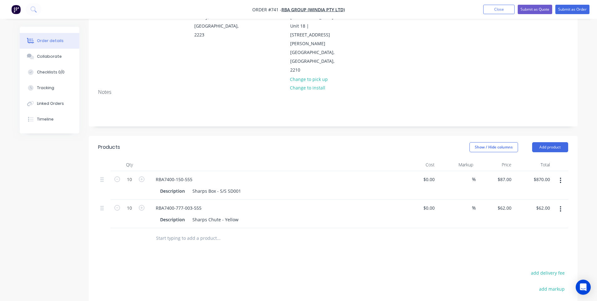
type input "$620.00"
click at [186, 142] on div "Products" at bounding box center [148, 147] width 100 height 10
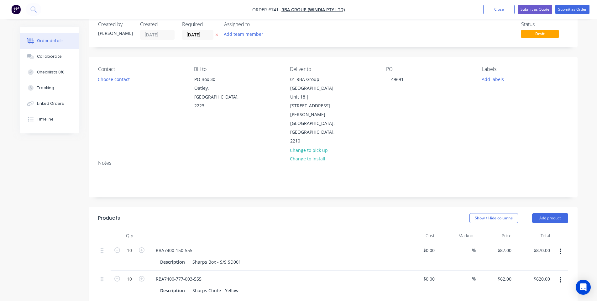
scroll to position [0, 0]
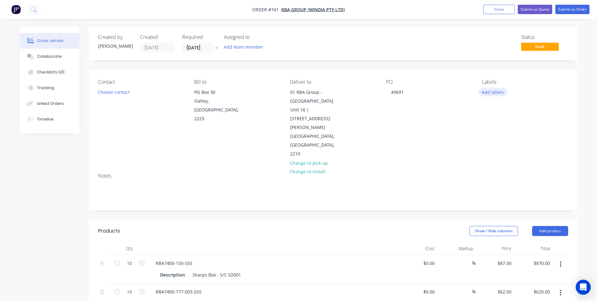
click at [487, 94] on button "Add labels" at bounding box center [493, 91] width 29 height 8
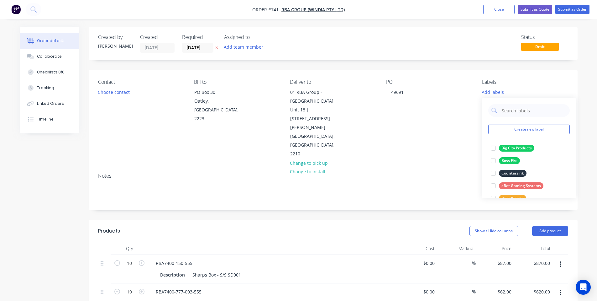
click at [421, 139] on div "Contact Choose contact Bill to PO Box 30 Oatley, New South Wales, 2223 Deliver …" at bounding box center [333, 119] width 489 height 98
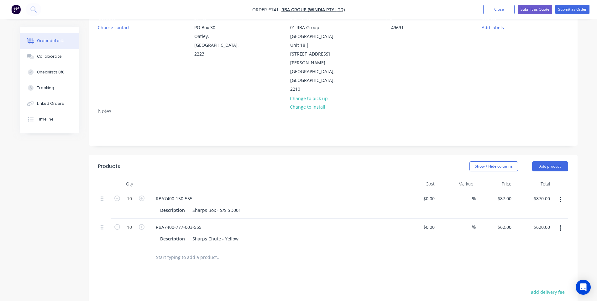
scroll to position [84, 0]
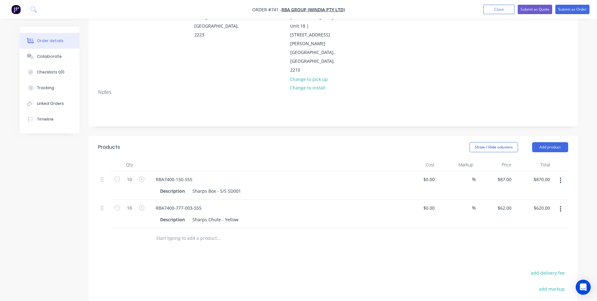
click at [174, 232] on input "text" at bounding box center [218, 238] width 125 height 13
paste input "TRUMPF | Saw | Welding | Powdercoating - Safety Yellow"
type input "TRUMPF | Saw | Welding | Powdercoating - Safety Yellow"
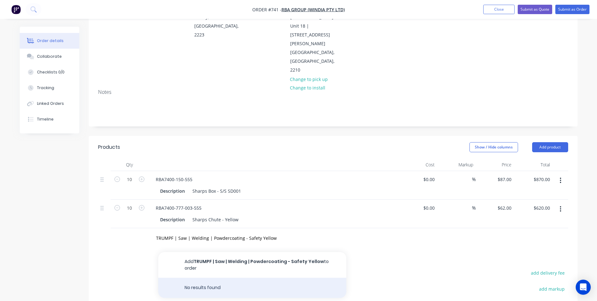
drag, startPoint x: 207, startPoint y: 258, endPoint x: 229, endPoint y: 257, distance: 22.6
click at [208, 277] on div "No results found" at bounding box center [252, 287] width 188 height 20
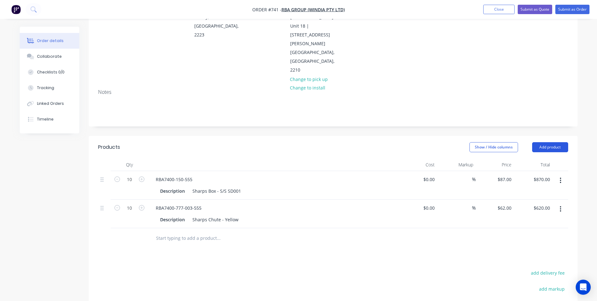
click at [556, 142] on button "Add product" at bounding box center [550, 147] width 36 height 10
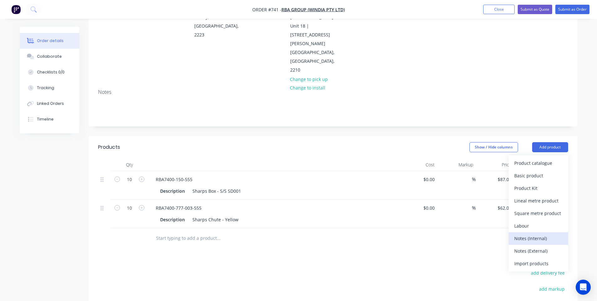
click at [538, 232] on button "Notes (Internal)" at bounding box center [539, 238] width 60 height 13
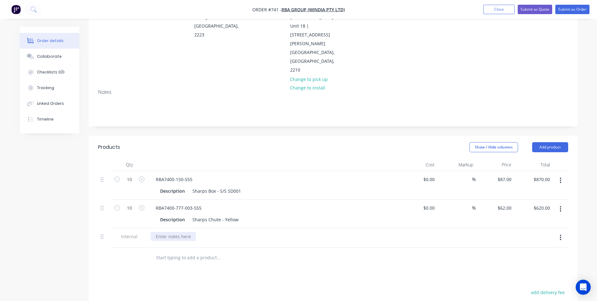
click at [174, 232] on div at bounding box center [173, 236] width 45 height 9
paste div
drag, startPoint x: 271, startPoint y: 211, endPoint x: 265, endPoint y: 215, distance: 7.2
click at [273, 232] on div "TRUMPF | Saw | Welding | Powdercoating - Safety Yellow" at bounding box center [216, 236] width 131 height 9
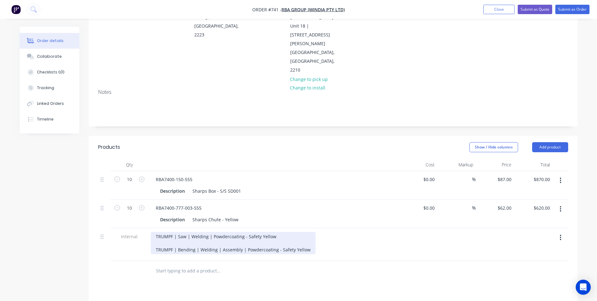
click at [194, 232] on div "TRUMPF | Saw | Welding | Powdercoating - Safety Yellow TRUMPF | Bending | Weldi…" at bounding box center [233, 243] width 165 height 22
drag, startPoint x: 287, startPoint y: 213, endPoint x: 149, endPoint y: 208, distance: 137.7
click at [149, 228] on div "TRUMPF | Saw | Welding | Powdercoating - Safety Yellow TRUMPF | Bending | Saw |…" at bounding box center [273, 244] width 251 height 33
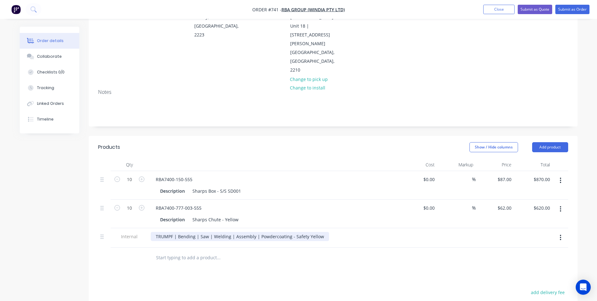
click at [319, 232] on div "TRUMPF | Bending | Saw | Welding | Assembly | Powdercoating - Safety Yellow" at bounding box center [240, 236] width 178 height 9
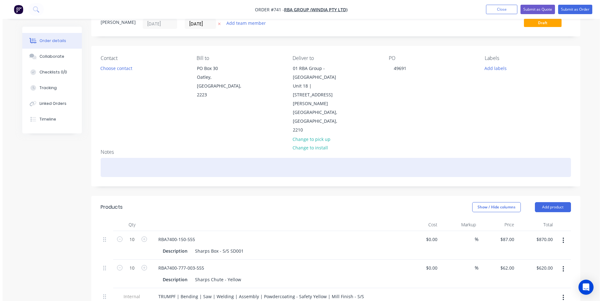
scroll to position [0, 0]
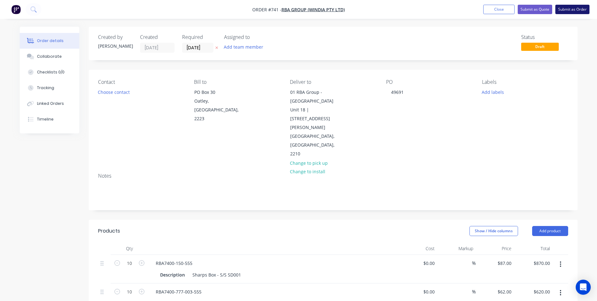
click at [579, 10] on button "Submit as Order" at bounding box center [572, 9] width 34 height 9
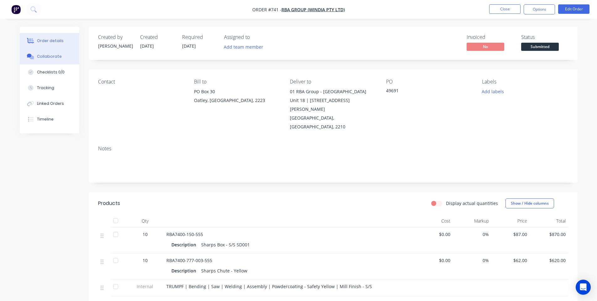
click at [54, 59] on div "Collaborate" at bounding box center [49, 57] width 25 height 6
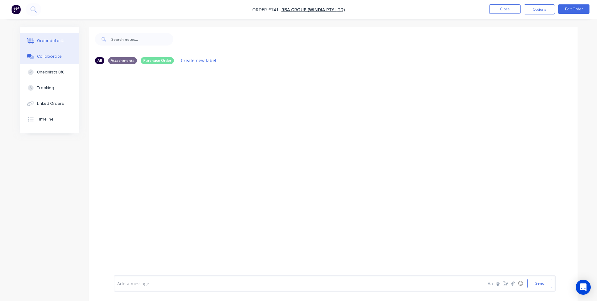
click at [63, 40] on button "Order details" at bounding box center [50, 41] width 60 height 16
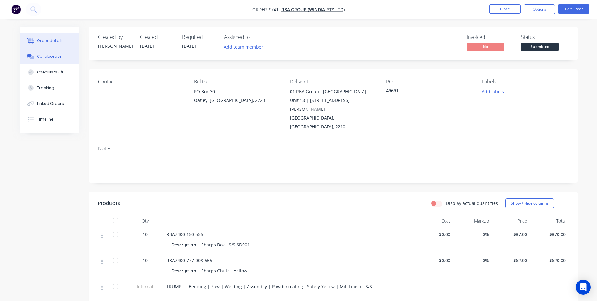
click at [64, 56] on button "Collaborate" at bounding box center [50, 57] width 60 height 16
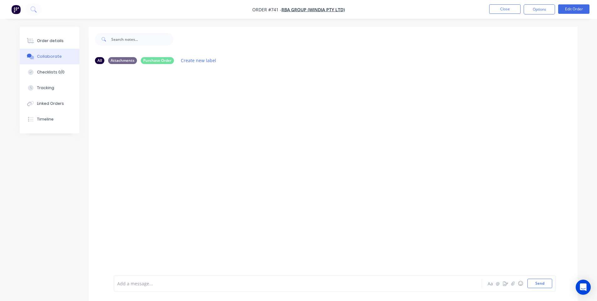
click at [198, 278] on div "Add a message... Aa @ ☺ Send" at bounding box center [335, 283] width 442 height 16
click at [476, 176] on div at bounding box center [333, 172] width 489 height 206
click at [137, 263] on div at bounding box center [131, 260] width 16 height 16
click at [534, 285] on button "Send" at bounding box center [540, 282] width 25 height 9
click at [42, 39] on div "Order details" at bounding box center [50, 41] width 27 height 6
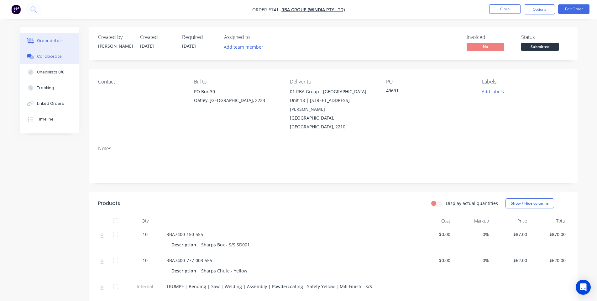
click at [49, 56] on div "Collaborate" at bounding box center [49, 57] width 25 height 6
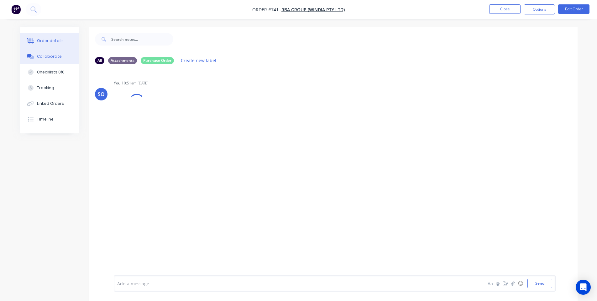
click at [52, 42] on div "Order details" at bounding box center [50, 41] width 27 height 6
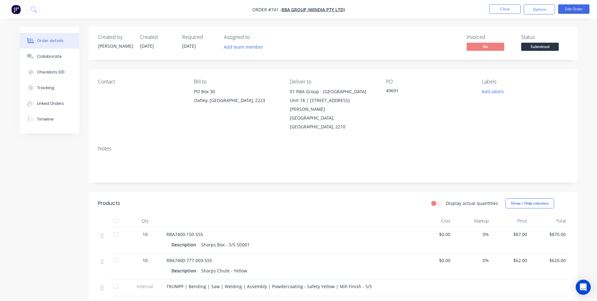
click at [536, 49] on span "Submitted" at bounding box center [540, 47] width 38 height 8
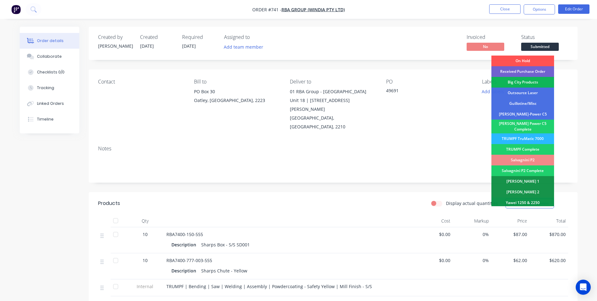
drag, startPoint x: 539, startPoint y: 137, endPoint x: 538, endPoint y: 121, distance: 16.0
click at [539, 137] on div "TRUMPF TruMatic 7000" at bounding box center [523, 138] width 63 height 11
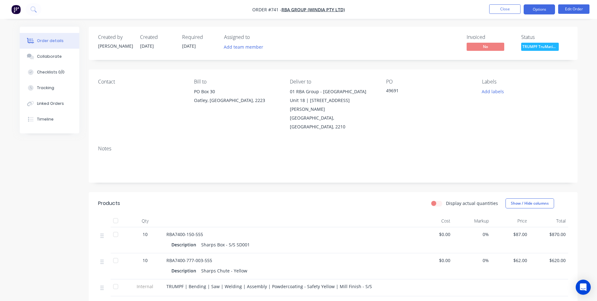
click at [537, 13] on button "Options" at bounding box center [539, 9] width 31 height 10
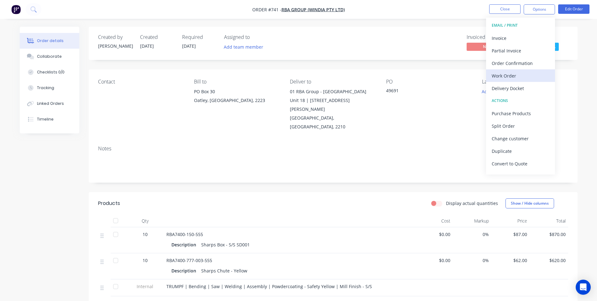
click at [540, 77] on div "Work Order" at bounding box center [521, 75] width 58 height 9
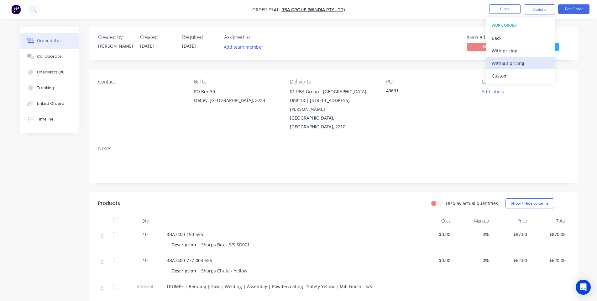
click at [497, 60] on div "Without pricing" at bounding box center [521, 63] width 58 height 9
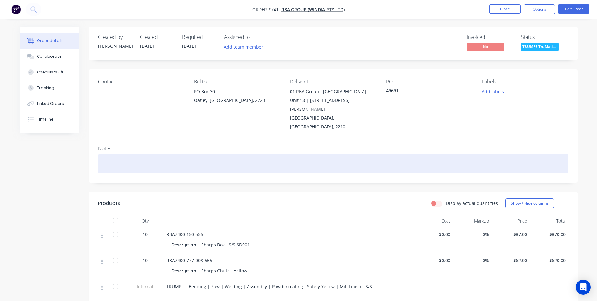
click at [291, 154] on div at bounding box center [333, 163] width 470 height 19
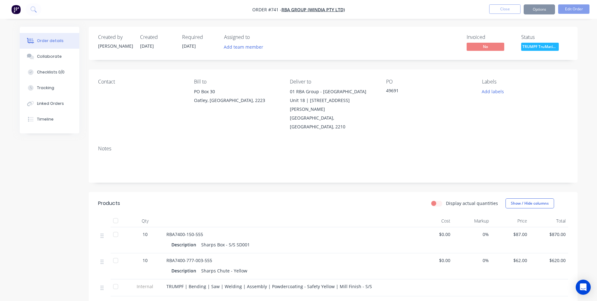
click at [498, 4] on nav "Order #741 - RBA Group (Windia Pty Ltd) Close Options Edit Order" at bounding box center [298, 9] width 597 height 19
click at [498, 9] on button "Close" at bounding box center [504, 8] width 31 height 9
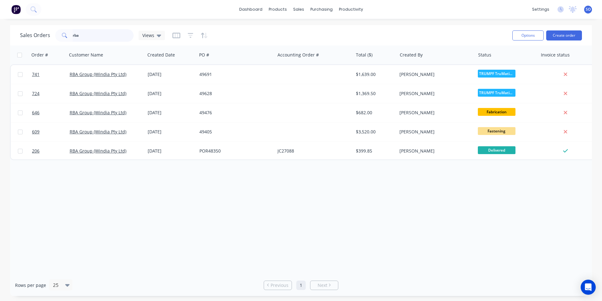
drag, startPoint x: 121, startPoint y: 39, endPoint x: 24, endPoint y: 51, distance: 97.6
click at [0, 48] on div "Sales Orders rba Views Options Create order Order # Customer Name Created Date …" at bounding box center [301, 160] width 602 height 271
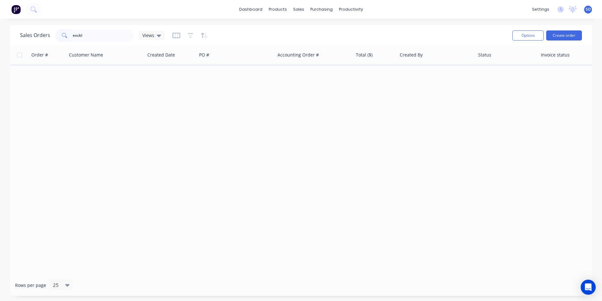
click at [100, 42] on div "Sales Orders exckl Views" at bounding box center [263, 35] width 487 height 15
click at [100, 40] on input "exckl" at bounding box center [103, 35] width 61 height 13
type input "excl"
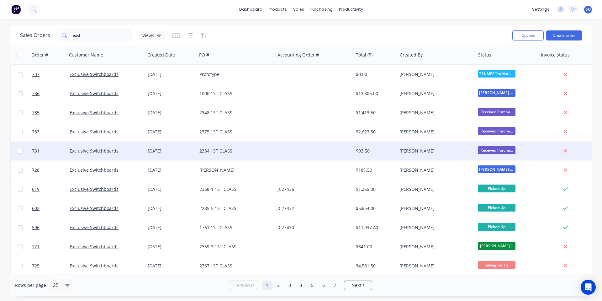
click at [147, 146] on div "[DATE]" at bounding box center [171, 150] width 52 height 19
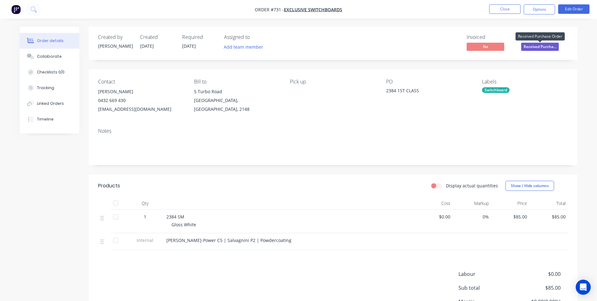
click at [538, 43] on span "Received Purcha..." at bounding box center [540, 47] width 38 height 8
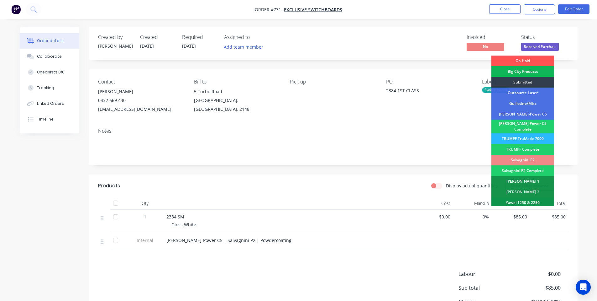
drag, startPoint x: 518, startPoint y: 115, endPoint x: 507, endPoint y: 79, distance: 38.4
click at [518, 115] on div "[PERSON_NAME]-Power C5" at bounding box center [523, 114] width 63 height 11
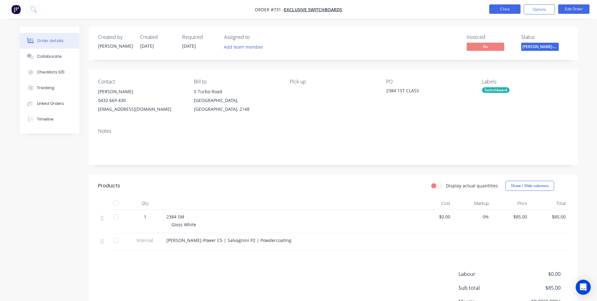
click at [505, 5] on button "Close" at bounding box center [504, 8] width 31 height 9
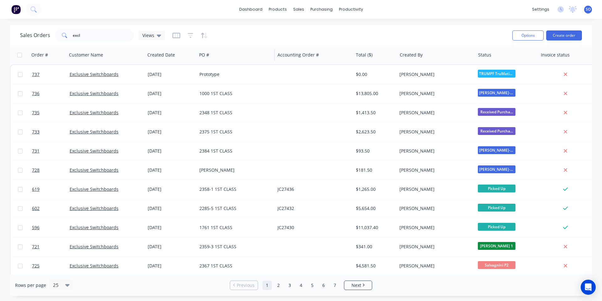
click at [272, 47] on div "PO #" at bounding box center [236, 54] width 78 height 19
drag, startPoint x: 110, startPoint y: 32, endPoint x: 0, endPoint y: 45, distance: 111.1
click at [0, 45] on div "Sales Orders excl Views Options Create order Order # Customer Name Created Date…" at bounding box center [301, 160] width 602 height 271
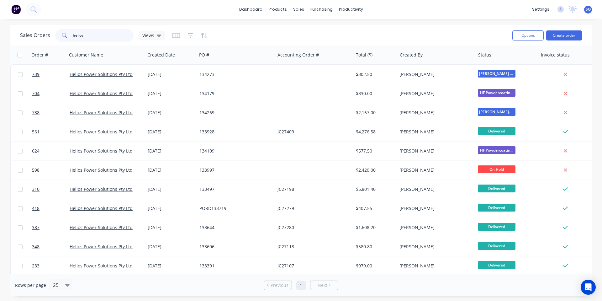
type input "helios"
click at [413, 34] on div "Sales Orders helios Views" at bounding box center [263, 35] width 487 height 15
click at [353, 35] on div "Sales Orders helios Views" at bounding box center [263, 35] width 487 height 15
click at [321, 28] on div "Sales Orders helios Views" at bounding box center [263, 35] width 487 height 15
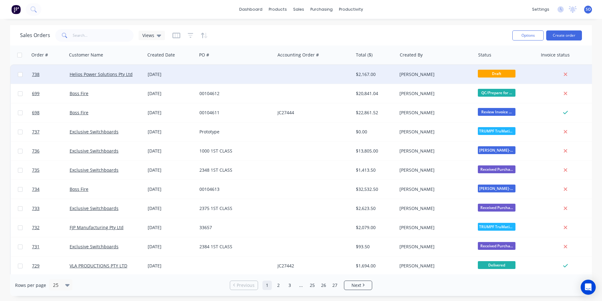
click at [208, 79] on div at bounding box center [236, 74] width 78 height 19
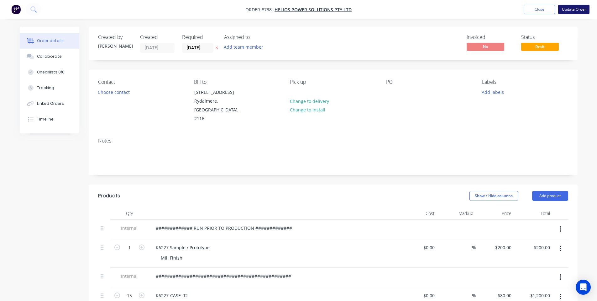
click at [569, 9] on button "Update Order" at bounding box center [573, 9] width 31 height 9
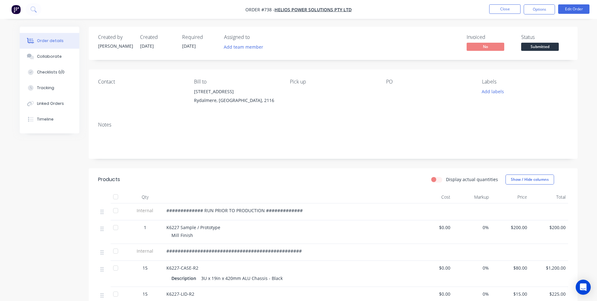
click at [540, 45] on span "Submitted" at bounding box center [540, 47] width 38 height 8
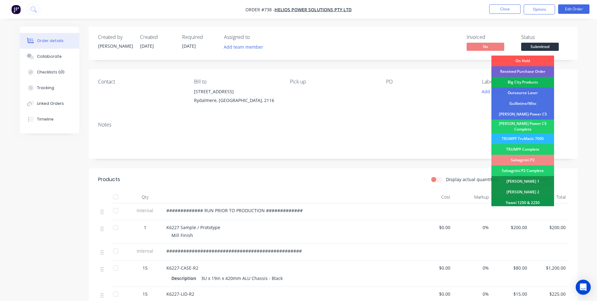
drag, startPoint x: 533, startPoint y: 110, endPoint x: 533, endPoint y: 105, distance: 5.7
click at [533, 110] on div "[PERSON_NAME]-Power C5" at bounding box center [523, 114] width 63 height 11
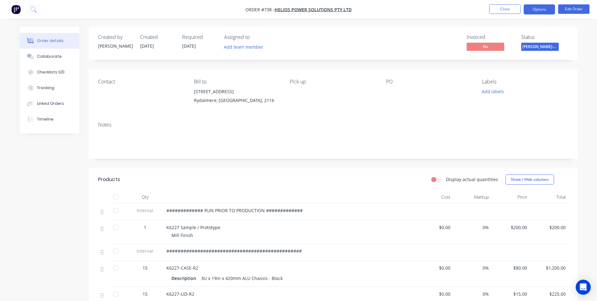
click at [543, 12] on button "Options" at bounding box center [539, 9] width 31 height 10
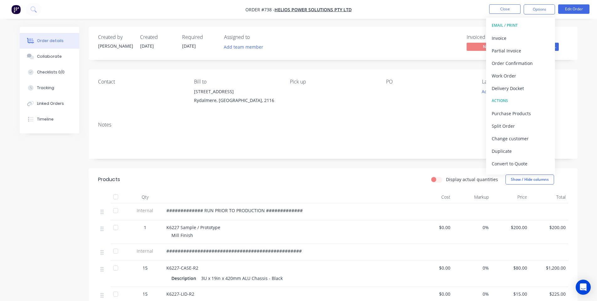
click at [418, 118] on div "Notes" at bounding box center [333, 138] width 489 height 42
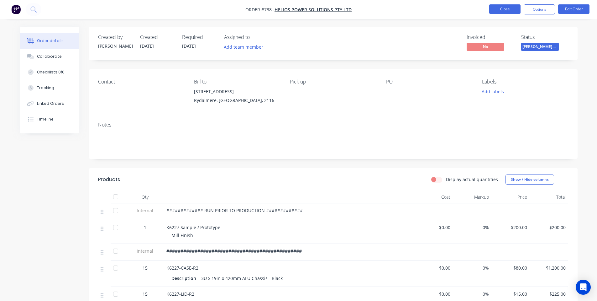
click at [514, 8] on button "Close" at bounding box center [504, 8] width 31 height 9
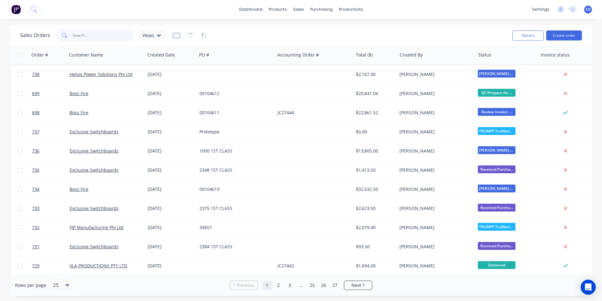
click at [91, 36] on input "text" at bounding box center [103, 35] width 61 height 13
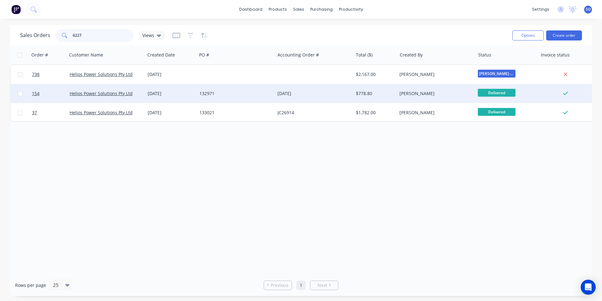
type input "6227"
click at [175, 97] on div "15 Apr 2025" at bounding box center [171, 93] width 52 height 19
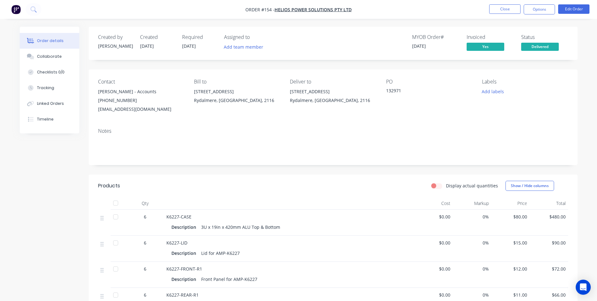
scroll to position [84, 0]
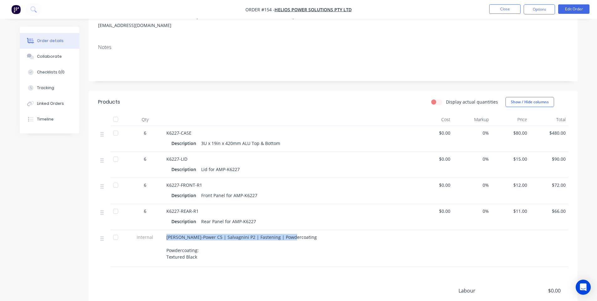
drag, startPoint x: 295, startPoint y: 234, endPoint x: 158, endPoint y: 234, distance: 137.0
click at [158, 234] on div "Internal Finn-Power C5 | Salvagnini P2 | Fastening | Powdercoating Powdercoatin…" at bounding box center [333, 248] width 470 height 37
click at [198, 249] on span "Finn-Power C5 | Salvagnini P2 | Fastening | Powdercoating Powdercoating: Textur…" at bounding box center [241, 247] width 150 height 26
drag, startPoint x: 183, startPoint y: 252, endPoint x: 162, endPoint y: 238, distance: 25.4
click at [162, 238] on div "Internal Finn-Power C5 | Salvagnini P2 | Fastening | Powdercoating Powdercoatin…" at bounding box center [333, 248] width 470 height 37
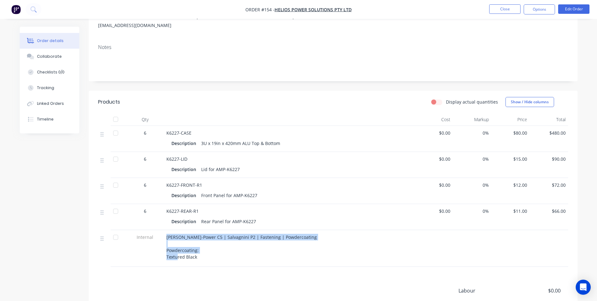
copy div "Finn-Power C5 | Salvagnini P2 | Fastening | Powdercoating Powdercoating: Textur…"
click at [234, 101] on div "Display actual quantities Show / Hide columns" at bounding box center [383, 102] width 370 height 10
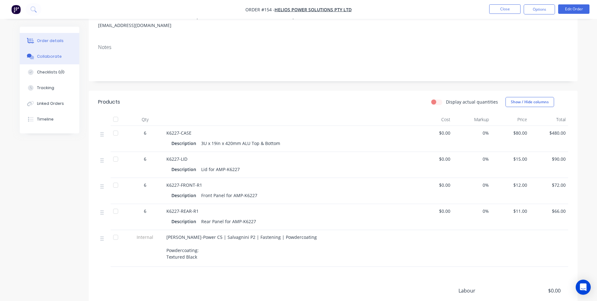
click at [35, 59] on div at bounding box center [30, 57] width 9 height 6
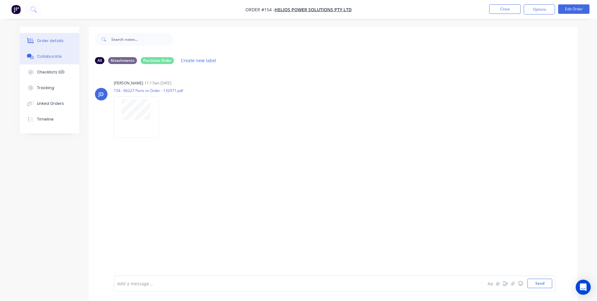
click at [58, 44] on button "Order details" at bounding box center [50, 41] width 60 height 16
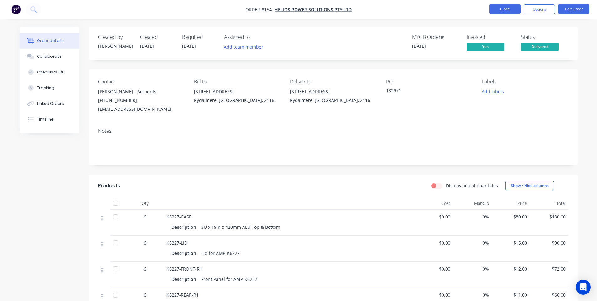
click at [504, 9] on button "Close" at bounding box center [504, 8] width 31 height 9
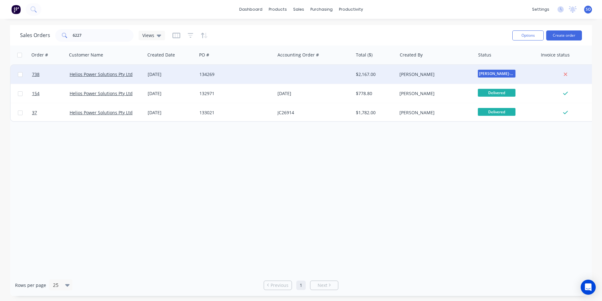
click at [180, 76] on div "[DATE]" at bounding box center [171, 74] width 47 height 6
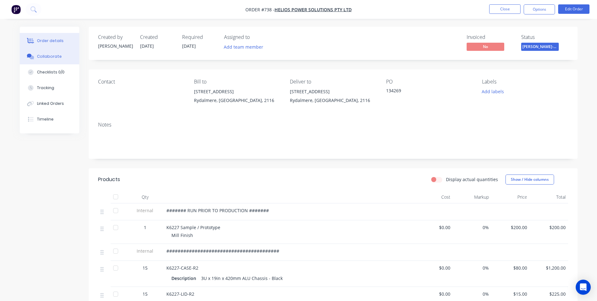
click at [37, 57] on div "Collaborate" at bounding box center [49, 57] width 25 height 6
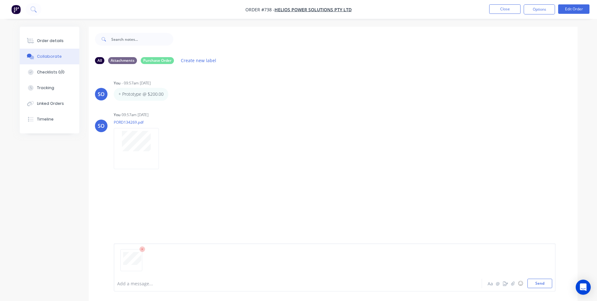
drag, startPoint x: 550, startPoint y: 283, endPoint x: 489, endPoint y: 245, distance: 71.5
click at [549, 283] on button "Send" at bounding box center [540, 282] width 25 height 9
click at [164, 148] on icon "button" at bounding box center [164, 148] width 2 height 7
click at [0, 0] on button "Delete" at bounding box center [0, 0] width 0 height 0
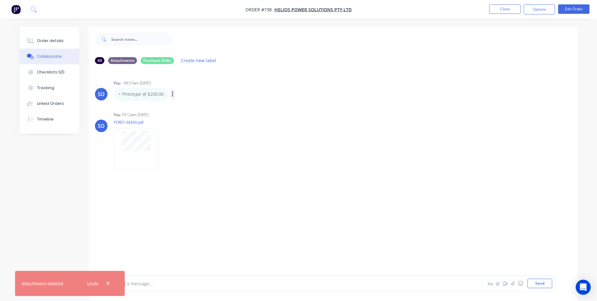
click at [173, 94] on button "button" at bounding box center [172, 94] width 3 height 9
click at [197, 116] on button "Delete" at bounding box center [195, 116] width 39 height 10
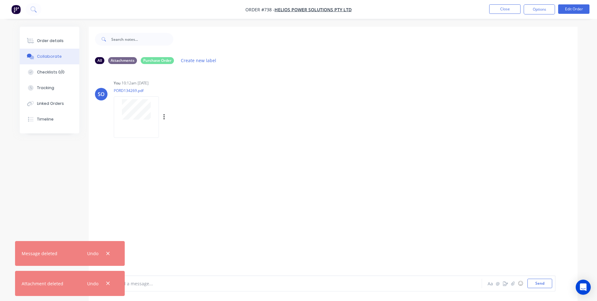
click at [127, 123] on div at bounding box center [136, 116] width 45 height 41
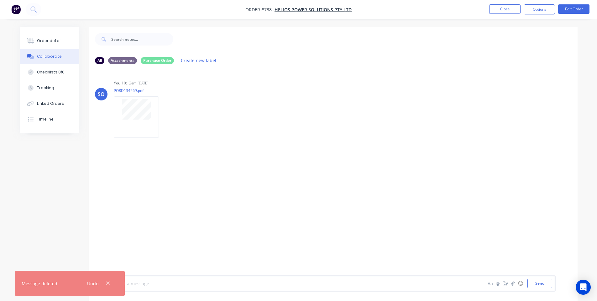
click at [163, 281] on div at bounding box center [281, 283] width 326 height 7
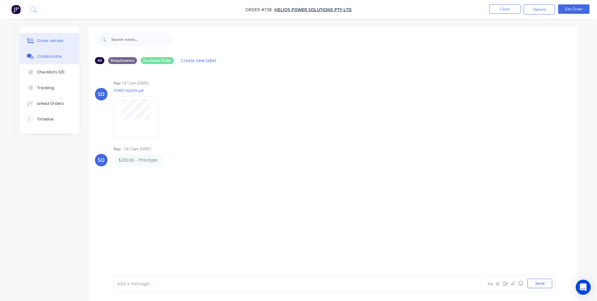
click at [61, 39] on div "Order details" at bounding box center [50, 41] width 27 height 6
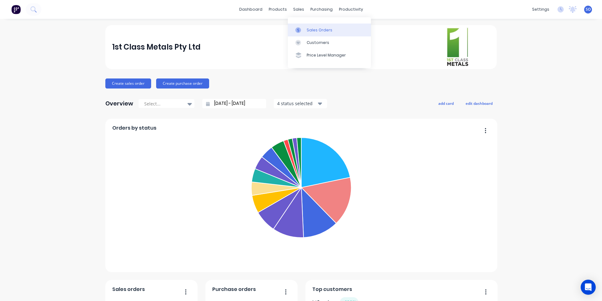
click at [297, 30] on icon at bounding box center [298, 30] width 6 height 6
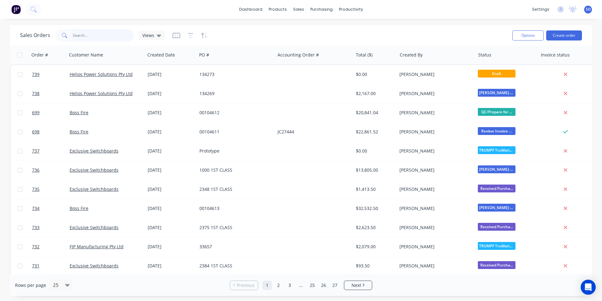
click at [89, 29] on input "text" at bounding box center [103, 35] width 61 height 13
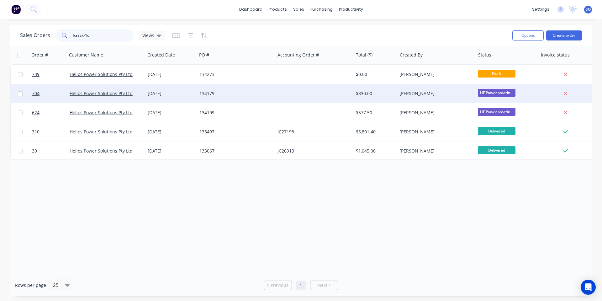
type input "lxrack-1u"
click at [173, 91] on div "[DATE]" at bounding box center [171, 93] width 47 height 6
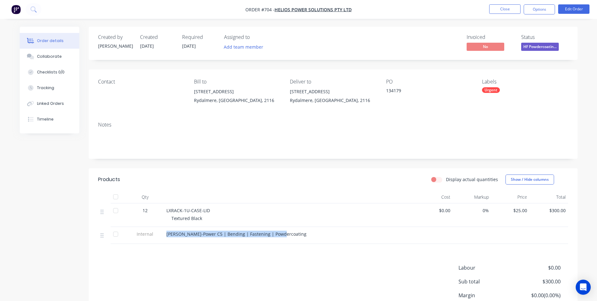
drag, startPoint x: 284, startPoint y: 235, endPoint x: 158, endPoint y: 230, distance: 126.1
click at [158, 230] on div "Internal [PERSON_NAME]-Power C5 | Bending | Fastening | Powdercoating" at bounding box center [333, 235] width 470 height 17
copy div "[PERSON_NAME]-Power C5 | Bending | Fastening | Powdercoating"
click at [229, 186] on header "Products Display actual quantities Show / Hide columns" at bounding box center [333, 179] width 489 height 23
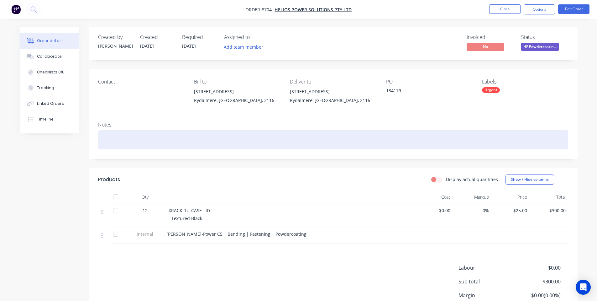
click at [308, 143] on div at bounding box center [333, 139] width 470 height 19
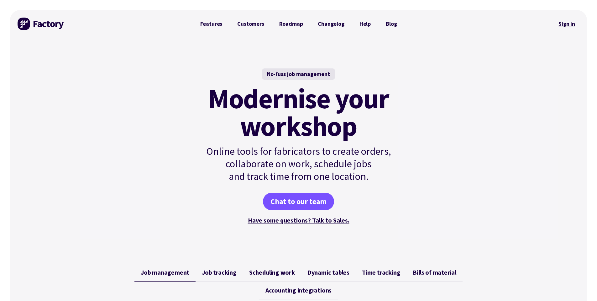
drag, startPoint x: 0, startPoint y: 0, endPoint x: 562, endPoint y: 24, distance: 562.9
click at [565, 24] on link "Sign in" at bounding box center [566, 24] width 25 height 14
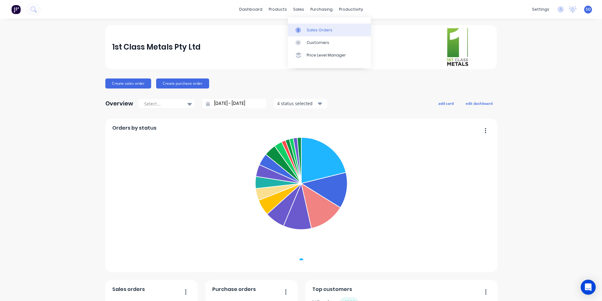
click at [303, 28] on div at bounding box center [299, 30] width 9 height 6
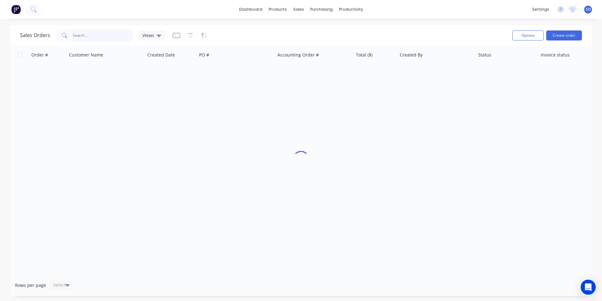
click at [74, 32] on input "text" at bounding box center [103, 35] width 61 height 13
click at [103, 35] on input "sharps" at bounding box center [103, 35] width 61 height 13
click at [263, 45] on div "Sales Orders sharps Views Options Create order" at bounding box center [301, 35] width 582 height 20
drag, startPoint x: 47, startPoint y: 46, endPoint x: 61, endPoint y: 45, distance: 13.9
click at [47, 46] on div "Order #" at bounding box center [48, 54] width 38 height 19
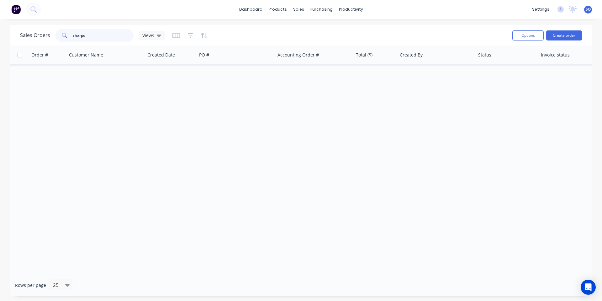
drag, startPoint x: 87, startPoint y: 36, endPoint x: 41, endPoint y: 36, distance: 45.8
click at [43, 38] on div "Sales Orders sharps Views" at bounding box center [92, 35] width 145 height 13
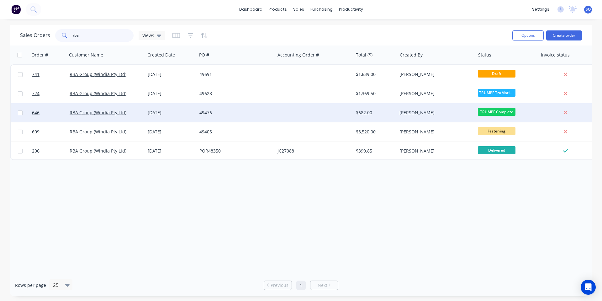
type input "rba"
click at [154, 114] on div "06 Aug 2025" at bounding box center [171, 112] width 47 height 6
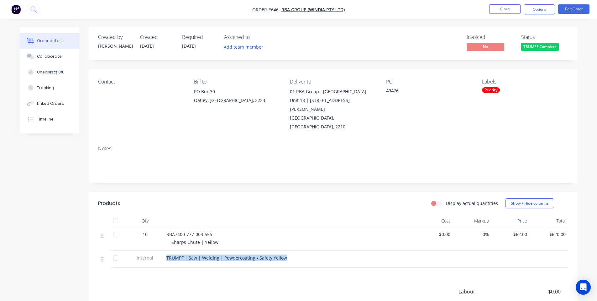
drag, startPoint x: 292, startPoint y: 241, endPoint x: 164, endPoint y: 240, distance: 128.2
click at [165, 250] on div "TRUMPF | Saw | Welding | Powdercoating - Safety Yellow" at bounding box center [289, 258] width 251 height 17
copy span "TRUMPF | Saw | Welding | Powdercoating - Safety Yellow"
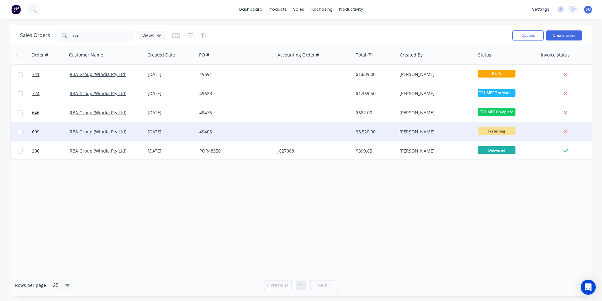
click at [180, 132] on div "30 Jul 2025" at bounding box center [171, 132] width 47 height 6
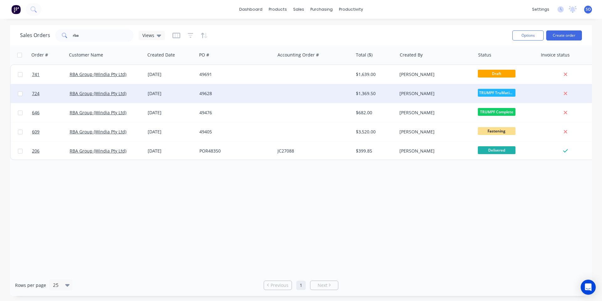
click at [219, 99] on div "49628" at bounding box center [236, 93] width 78 height 19
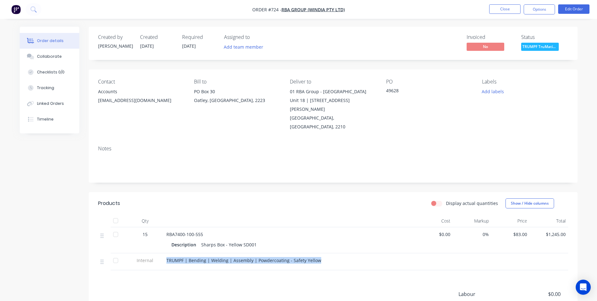
drag, startPoint x: 318, startPoint y: 242, endPoint x: 166, endPoint y: 243, distance: 152.3
click at [166, 257] on div "TRUMPF | Bending | Welding | Assembly | Powdercoating - Safety Yellow" at bounding box center [289, 260] width 246 height 7
copy span "TRUMPF | Bending | Welding | Assembly | Powdercoating - Safety Yellow"
